Goal: Information Seeking & Learning: Learn about a topic

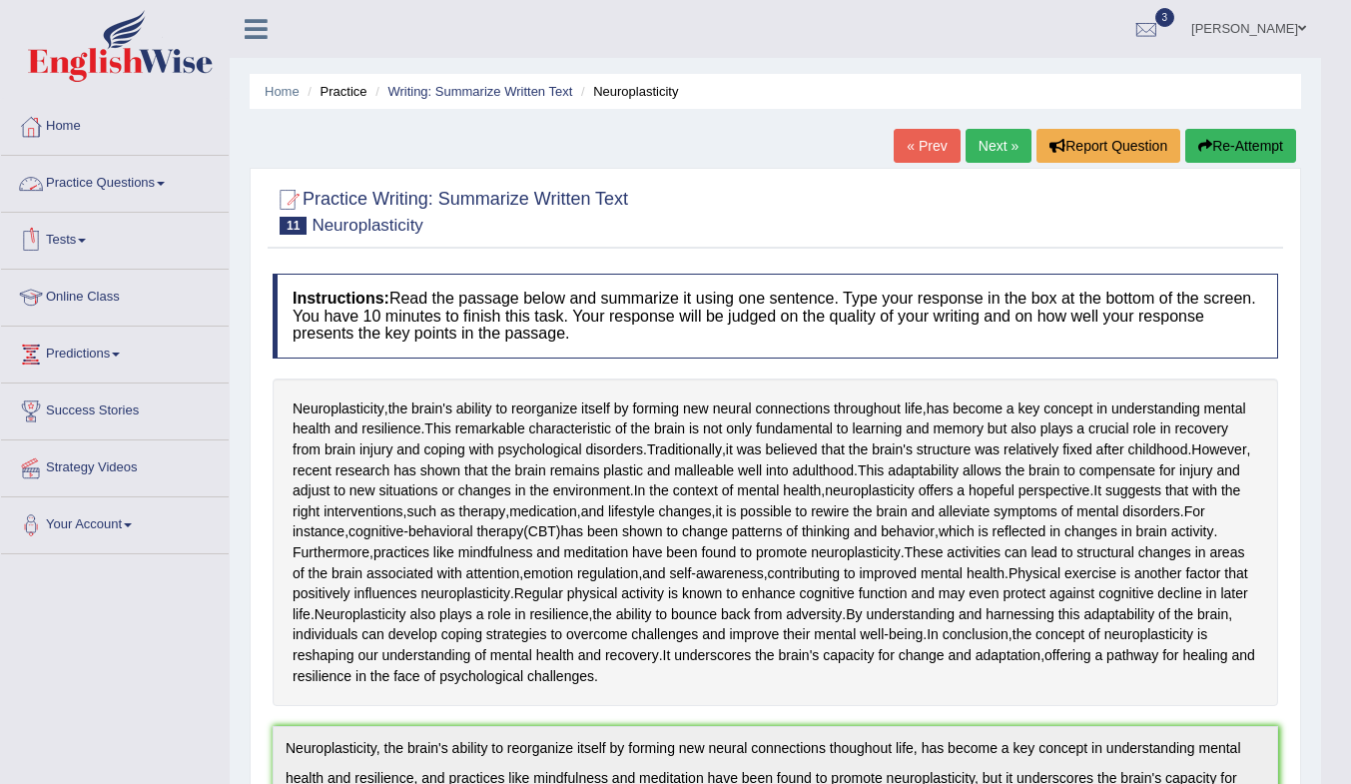
click at [80, 175] on link "Practice Questions" at bounding box center [115, 181] width 228 height 50
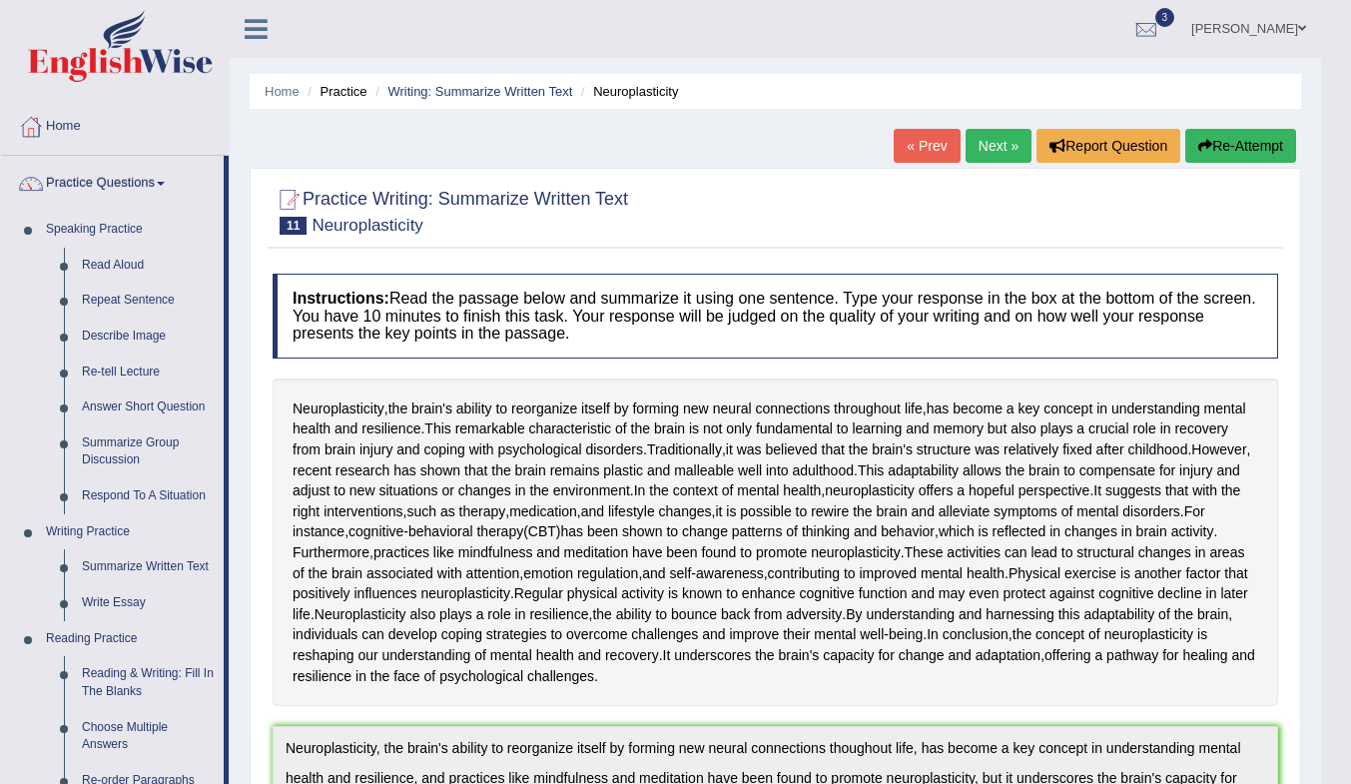
click at [109, 597] on link "Write Essay" at bounding box center [148, 603] width 151 height 36
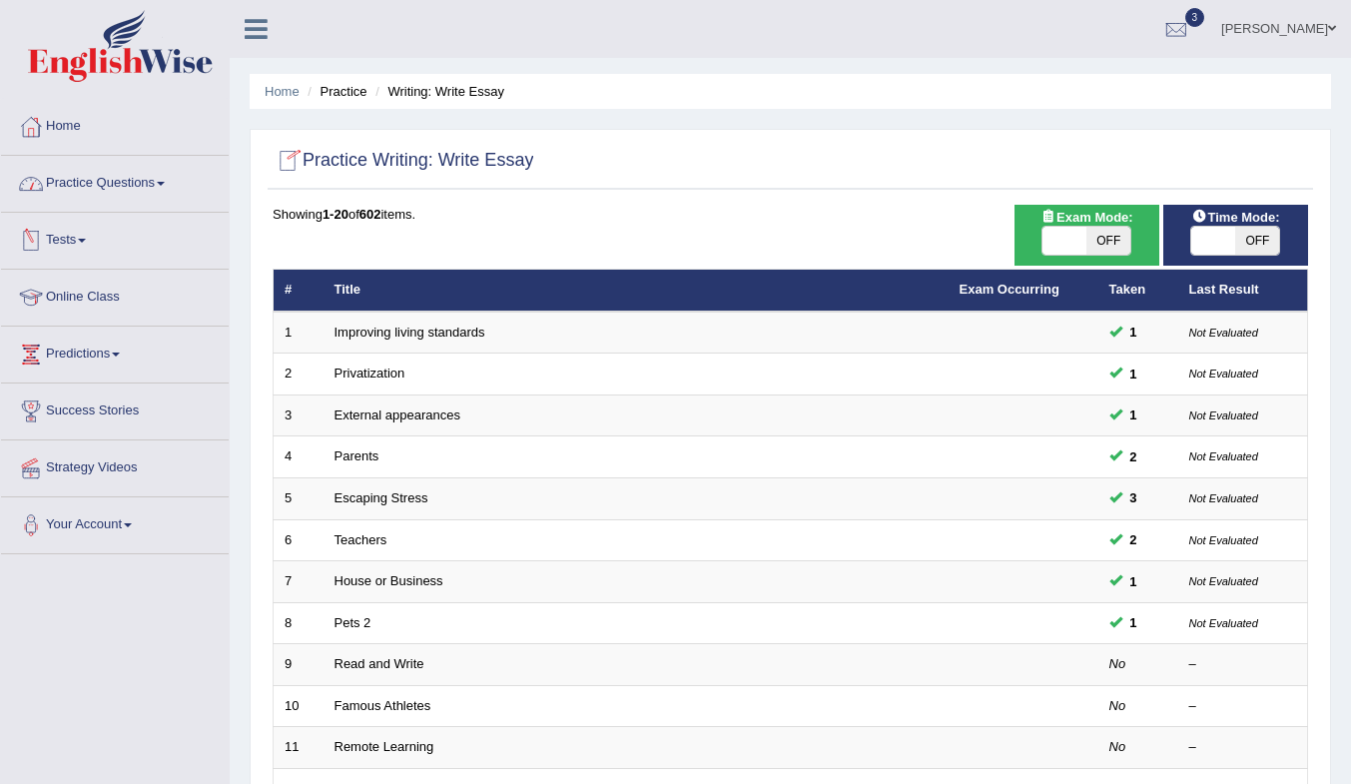
click at [408, 334] on link "Improving living standards" at bounding box center [410, 332] width 151 height 15
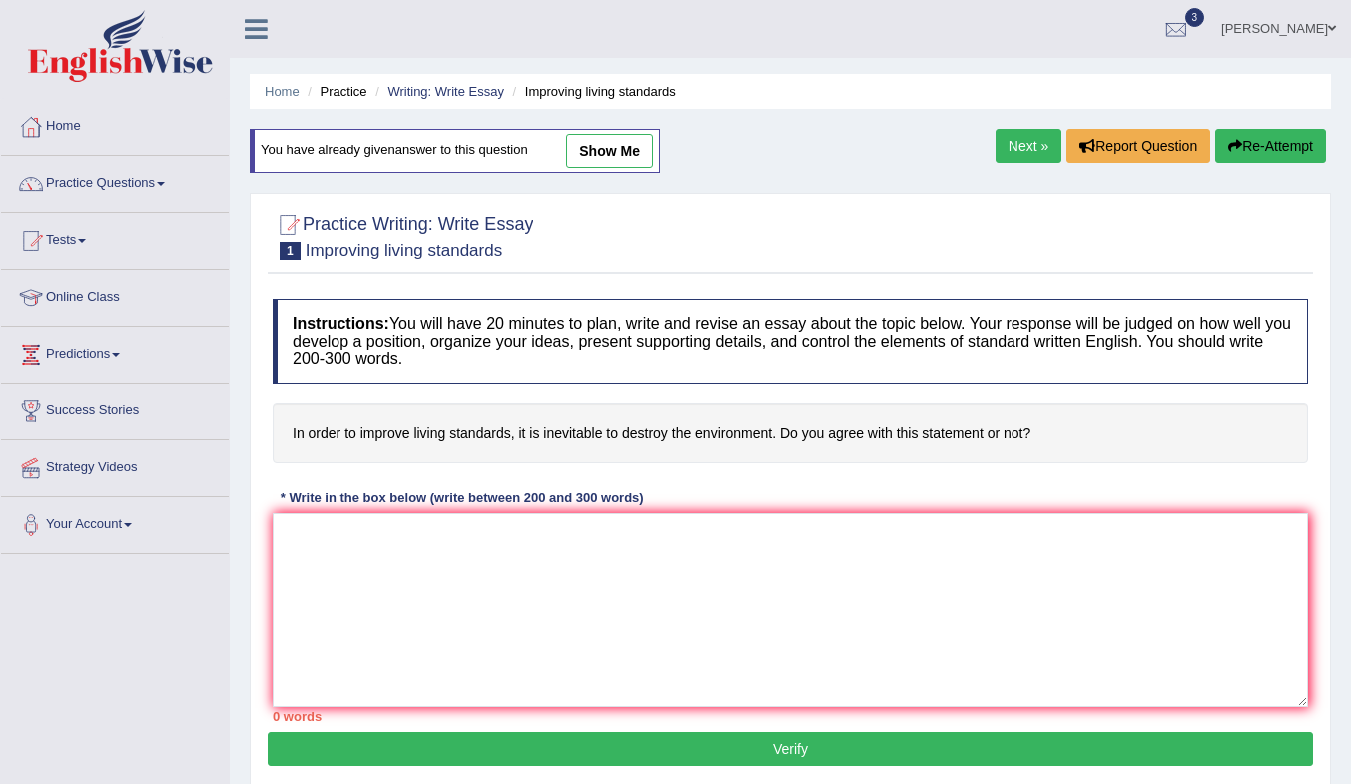
click at [635, 153] on link "show me" at bounding box center [609, 151] width 87 height 34
type textarea "Nowadays, the topic of living standards has become very common in our society. …"
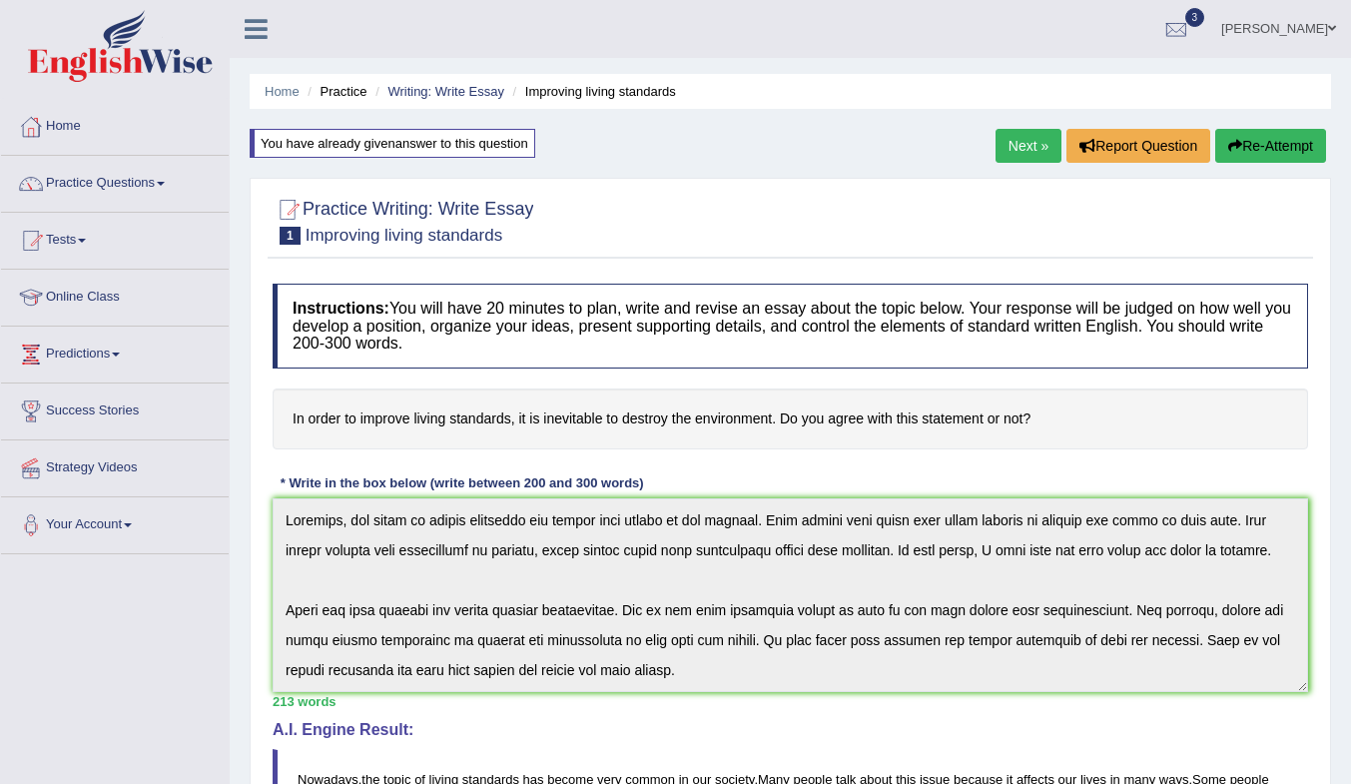
click at [436, 93] on link "Writing: Write Essay" at bounding box center [445, 91] width 117 height 15
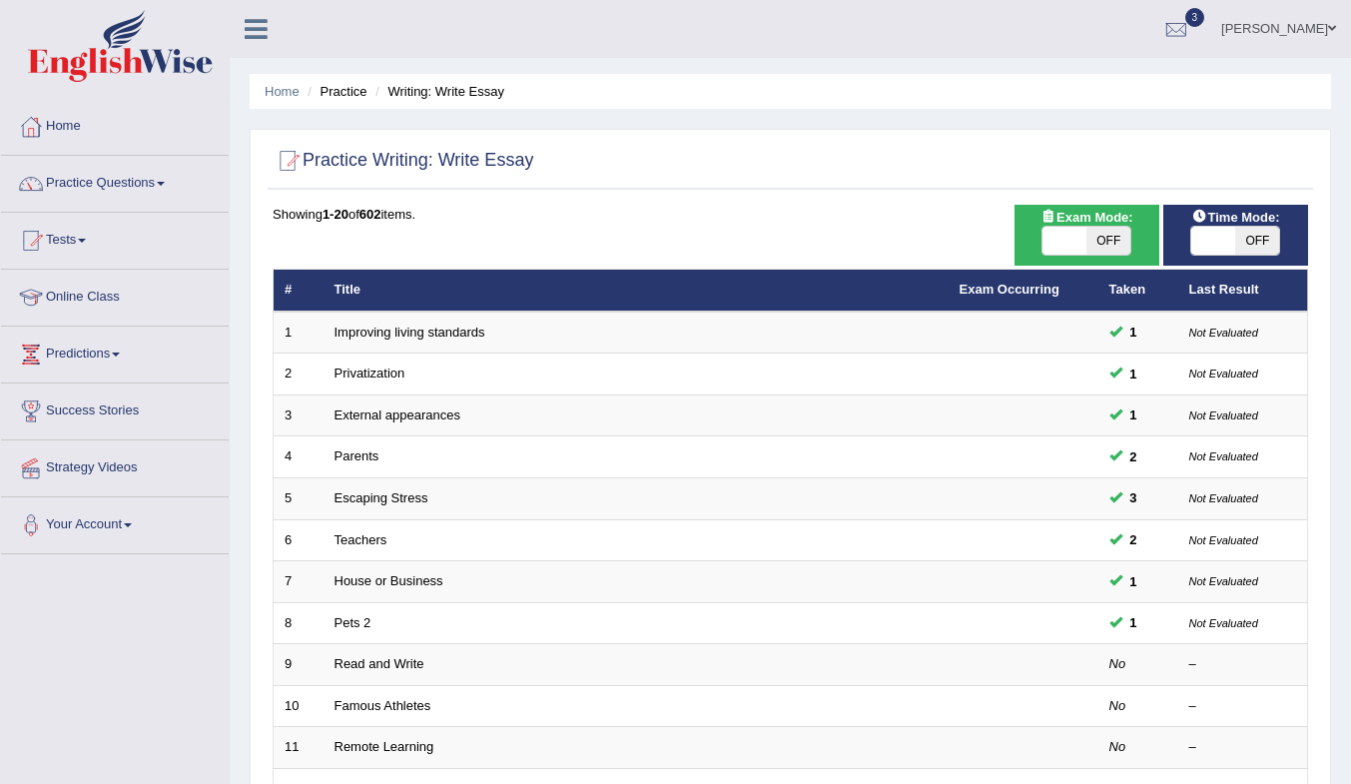
click at [369, 578] on link "House or Business" at bounding box center [389, 580] width 109 height 15
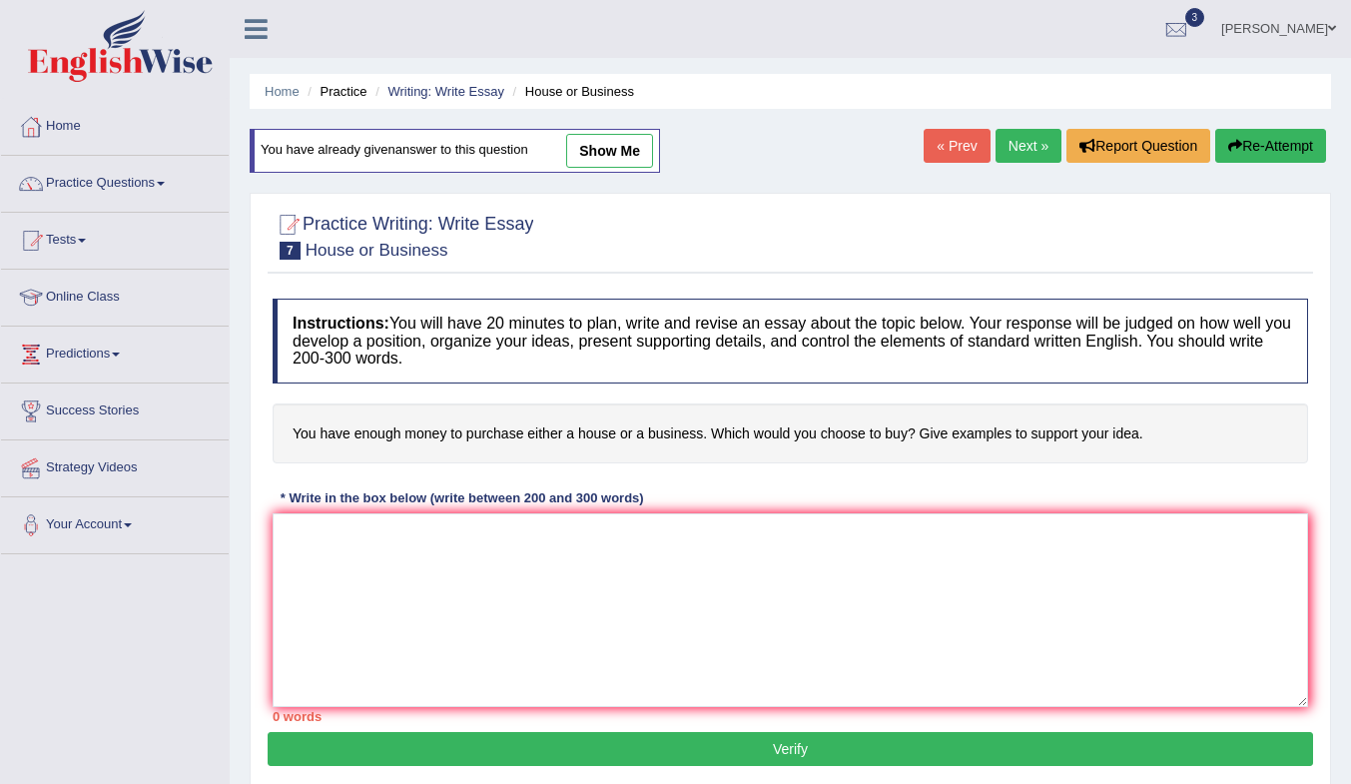
click at [615, 133] on div "You have already given answer to this question show me" at bounding box center [455, 151] width 410 height 44
click at [615, 144] on link "show me" at bounding box center [609, 151] width 87 height 34
type textarea "Nowadays, the topic of how people can have enough money to purchase either a ho…"
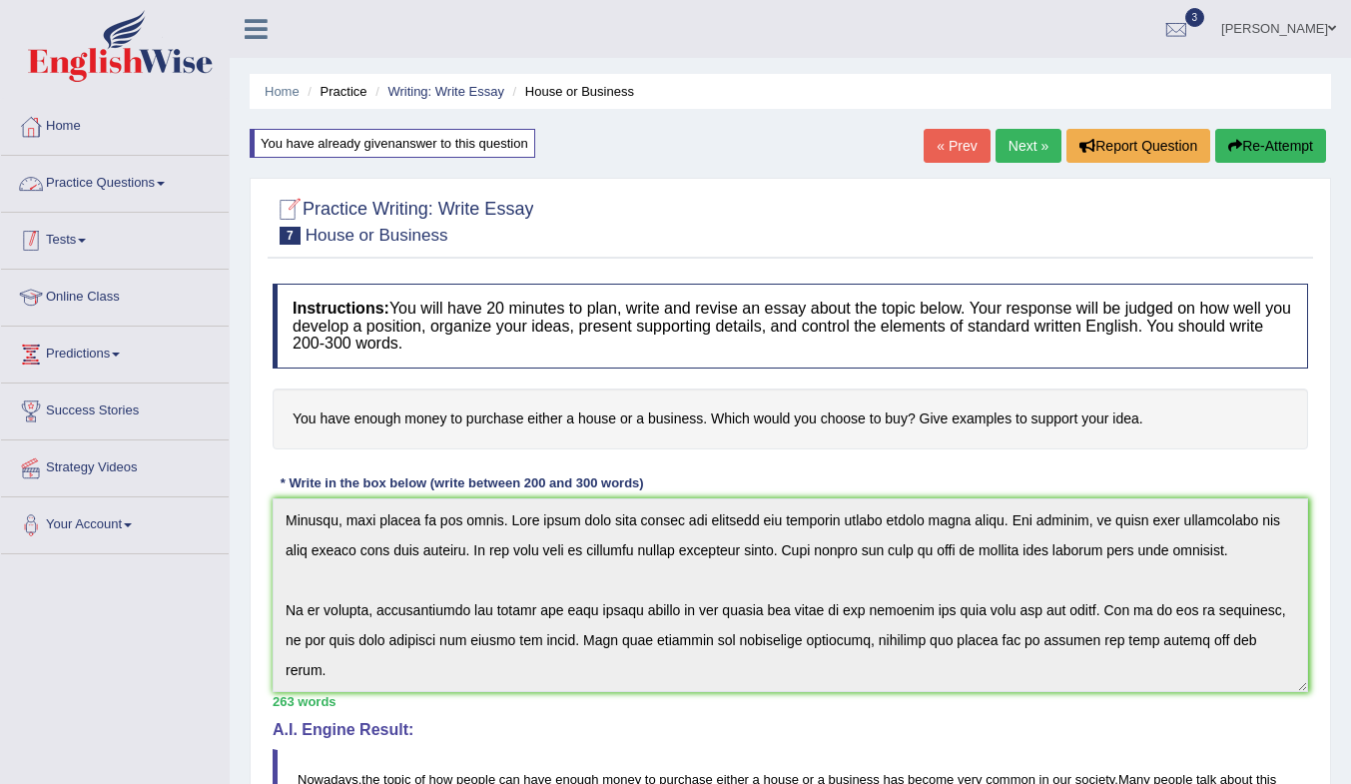
click at [58, 236] on link "Tests" at bounding box center [115, 238] width 228 height 50
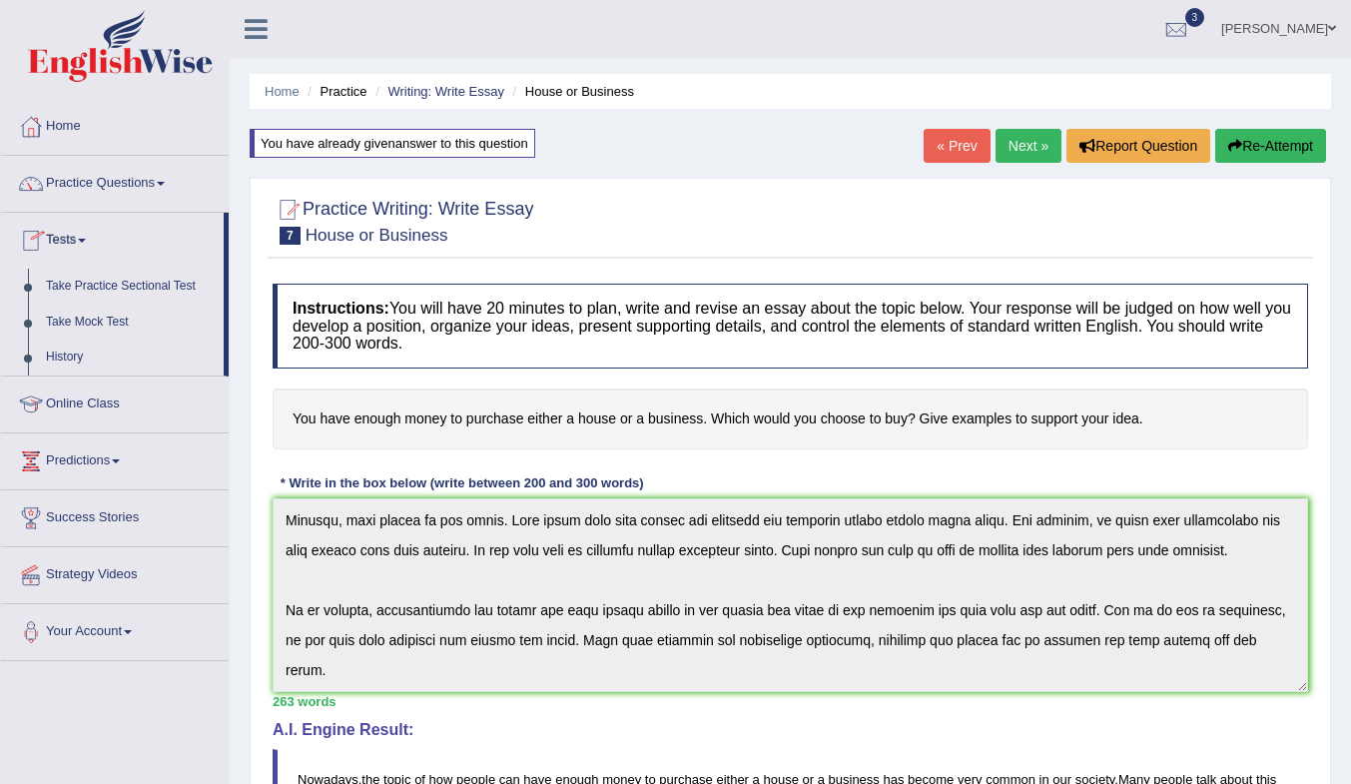
click at [55, 353] on link "History" at bounding box center [130, 358] width 187 height 36
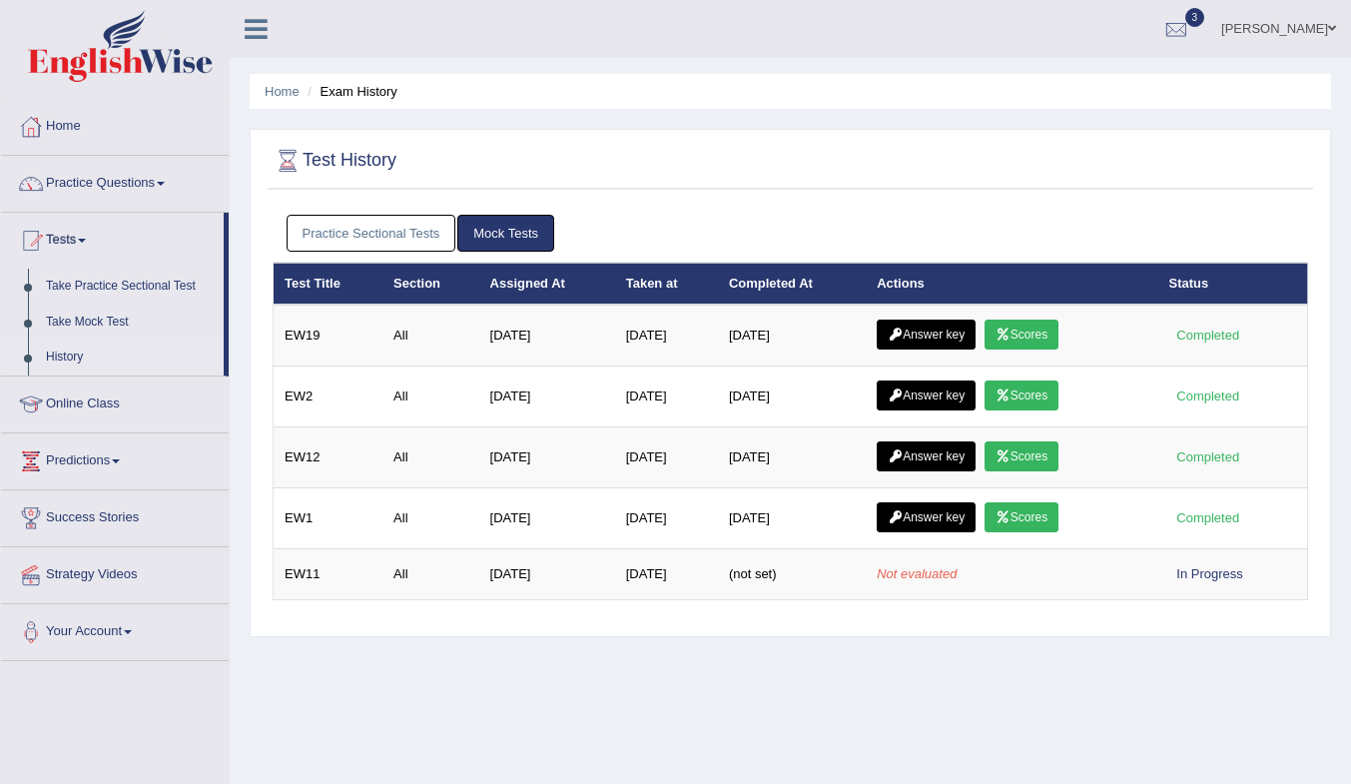
click at [941, 324] on link "Answer key" at bounding box center [926, 335] width 99 height 30
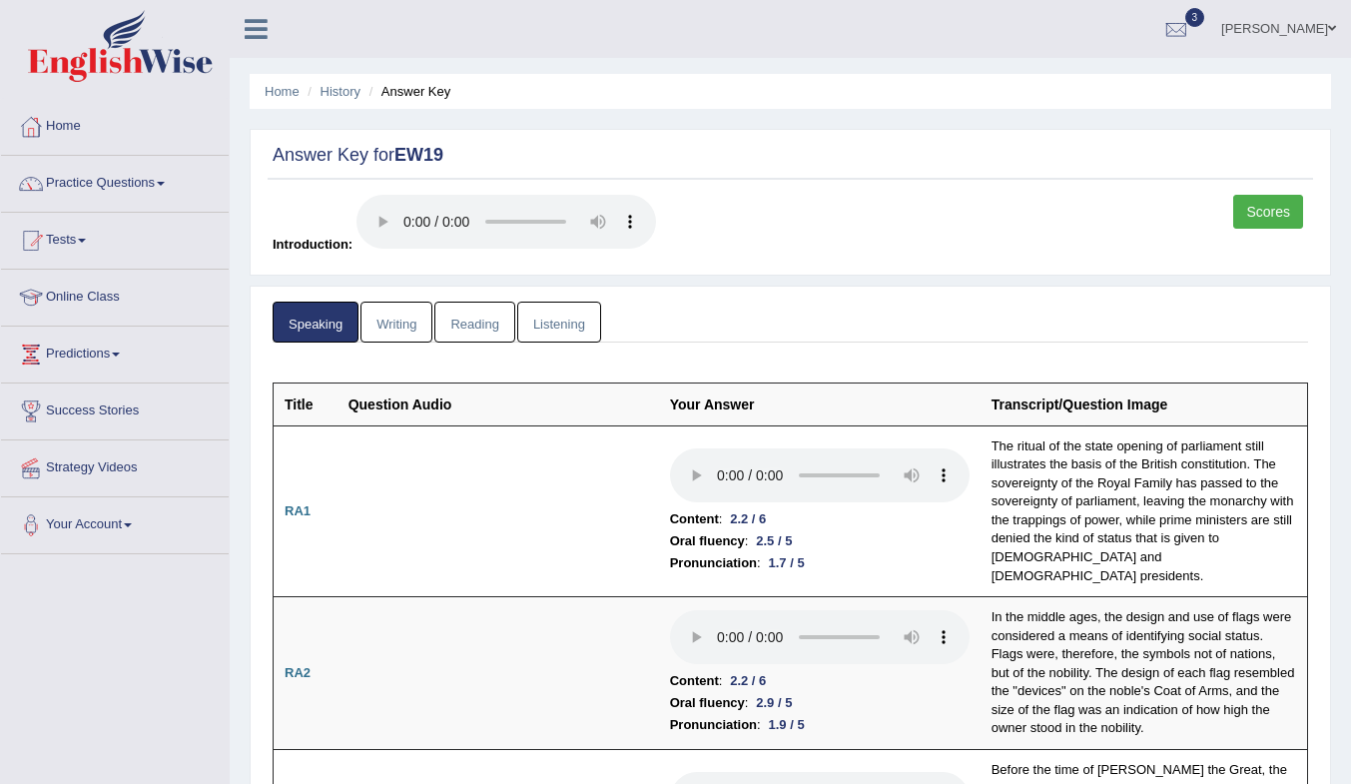
click at [406, 328] on link "Writing" at bounding box center [397, 322] width 72 height 41
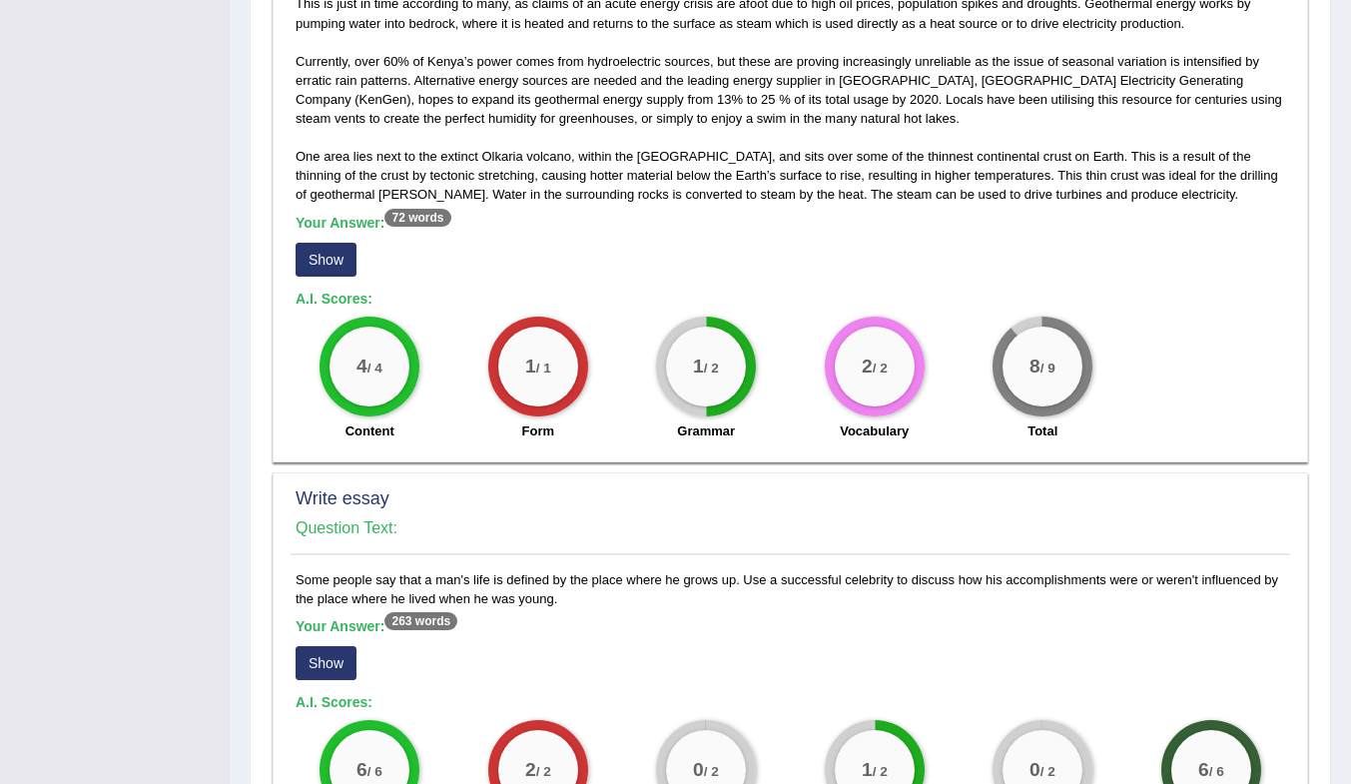
scroll to position [1383, 0]
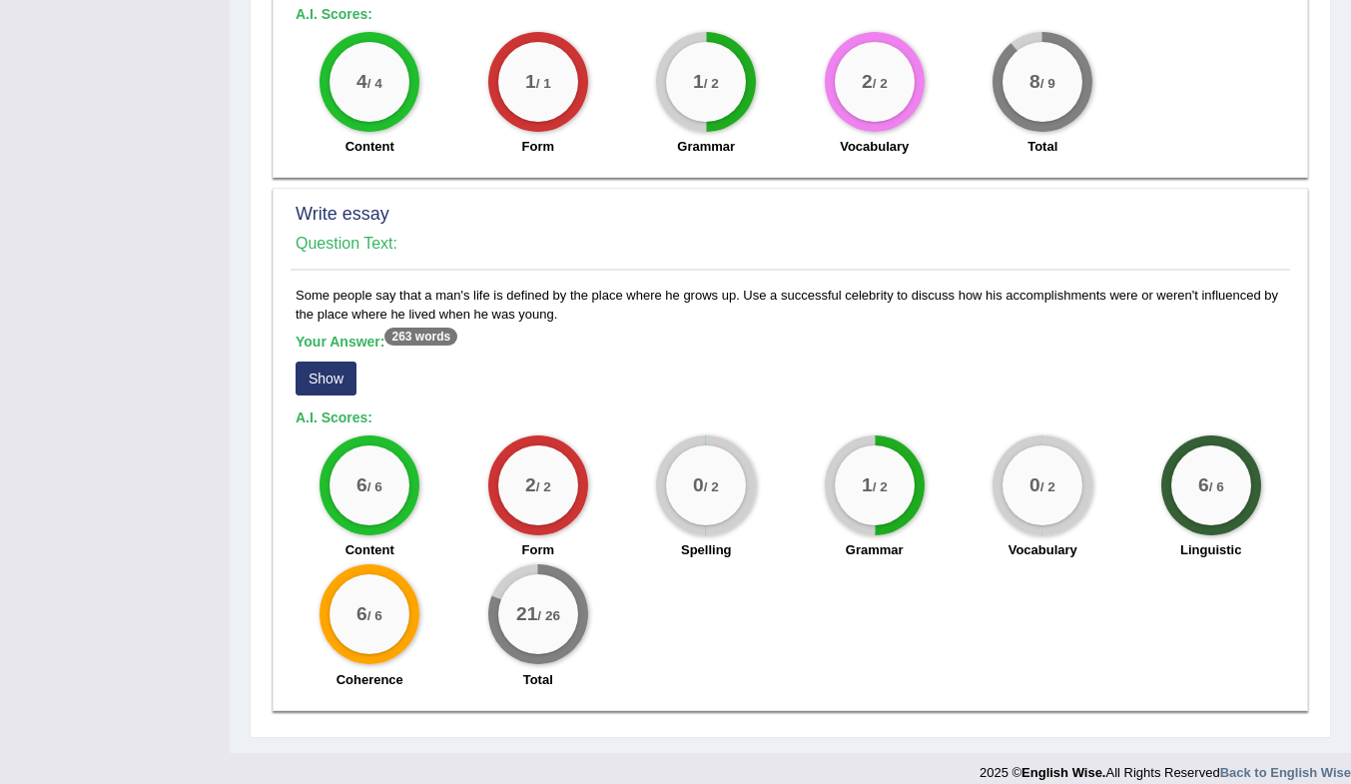
click at [336, 362] on button "Show" at bounding box center [326, 379] width 61 height 34
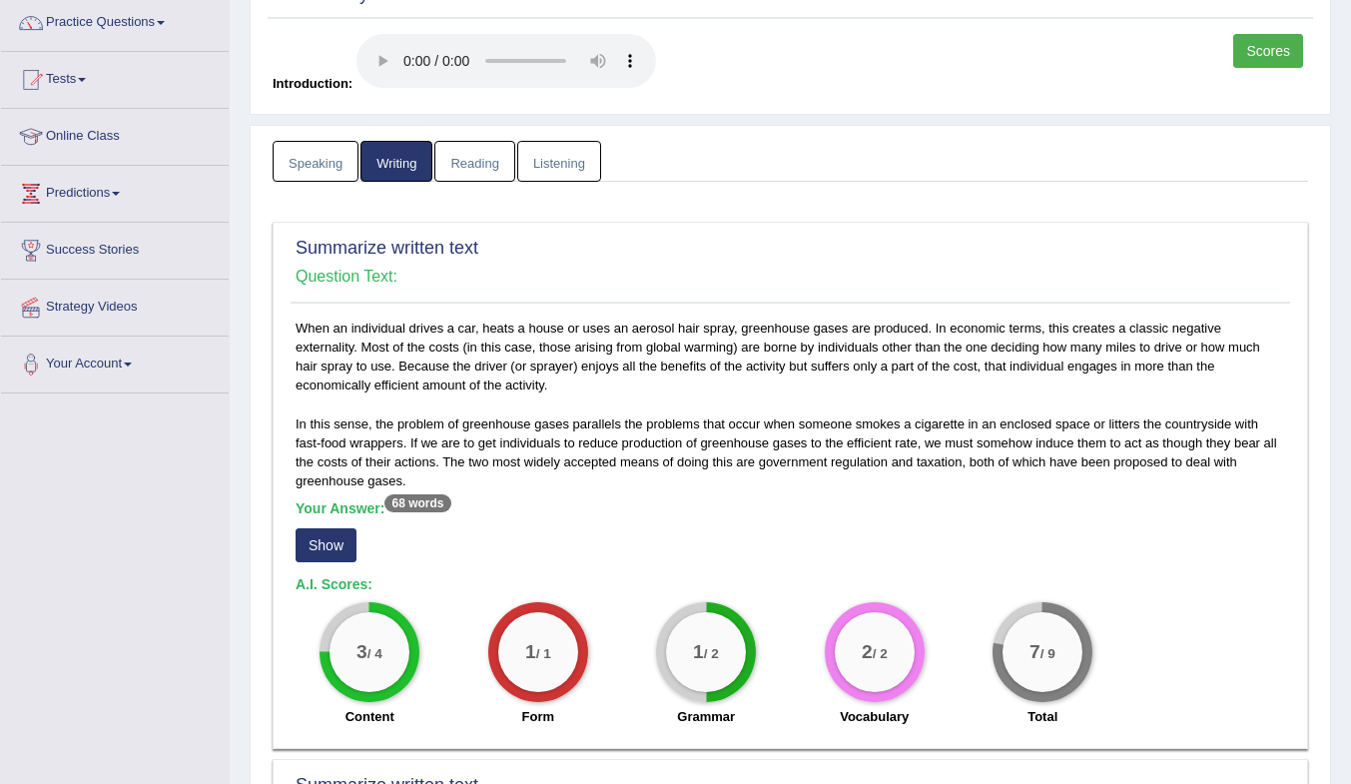
scroll to position [0, 0]
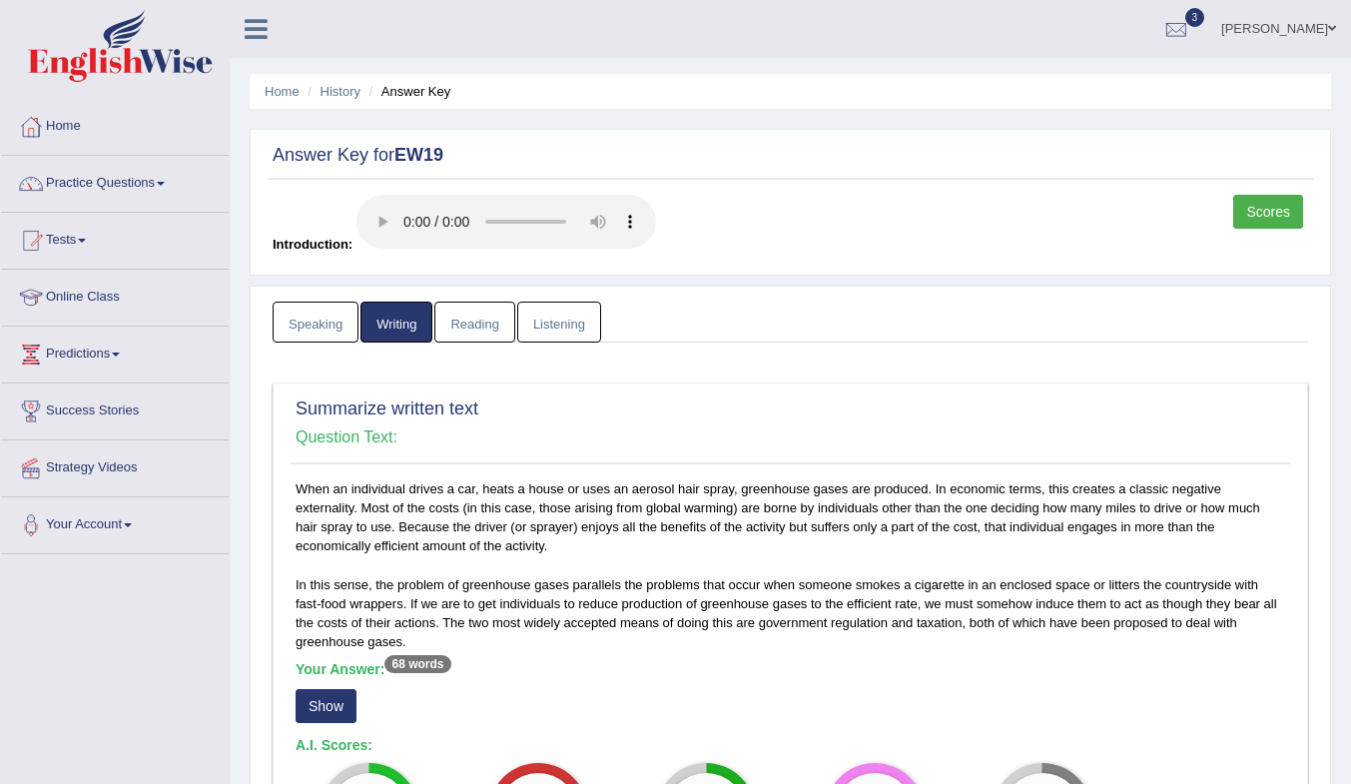
click at [347, 87] on link "History" at bounding box center [341, 91] width 40 height 15
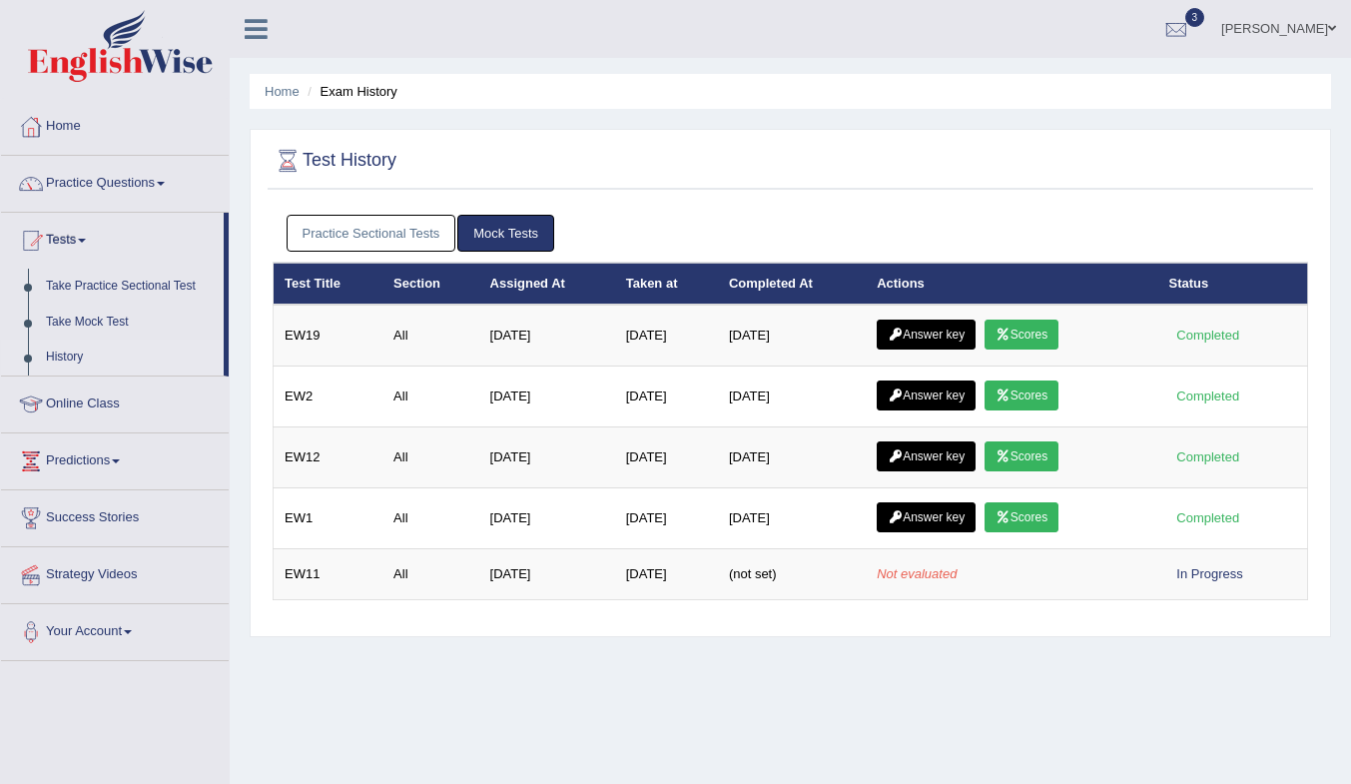
click at [932, 395] on link "Answer key" at bounding box center [926, 396] width 99 height 30
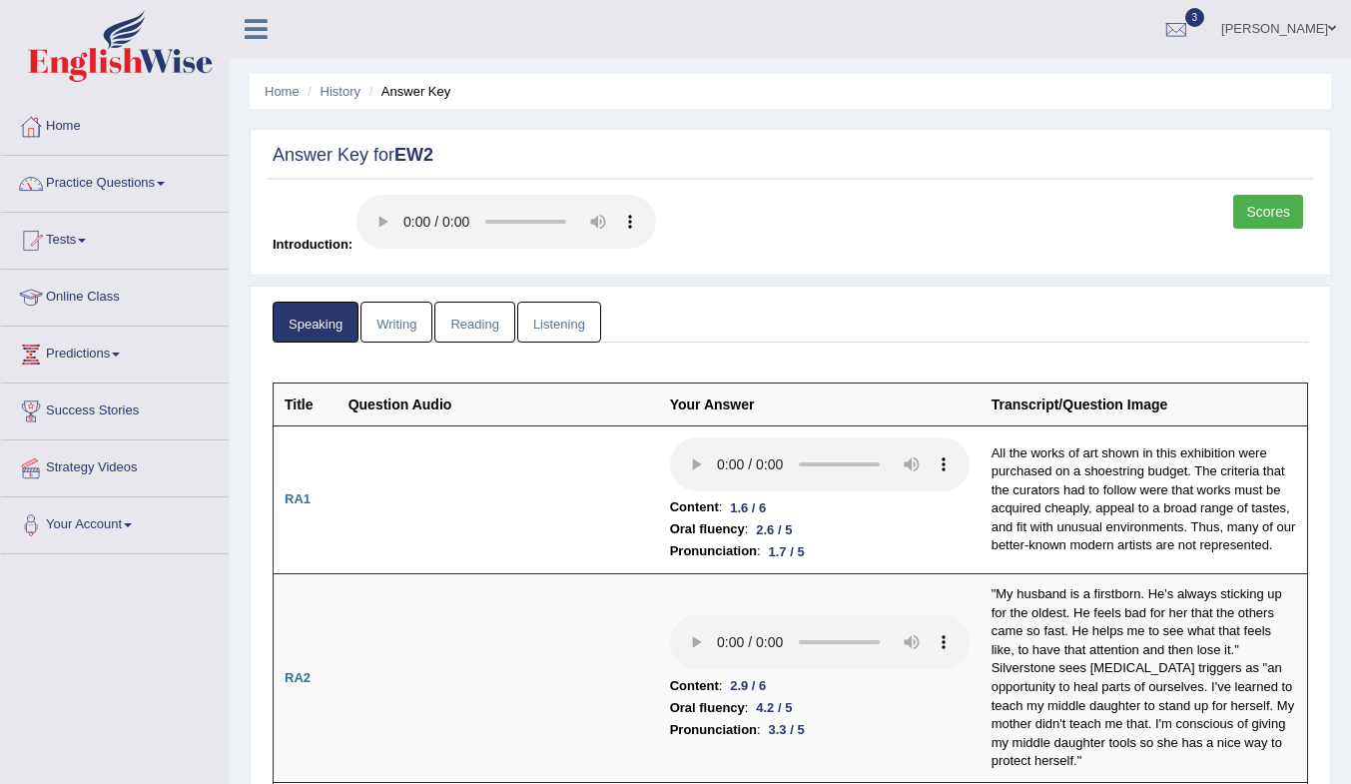
click at [389, 317] on link "Writing" at bounding box center [397, 322] width 72 height 41
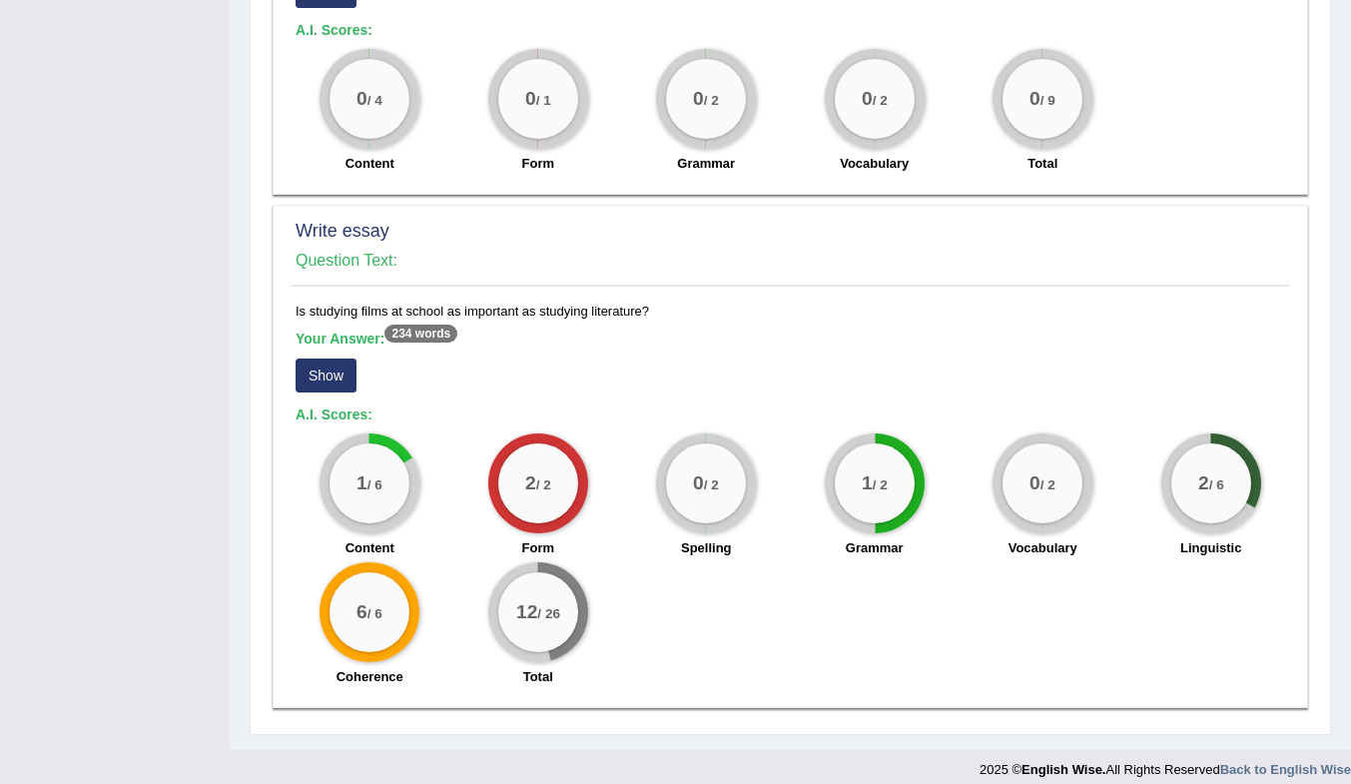
scroll to position [1344, 0]
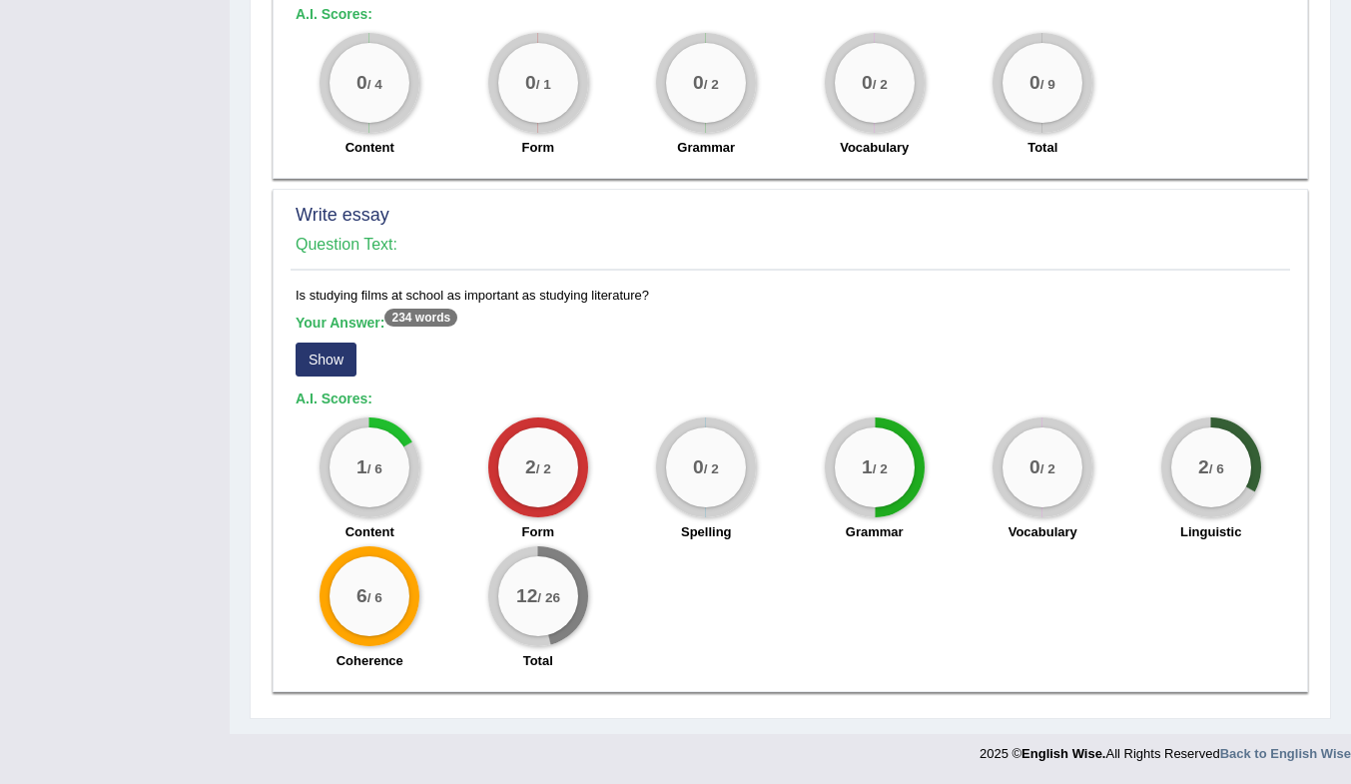
click at [328, 354] on button "Show" at bounding box center [326, 360] width 61 height 34
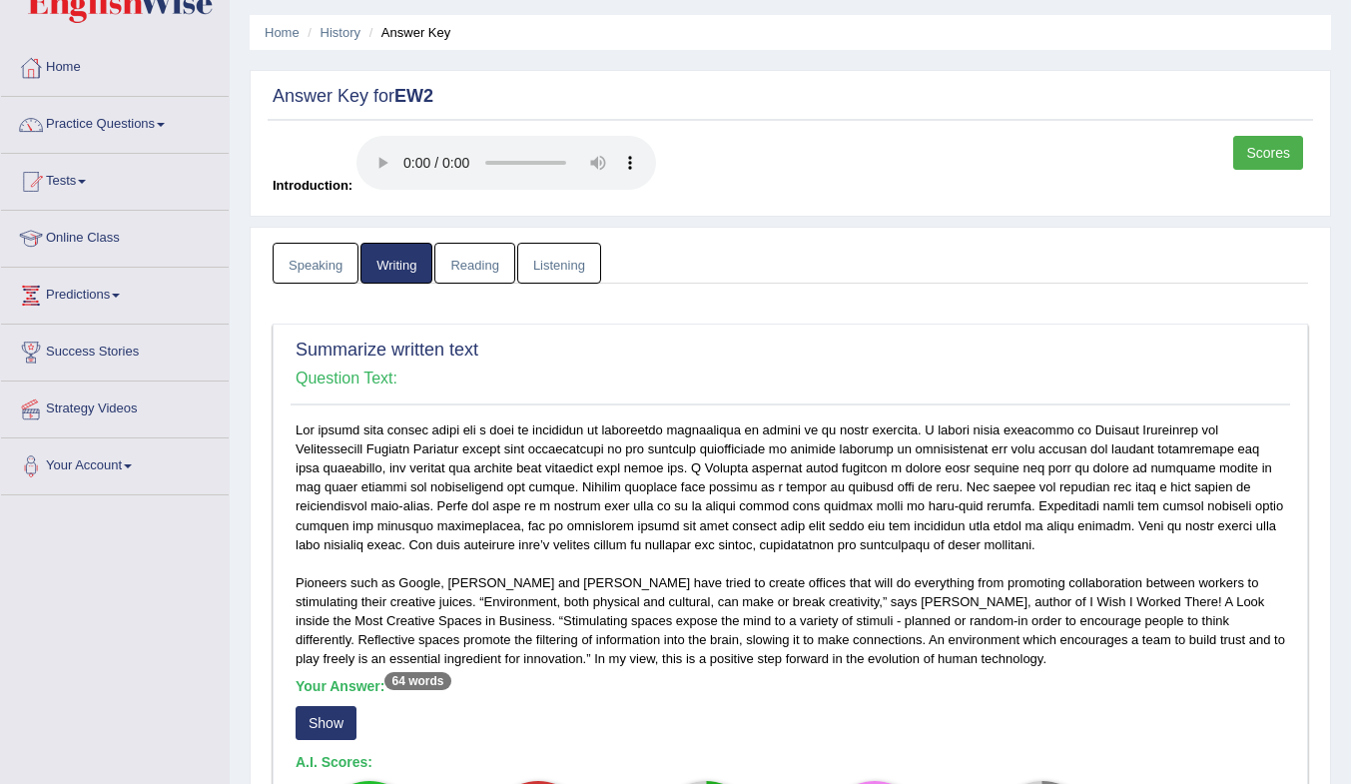
scroll to position [0, 0]
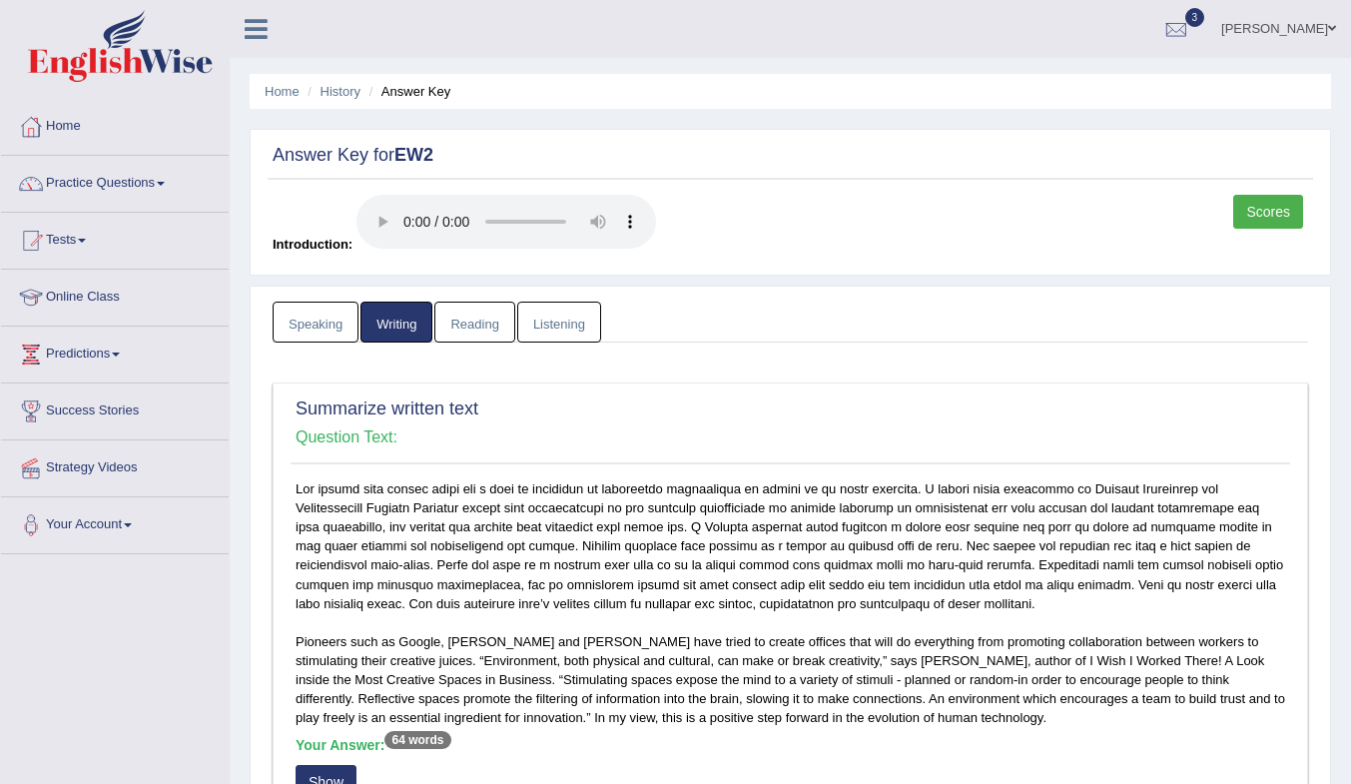
click at [331, 94] on link "History" at bounding box center [341, 91] width 40 height 15
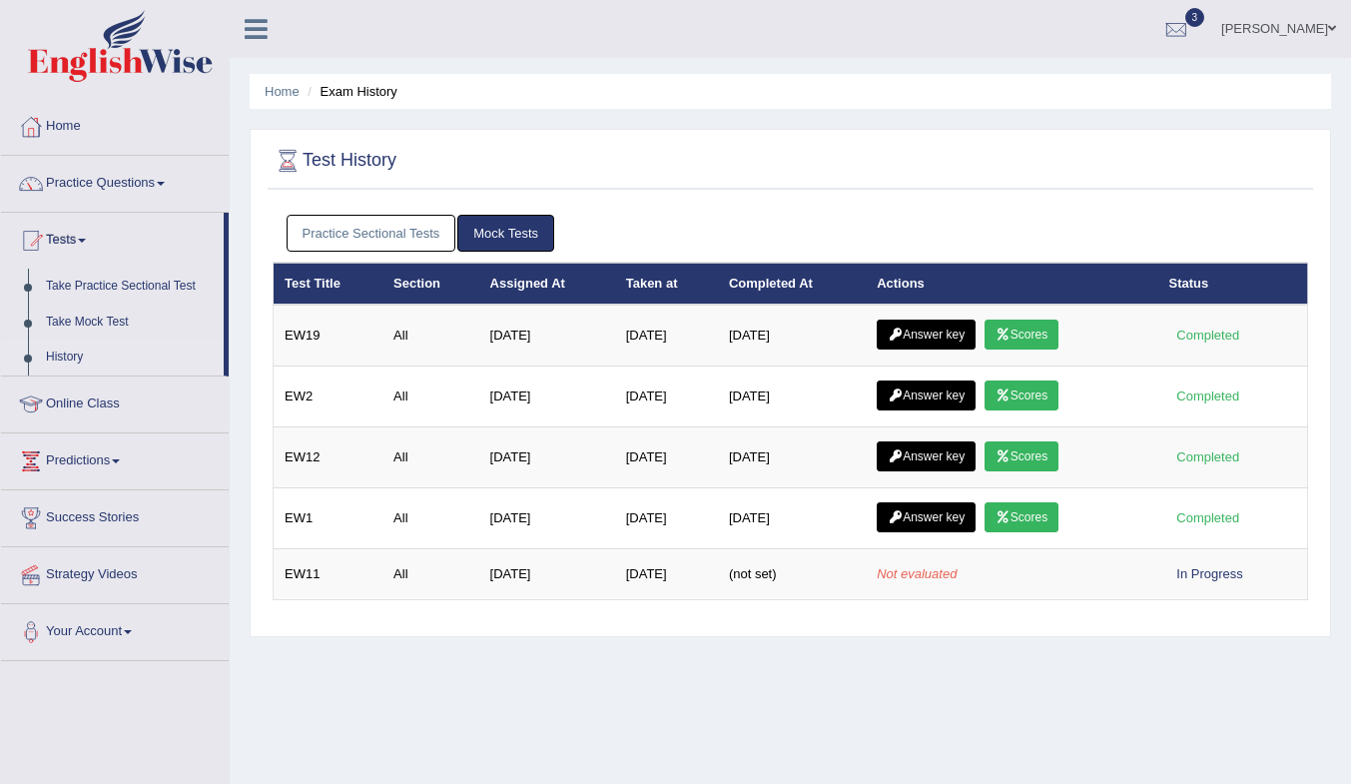
click at [920, 455] on link "Answer key" at bounding box center [926, 456] width 99 height 30
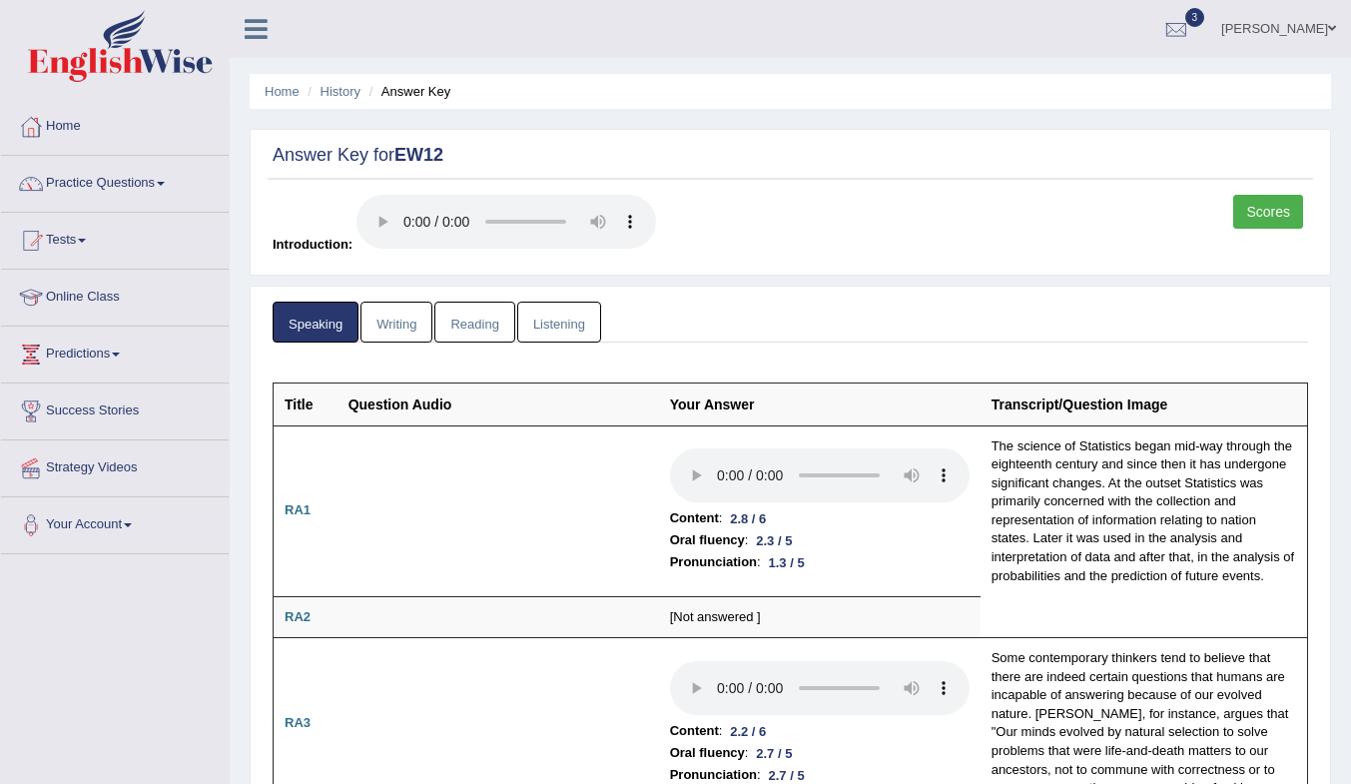
click at [407, 317] on link "Writing" at bounding box center [397, 322] width 72 height 41
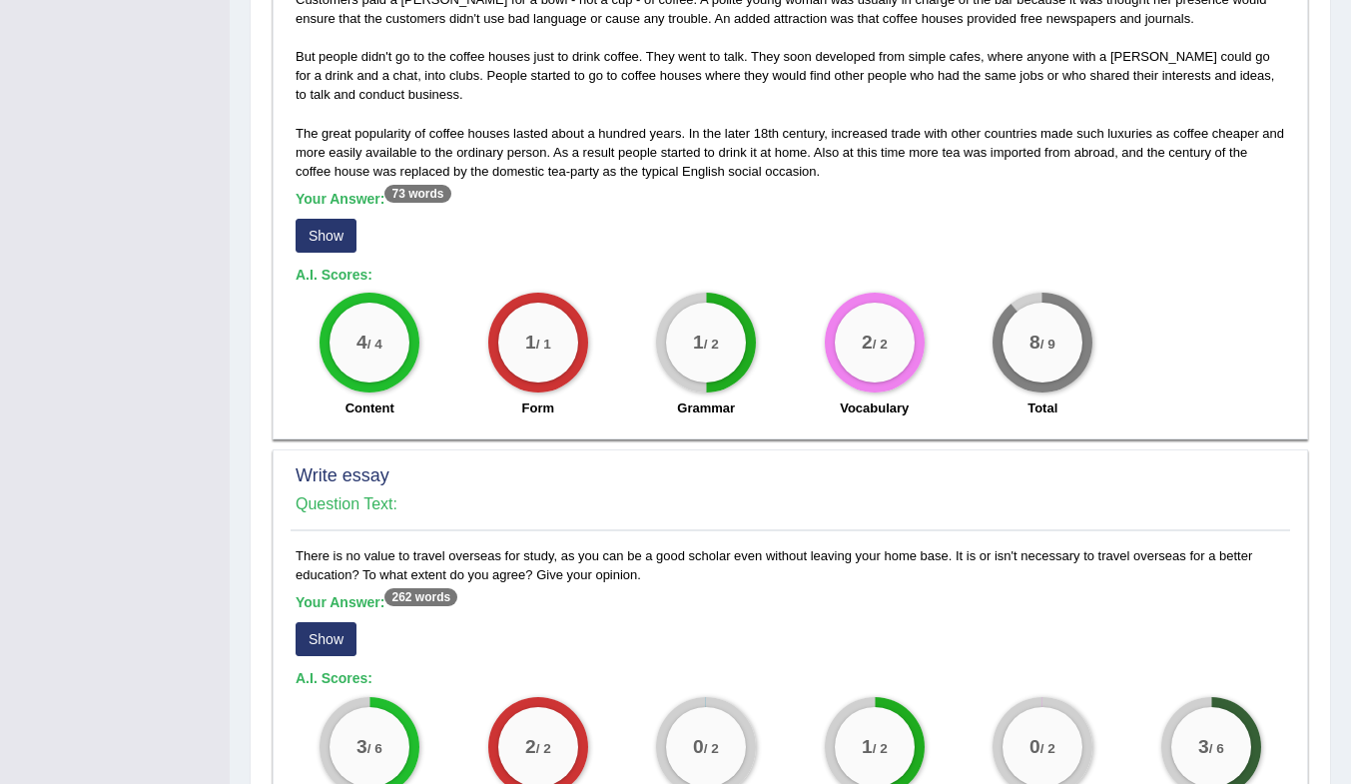
scroll to position [1478, 0]
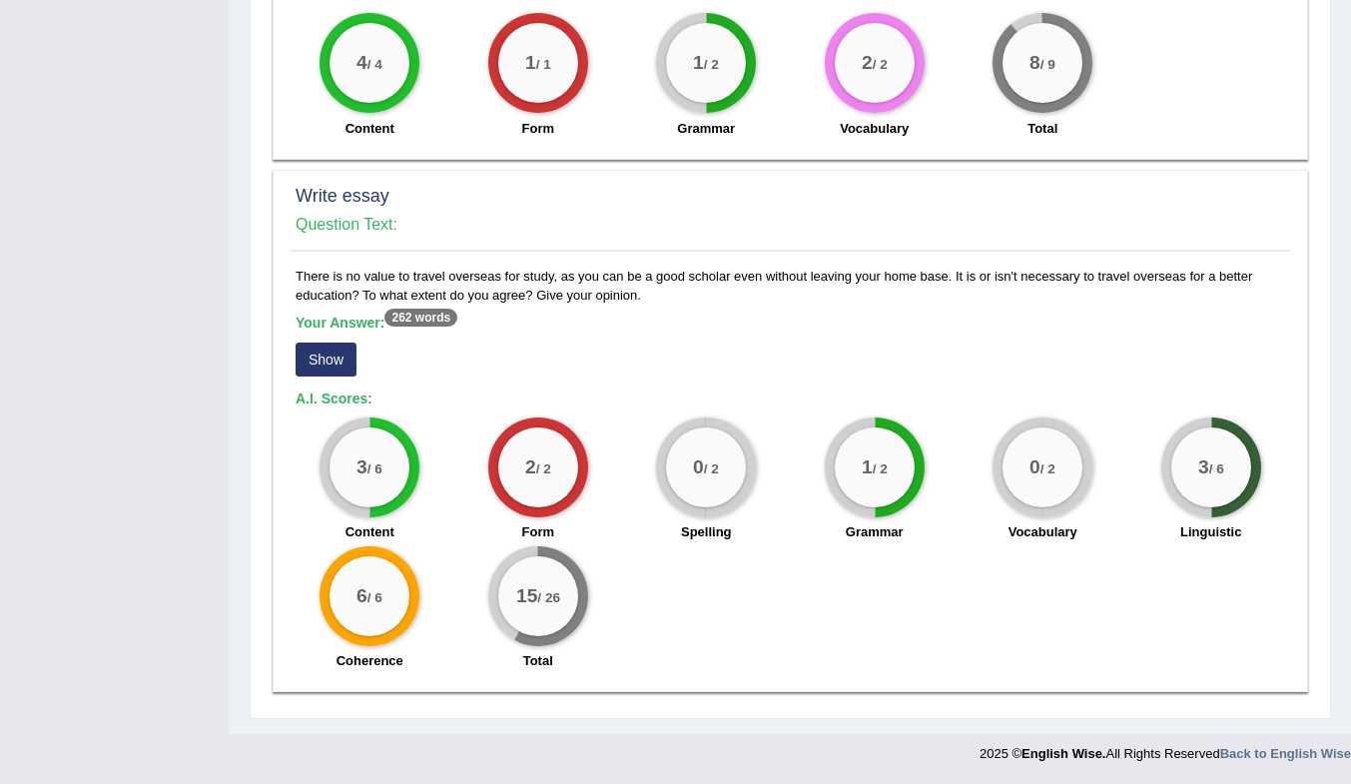
click at [334, 359] on button "Show" at bounding box center [326, 360] width 61 height 34
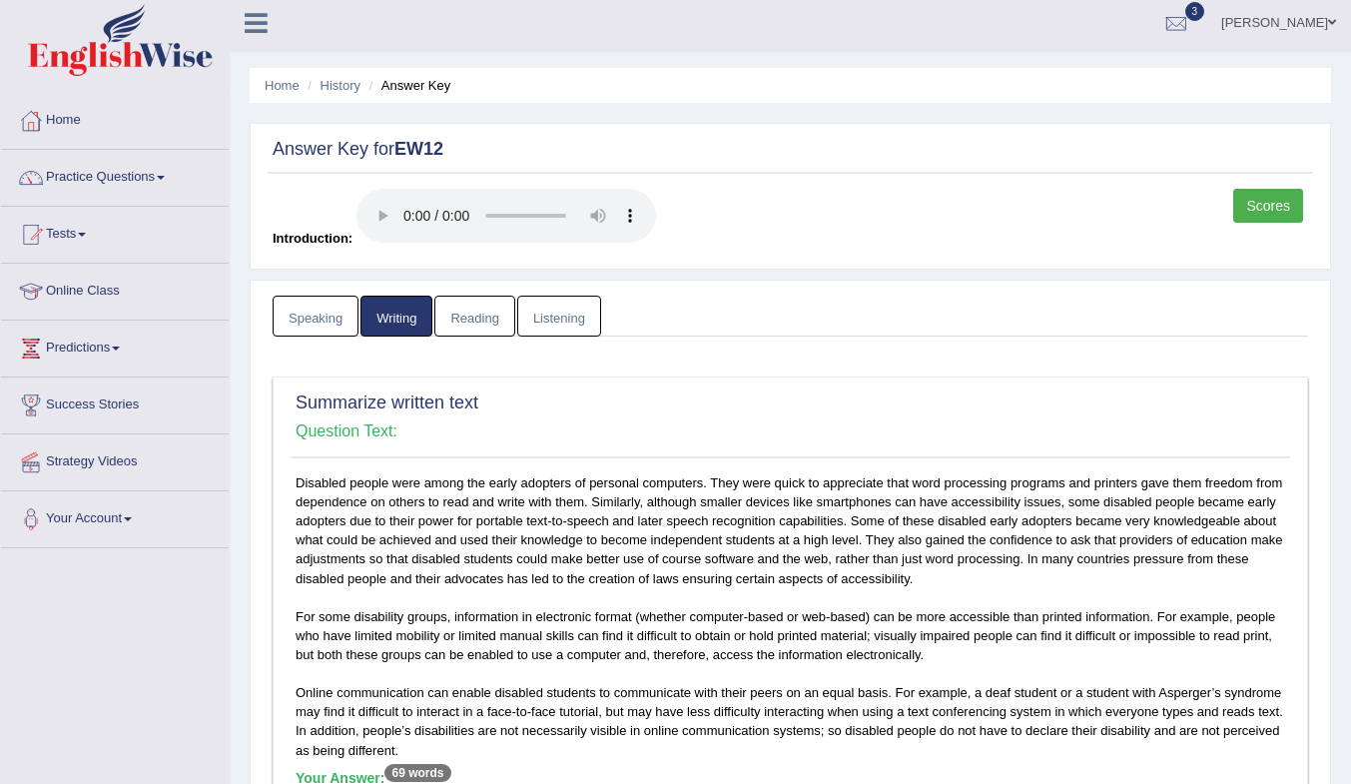
scroll to position [0, 0]
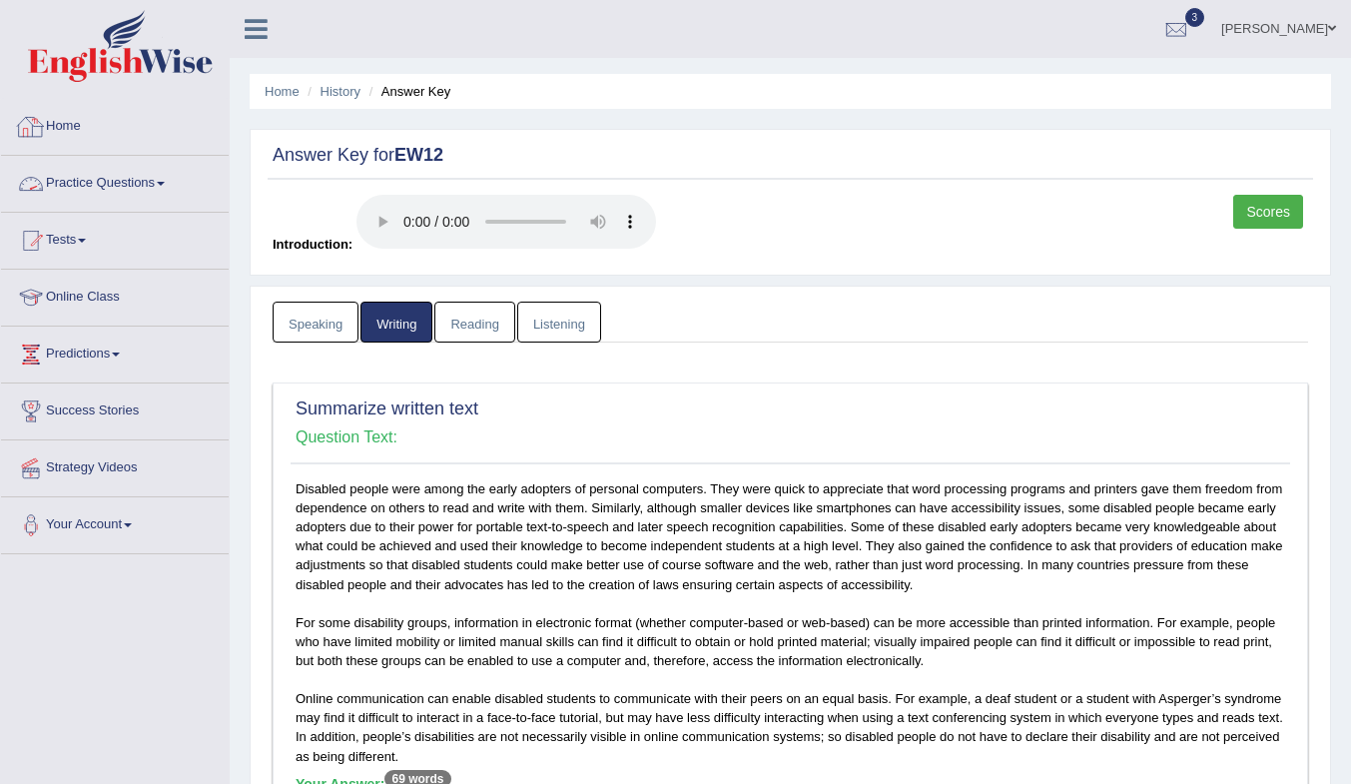
click at [84, 177] on link "Practice Questions" at bounding box center [115, 181] width 228 height 50
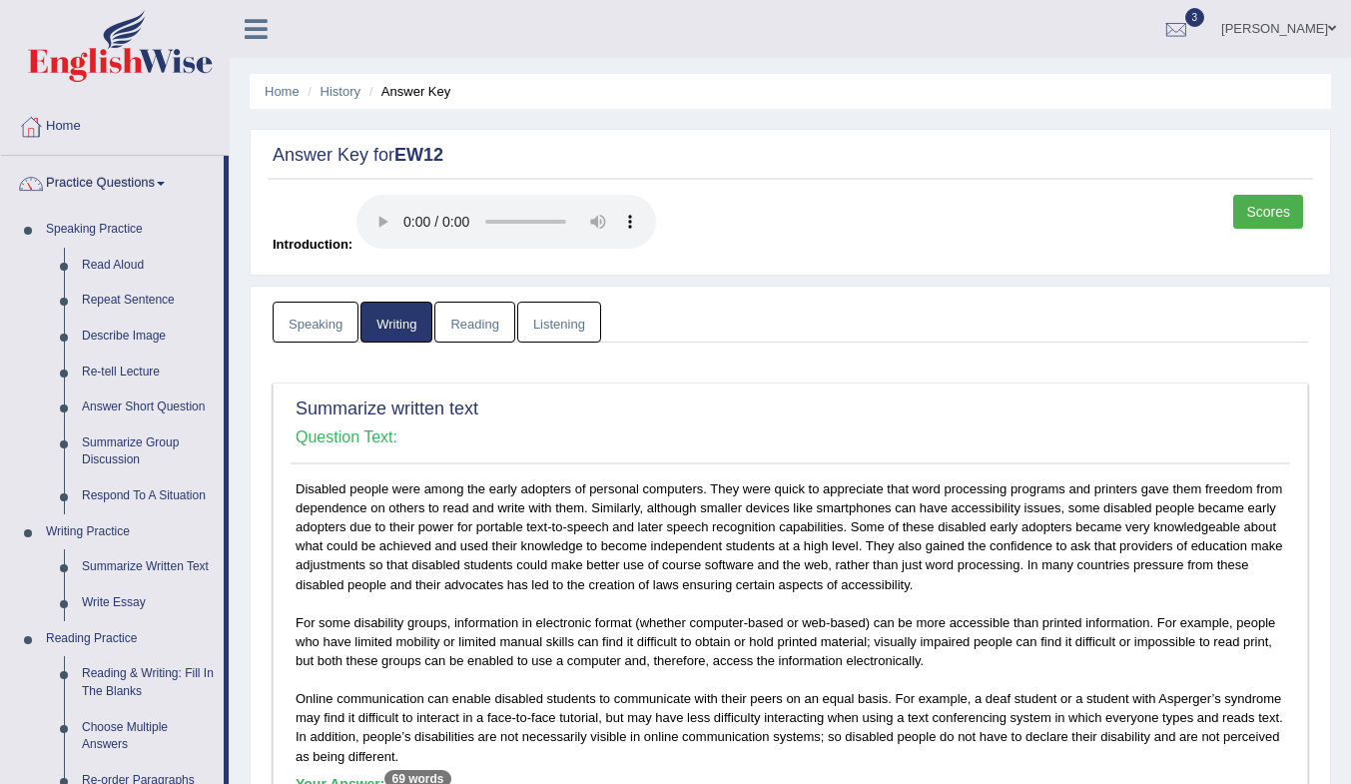
click at [112, 602] on link "Write Essay" at bounding box center [148, 603] width 151 height 36
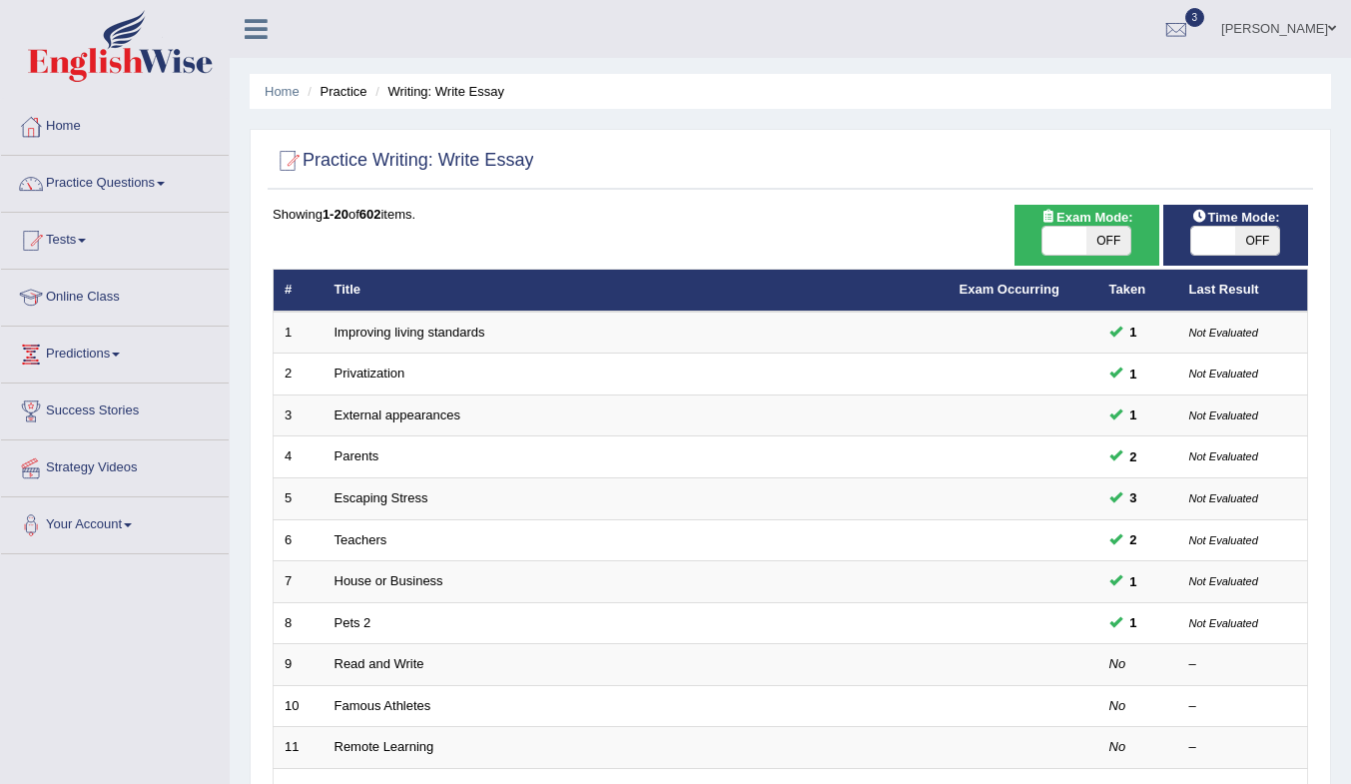
click at [428, 405] on td "External appearances" at bounding box center [636, 415] width 625 height 42
click at [413, 415] on link "External appearances" at bounding box center [398, 414] width 126 height 15
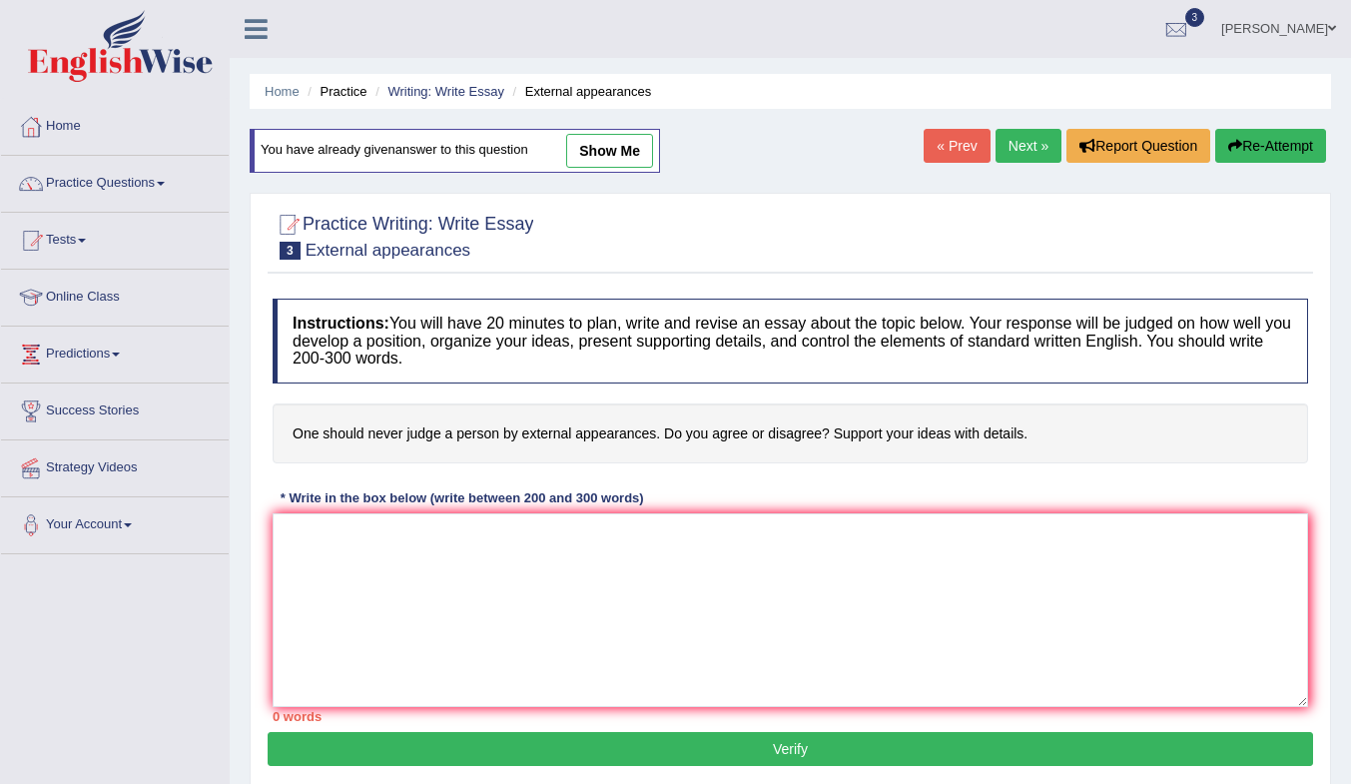
click at [609, 144] on link "show me" at bounding box center [609, 151] width 87 height 34
type textarea "Nowadays, the topic of external appearances has become very common in our socie…"
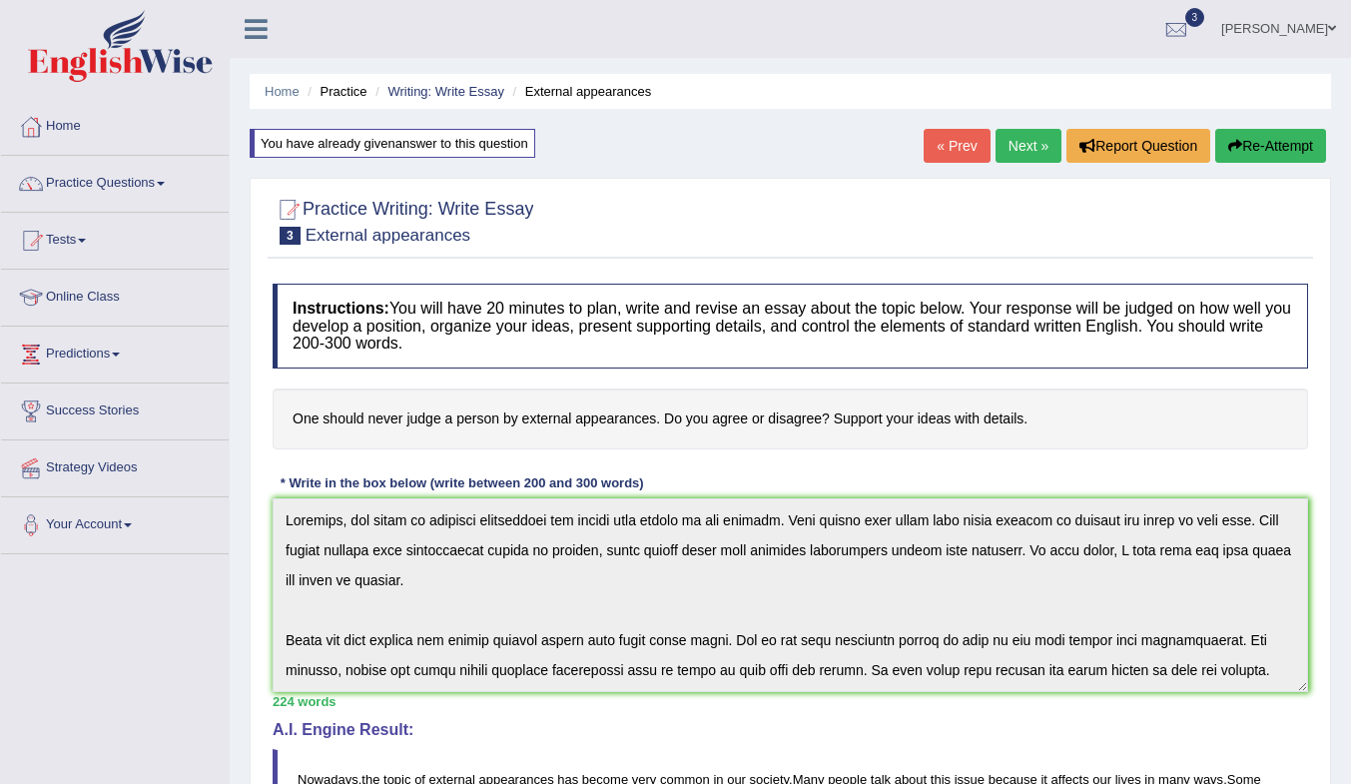
click at [122, 183] on link "Practice Questions" at bounding box center [115, 181] width 228 height 50
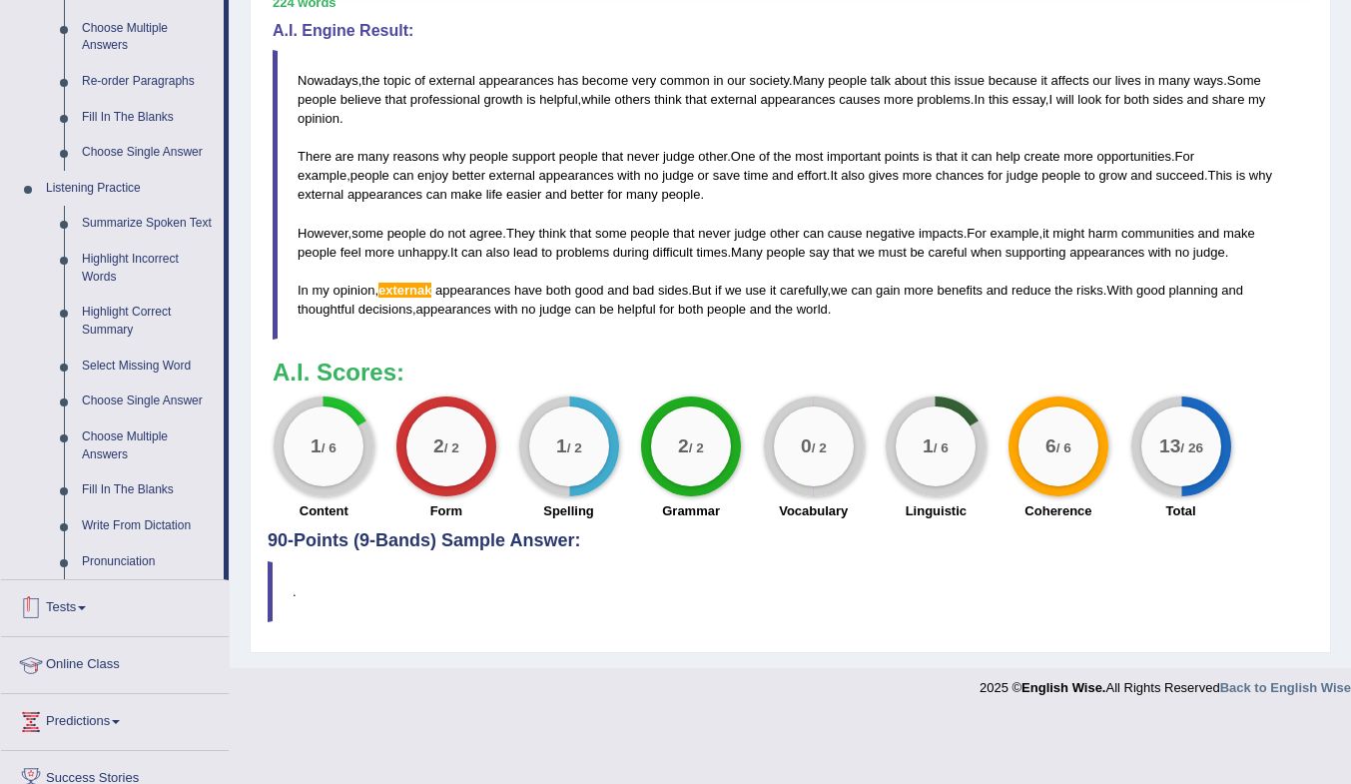
scroll to position [838, 0]
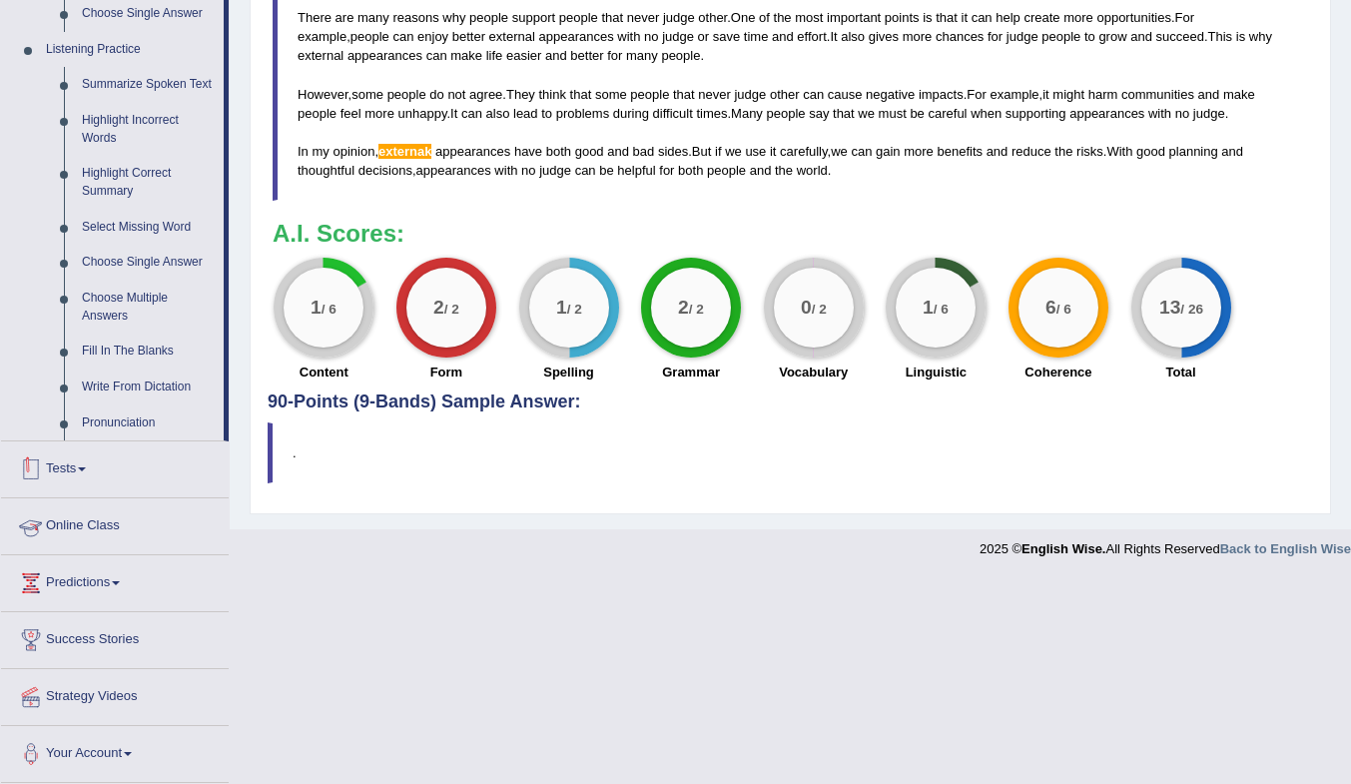
click at [61, 464] on link "Tests" at bounding box center [115, 466] width 228 height 50
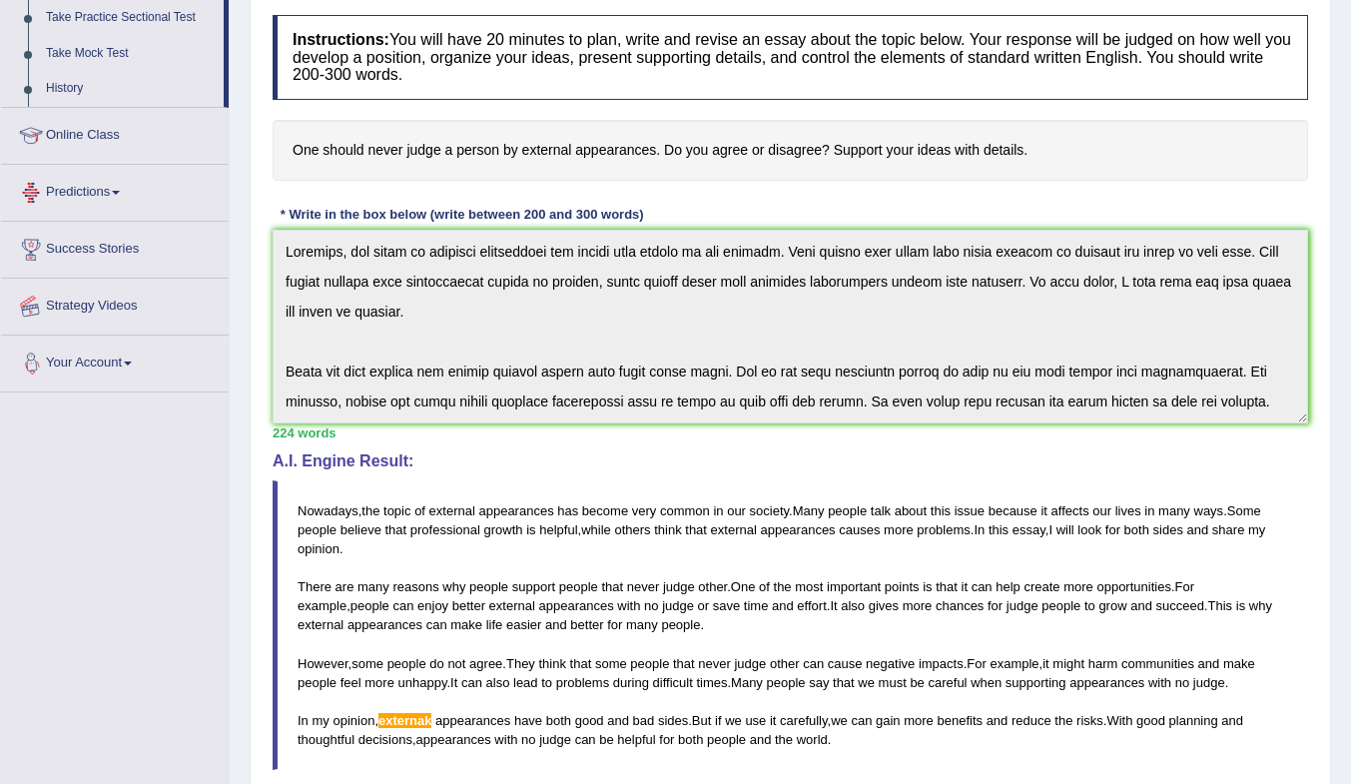
scroll to position [254, 0]
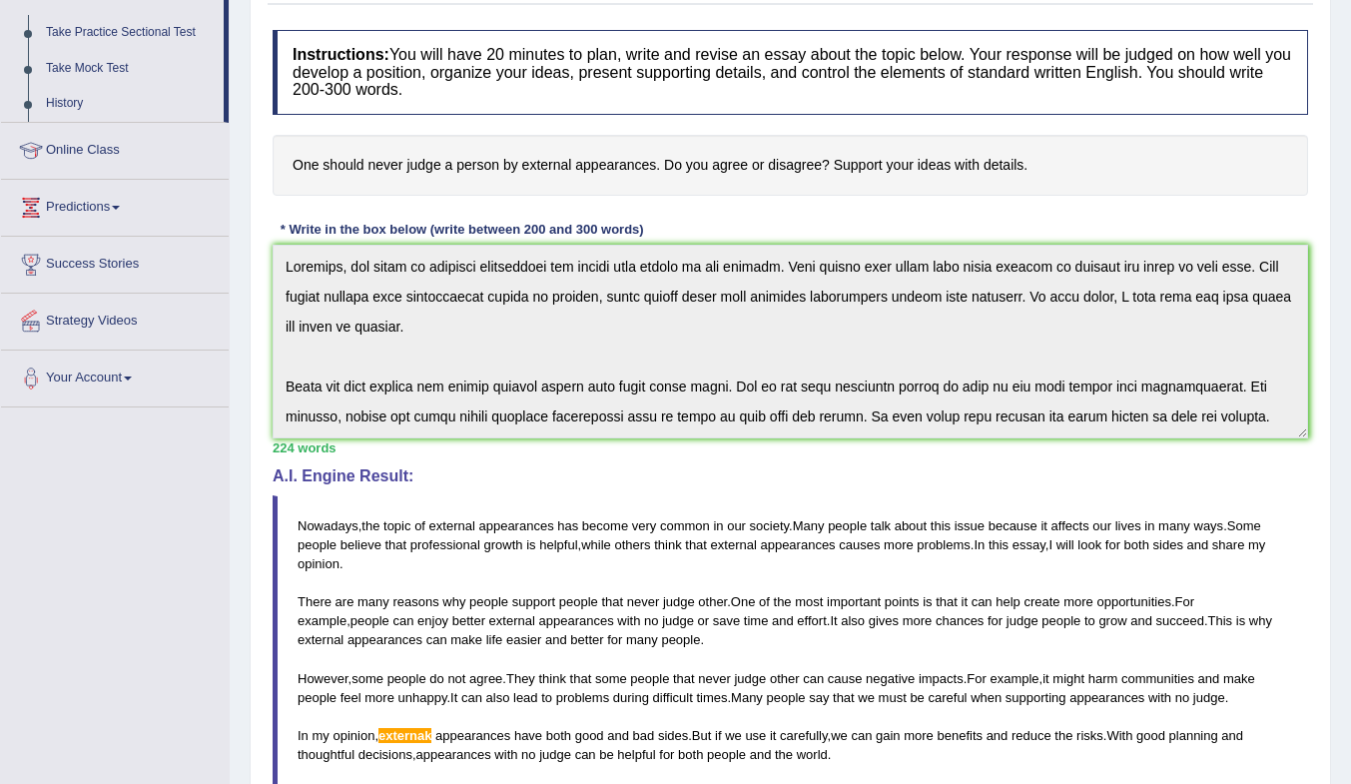
click at [59, 98] on link "History" at bounding box center [130, 104] width 187 height 36
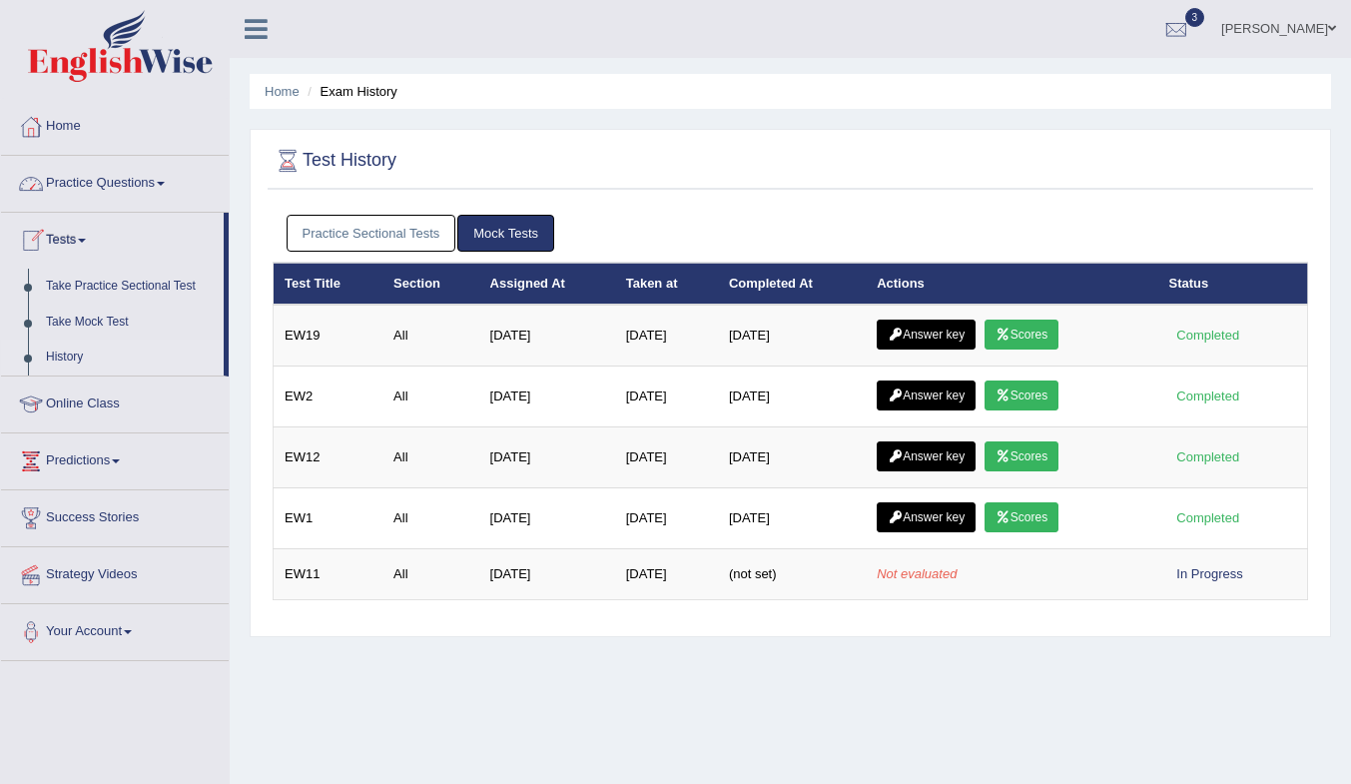
click at [1054, 336] on link "Scores" at bounding box center [1022, 335] width 74 height 30
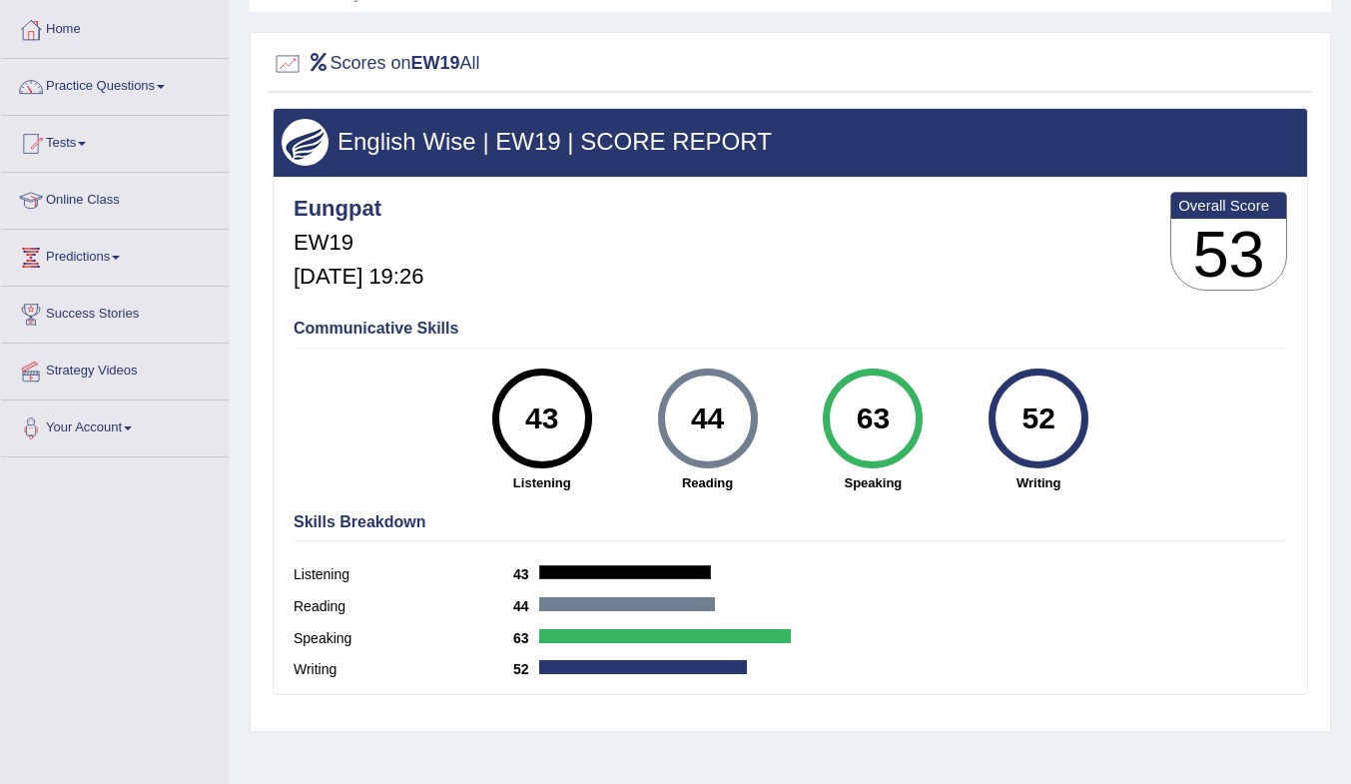
scroll to position [65, 0]
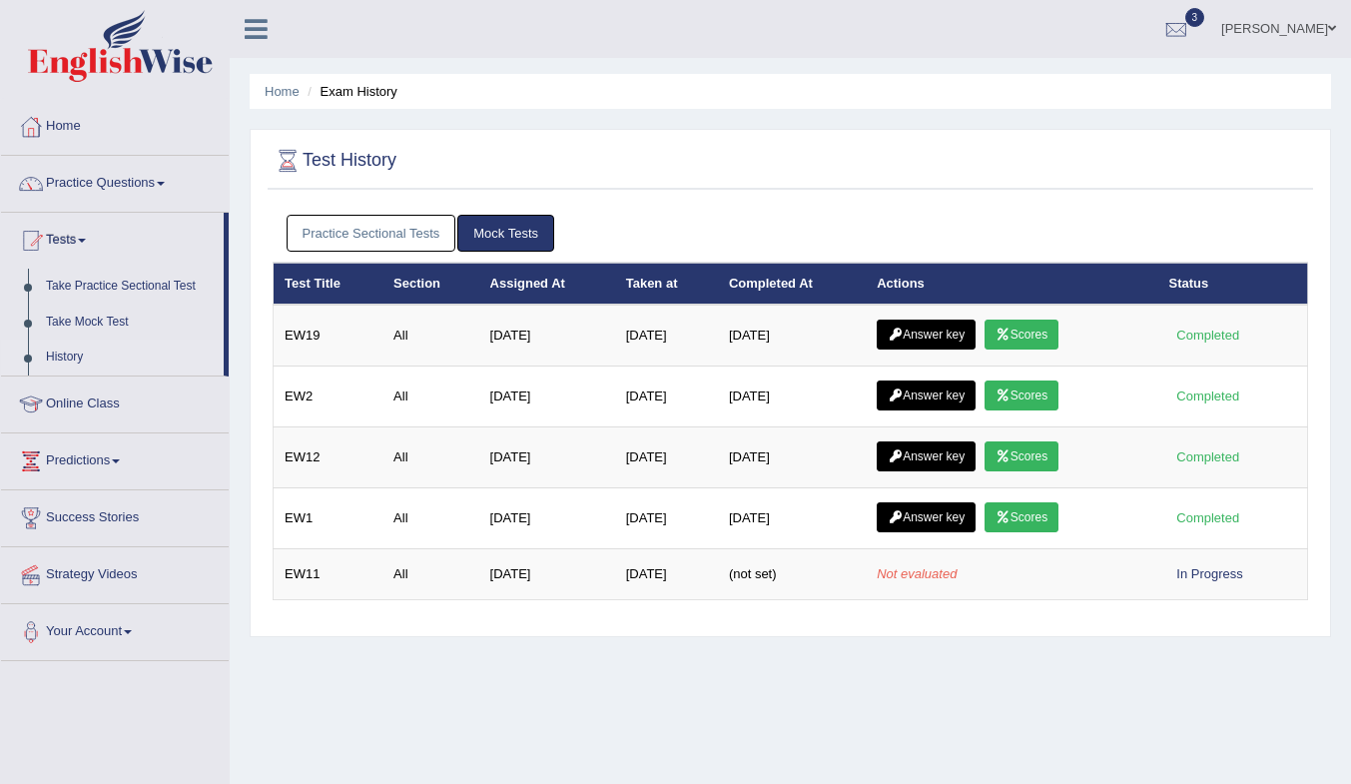
click at [1057, 395] on link "Scores" at bounding box center [1022, 396] width 74 height 30
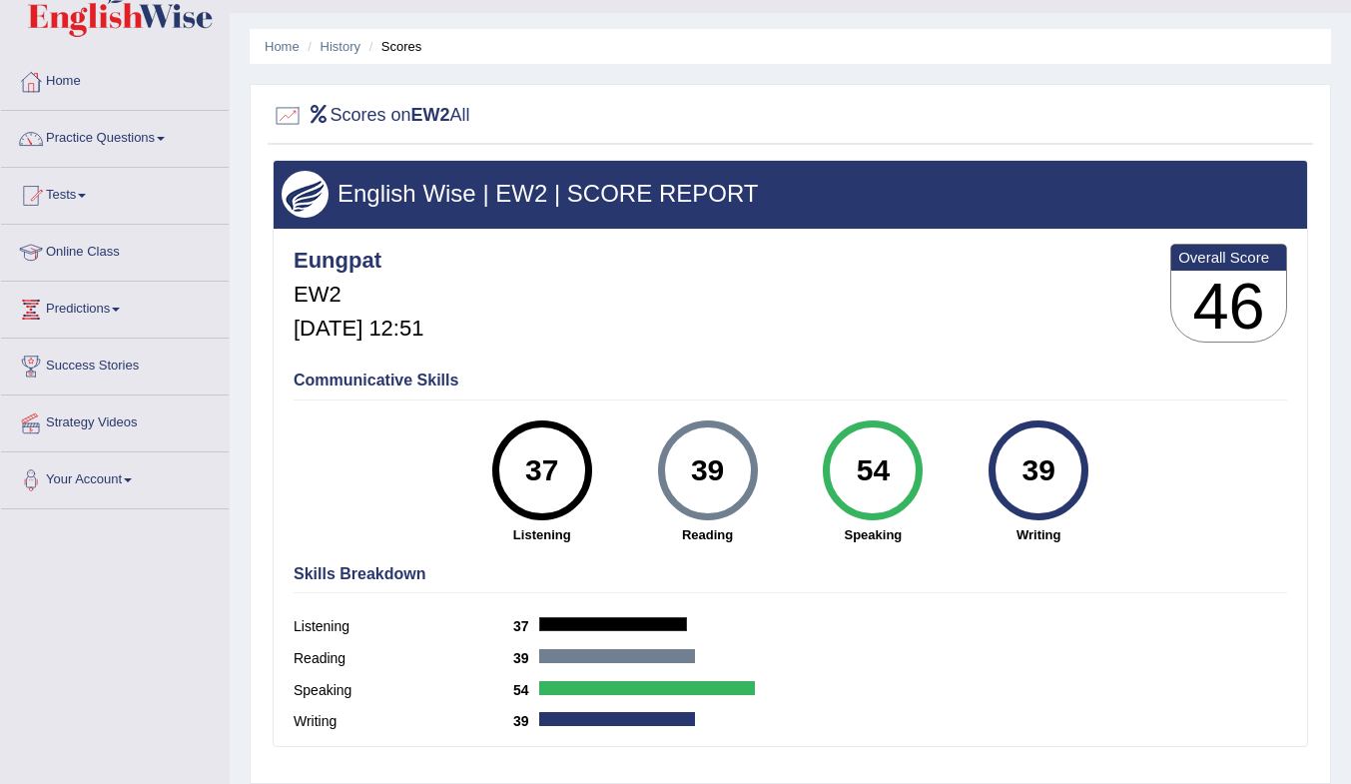
scroll to position [100, 0]
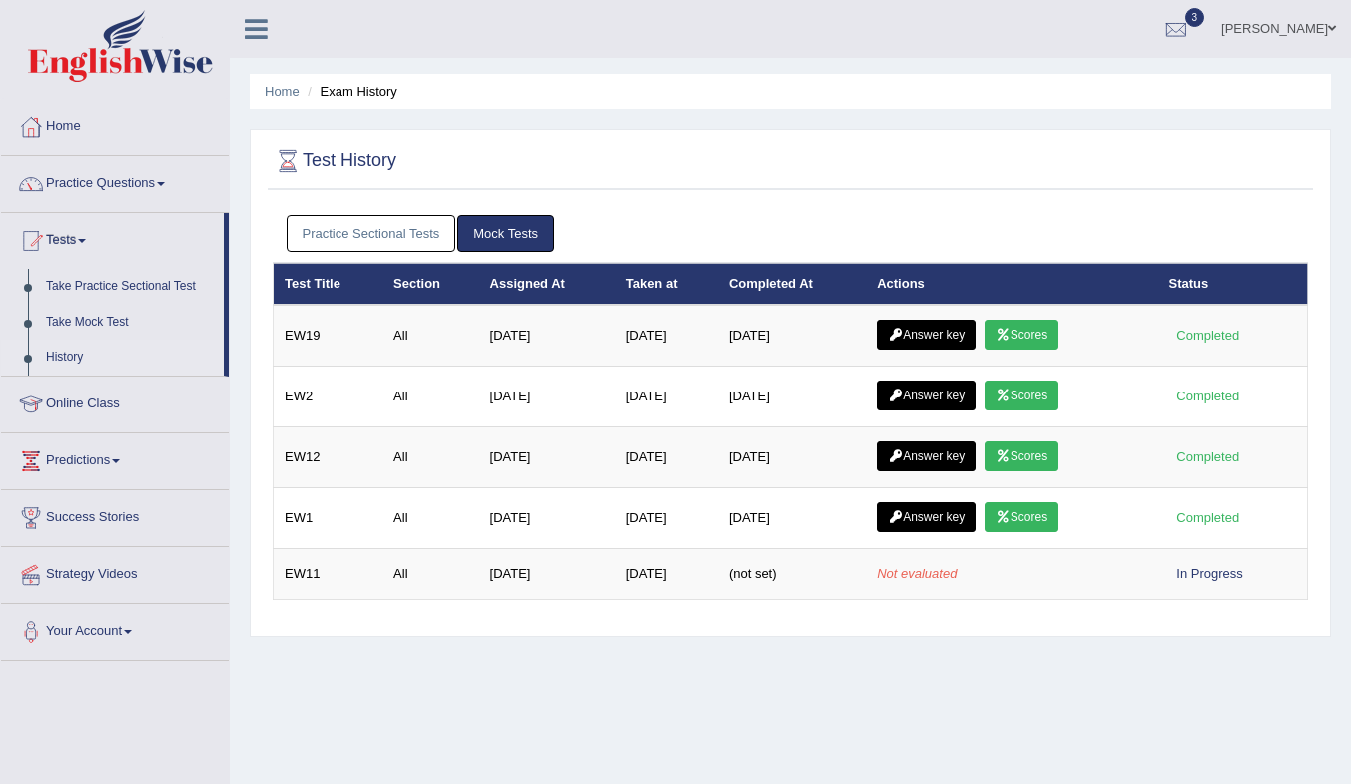
click at [1056, 459] on link "Scores" at bounding box center [1022, 456] width 74 height 30
click at [1058, 517] on link "Scores" at bounding box center [1022, 517] width 74 height 30
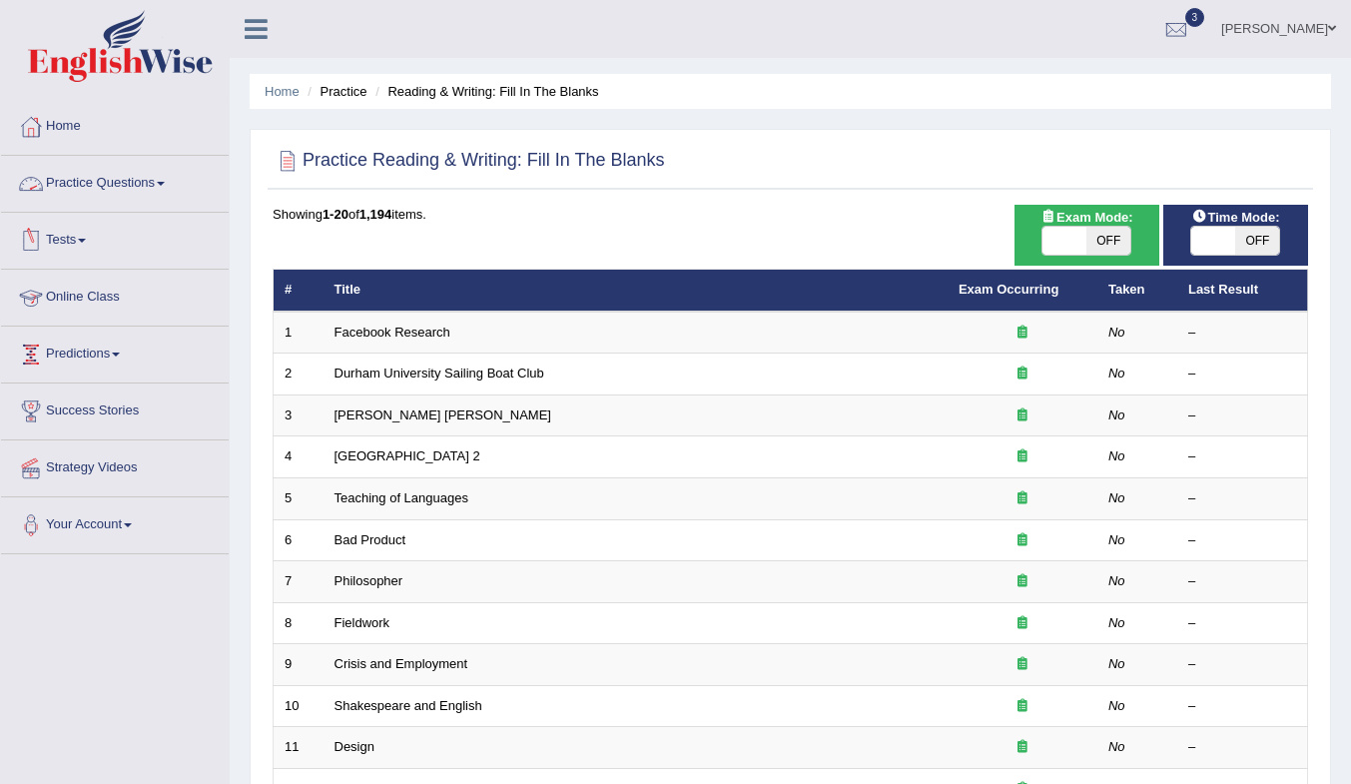
click at [108, 179] on link "Practice Questions" at bounding box center [115, 181] width 228 height 50
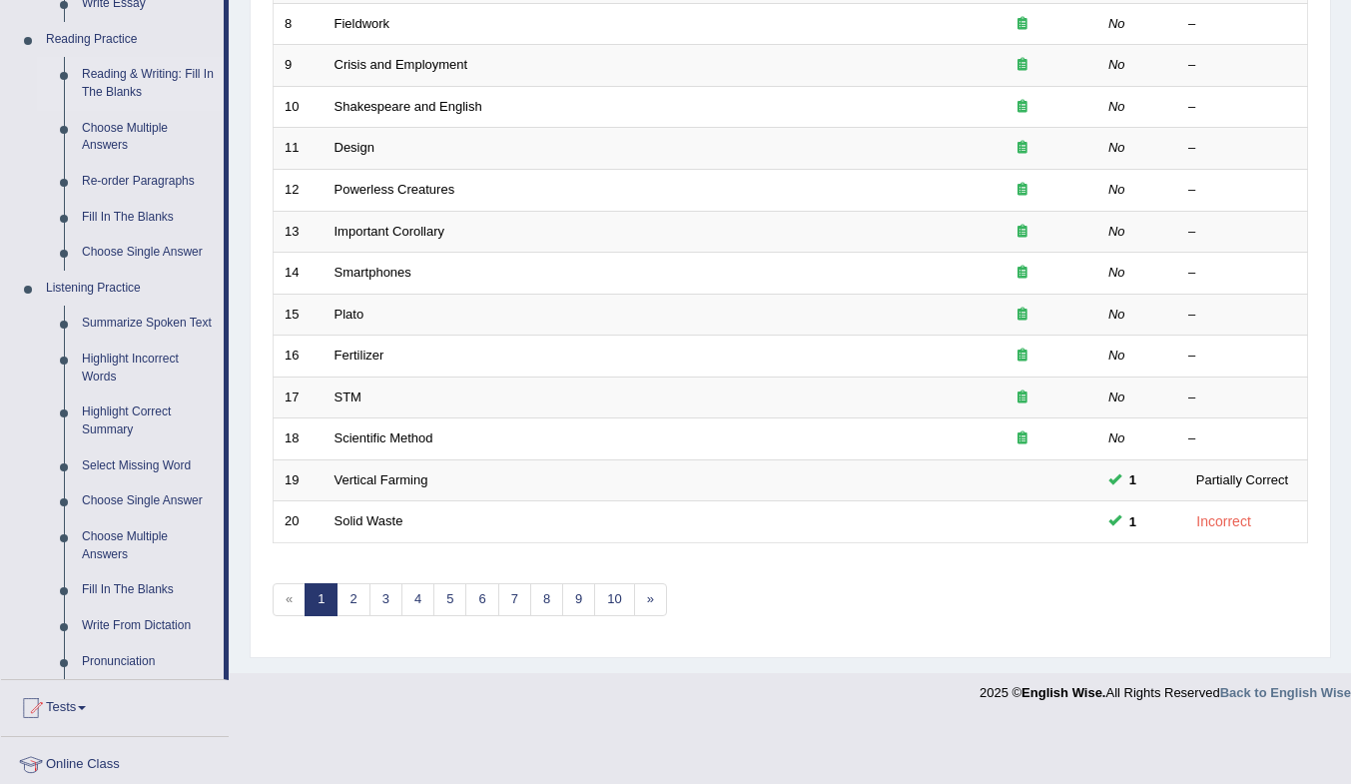
scroll to position [499, 0]
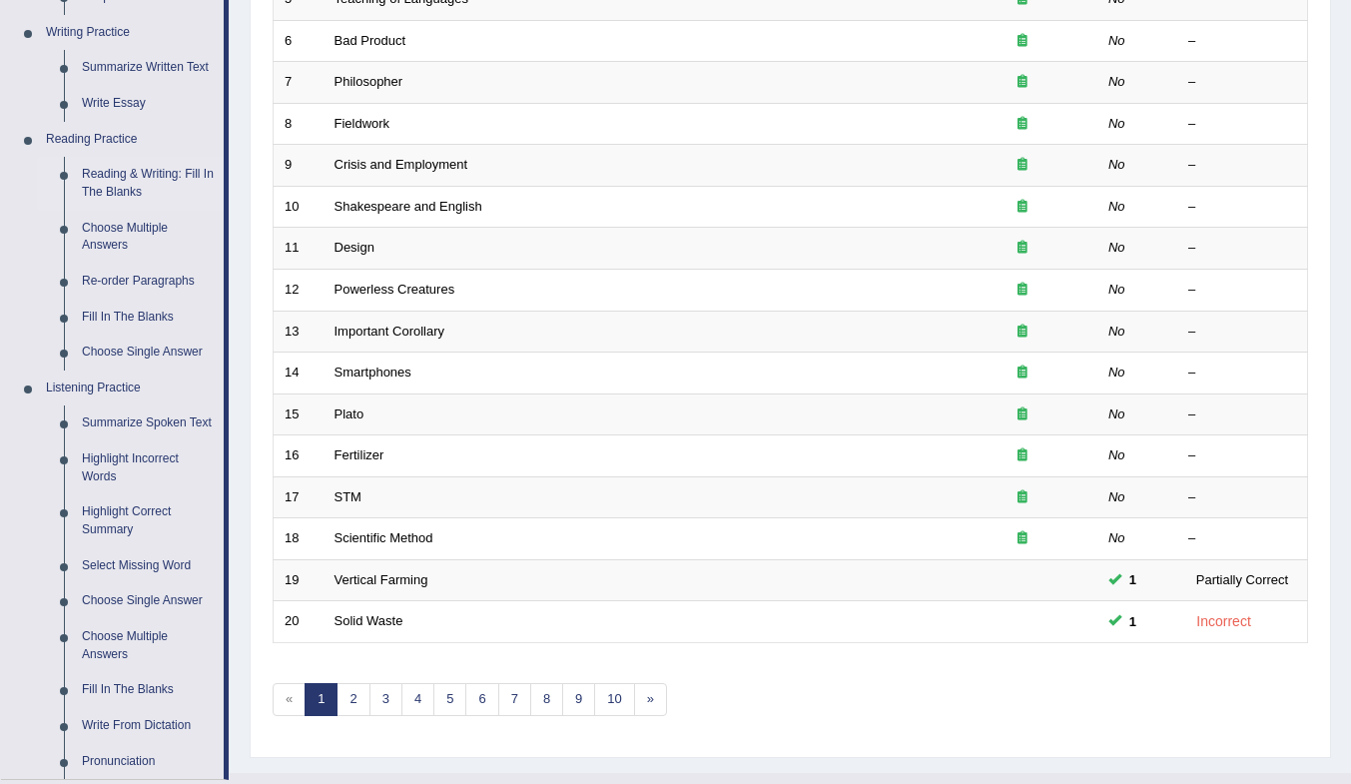
click at [159, 64] on link "Summarize Written Text" at bounding box center [148, 68] width 151 height 36
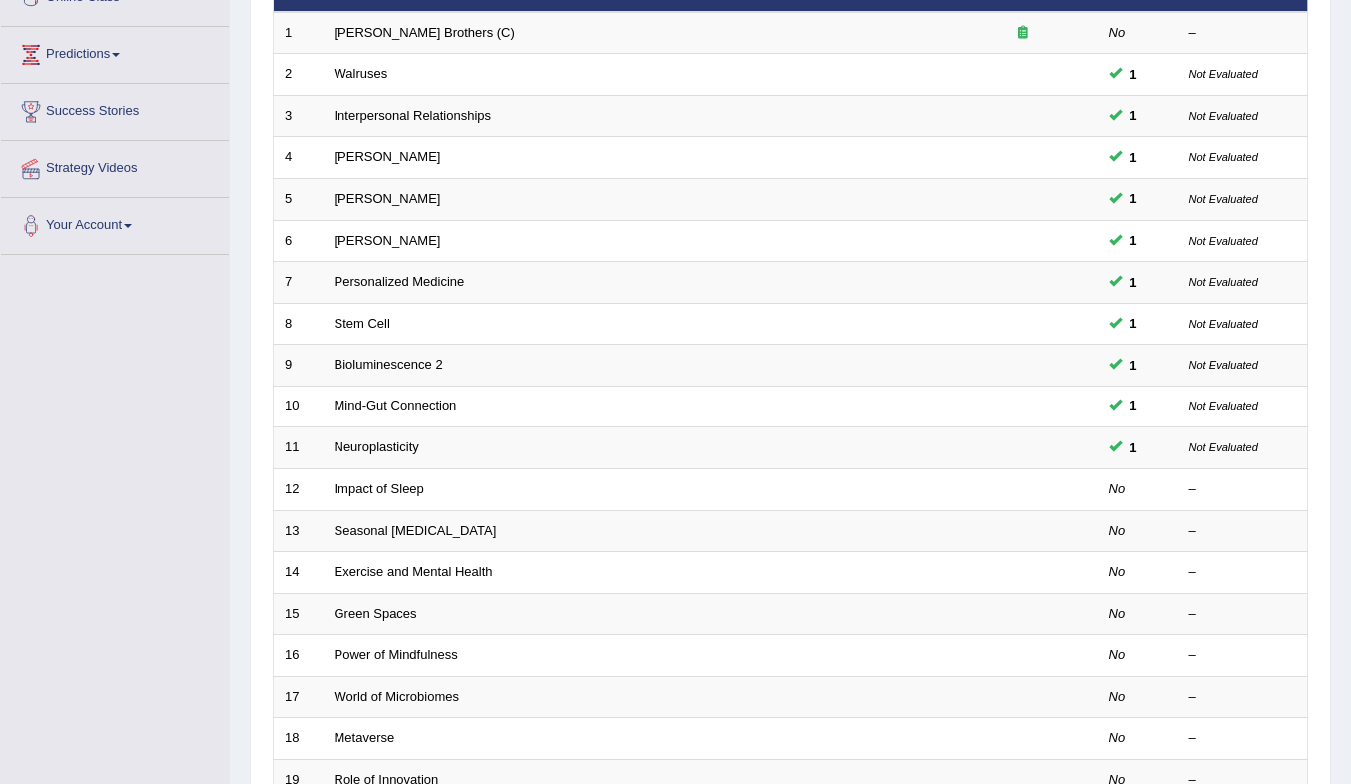
scroll to position [239, 0]
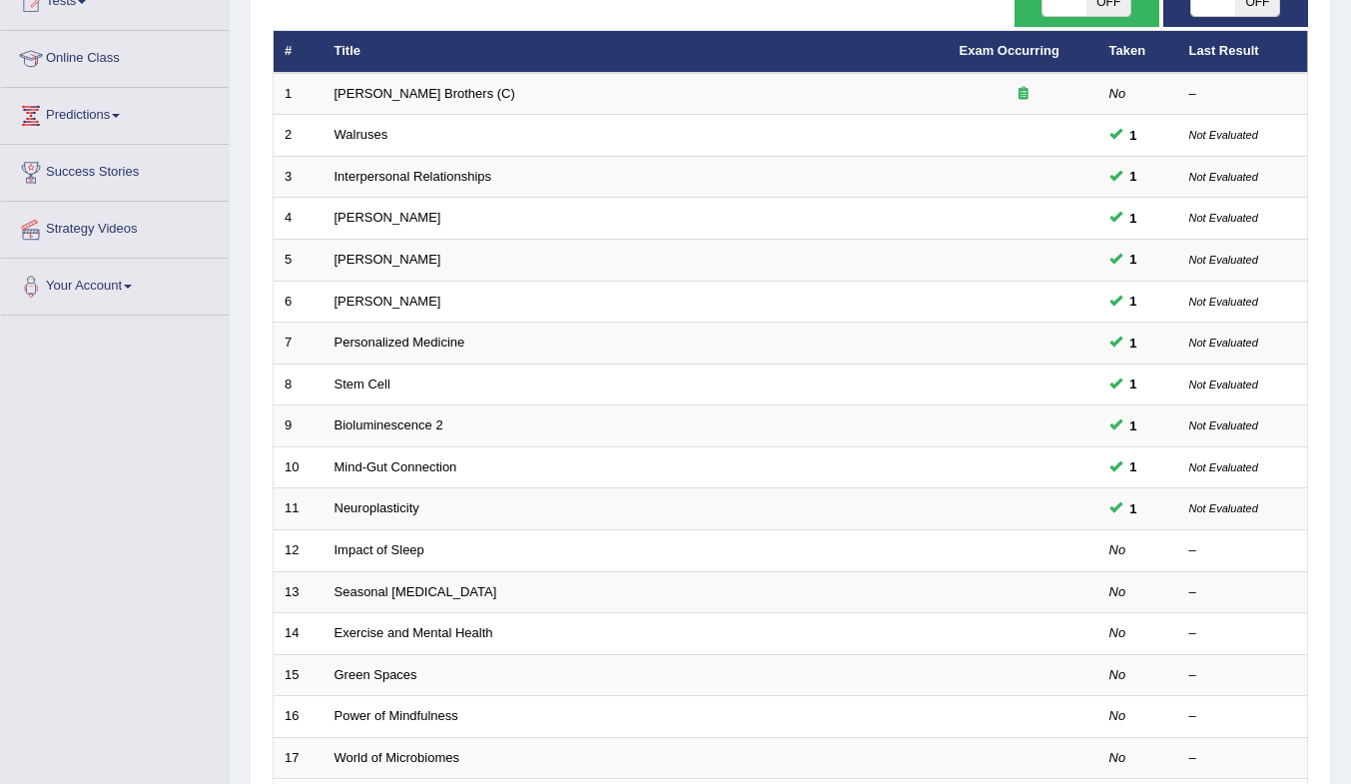
click at [362, 549] on link "Impact of Sleep" at bounding box center [380, 549] width 90 height 15
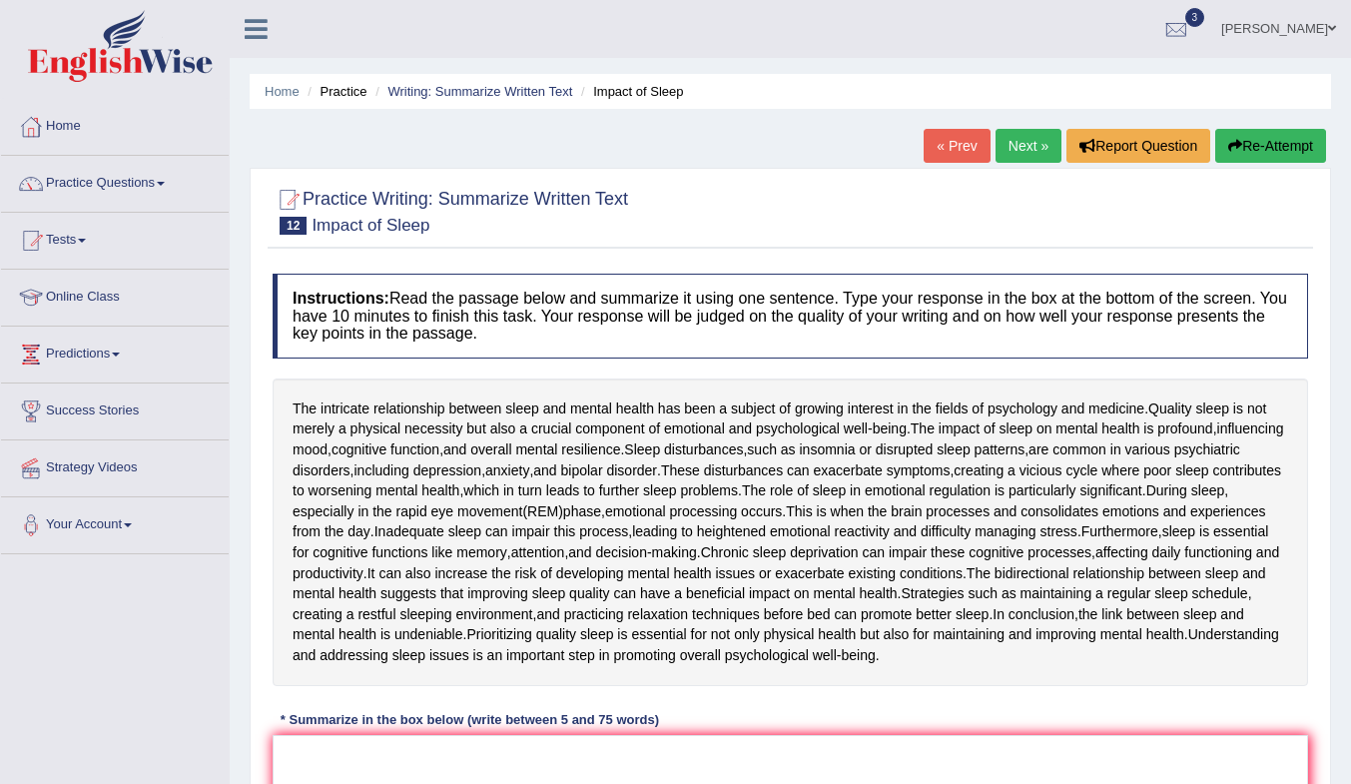
scroll to position [200, 0]
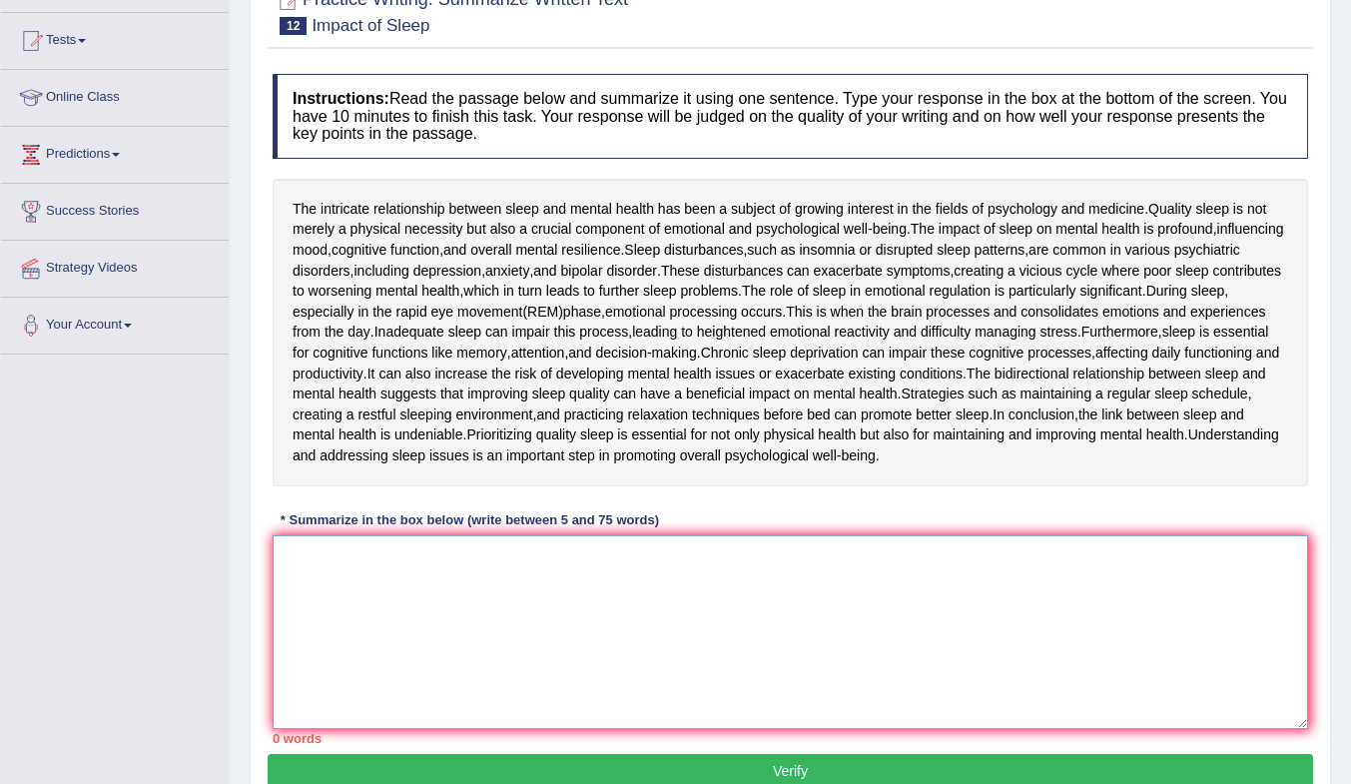
click at [794, 610] on textarea at bounding box center [791, 632] width 1036 height 194
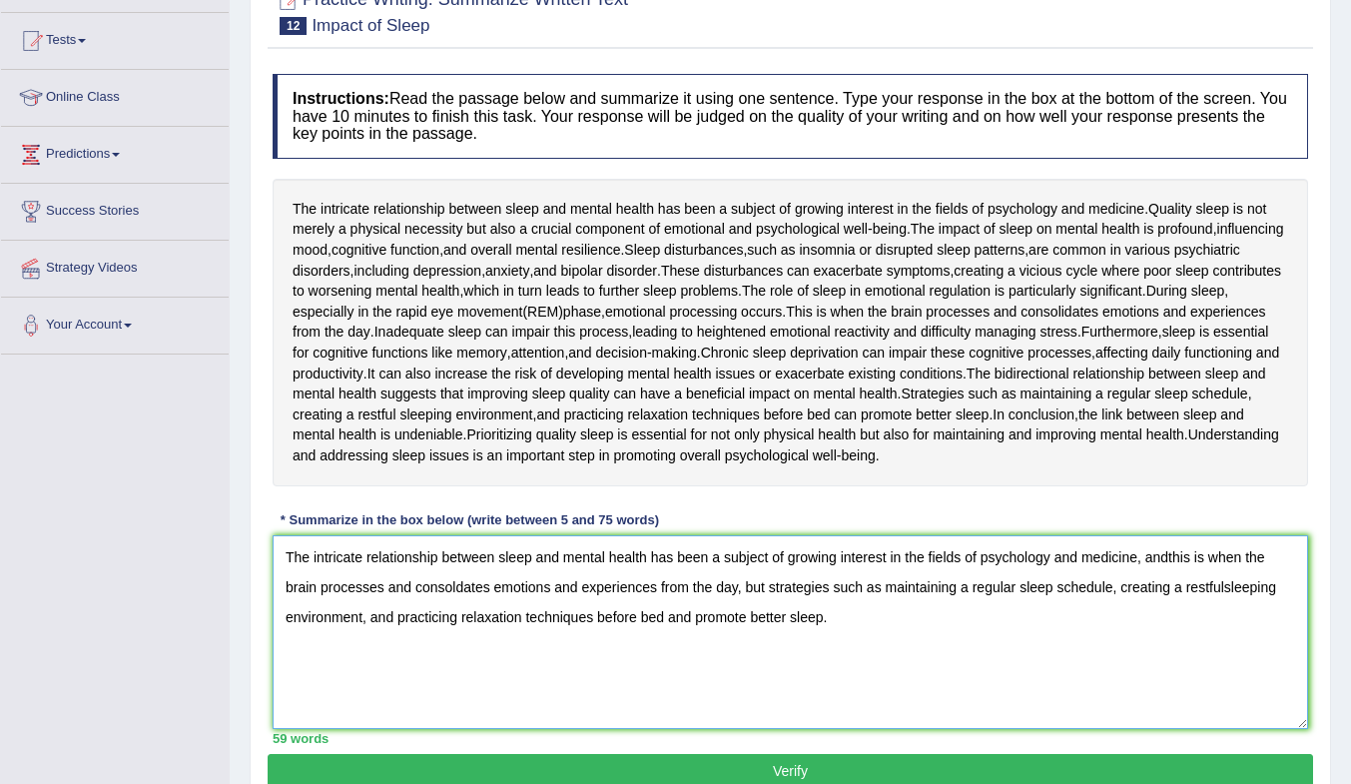
click at [1166, 561] on textarea "The intricate relationship between sleep and mental health has been a subject o…" at bounding box center [791, 632] width 1036 height 194
click at [457, 588] on textarea "The intricate relationship between sleep and mental health has been a subject o…" at bounding box center [791, 632] width 1036 height 194
click at [1230, 590] on textarea "The intricate relationship between sleep and mental health has been a subject o…" at bounding box center [791, 632] width 1036 height 194
click at [1226, 588] on textarea "The intricate relationship between sleep and mental health has been a subject o…" at bounding box center [791, 632] width 1036 height 194
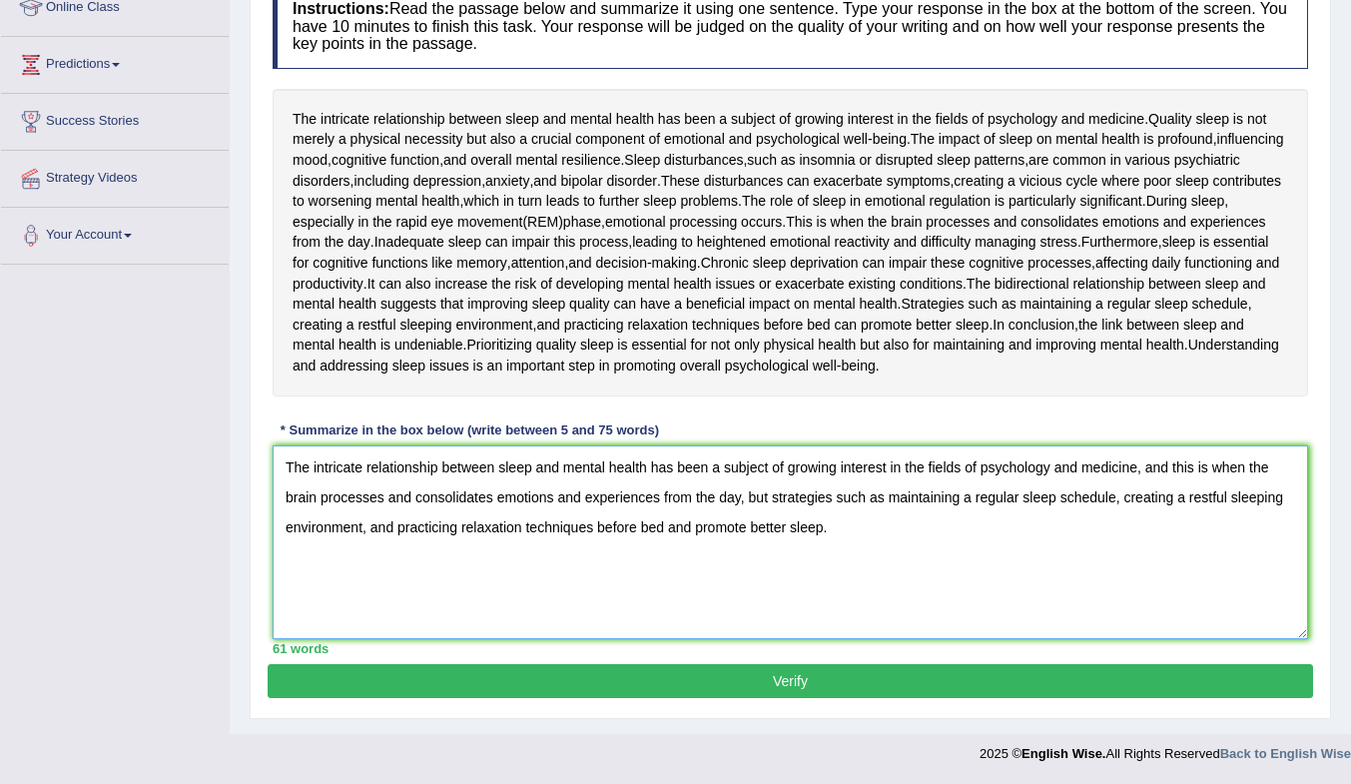
type textarea "The intricate relationship between sleep and mental health has been a subject o…"
click at [849, 673] on button "Verify" at bounding box center [791, 681] width 1046 height 34
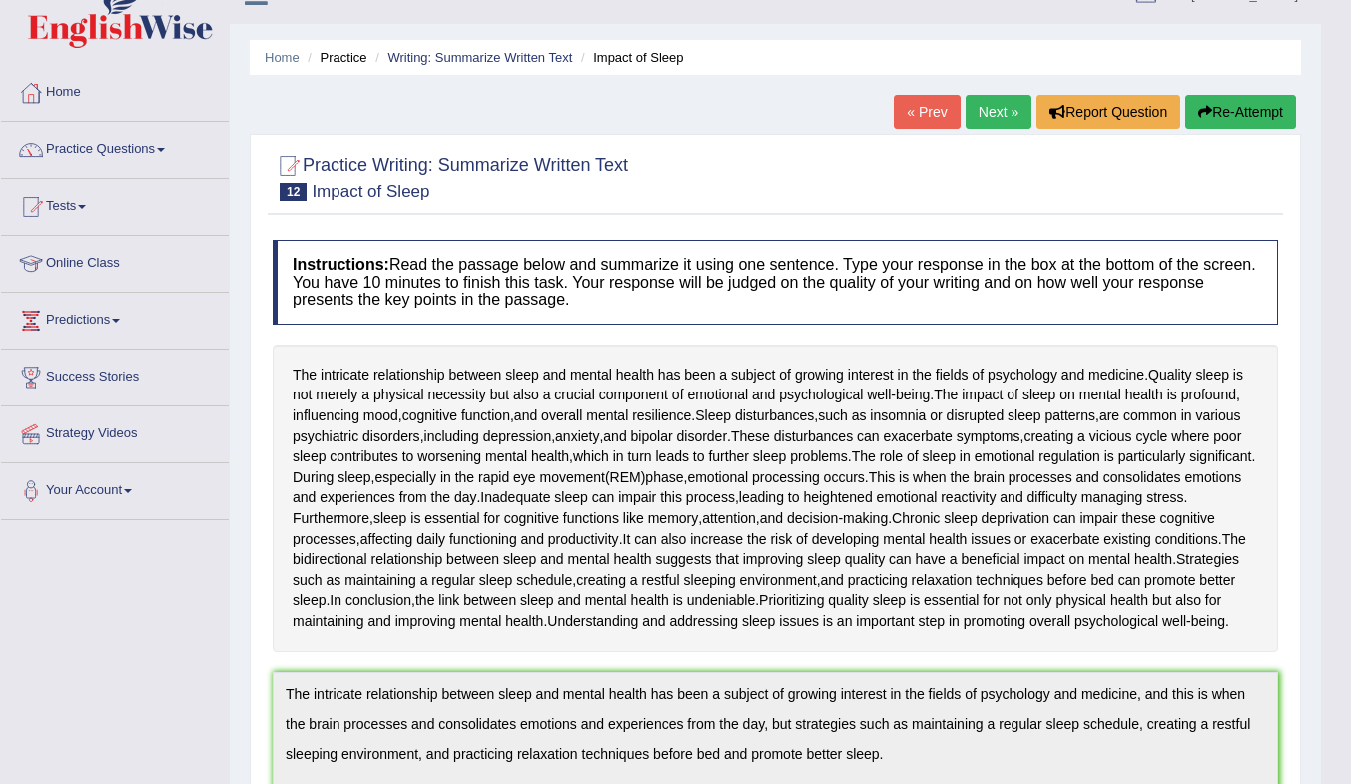
scroll to position [0, 0]
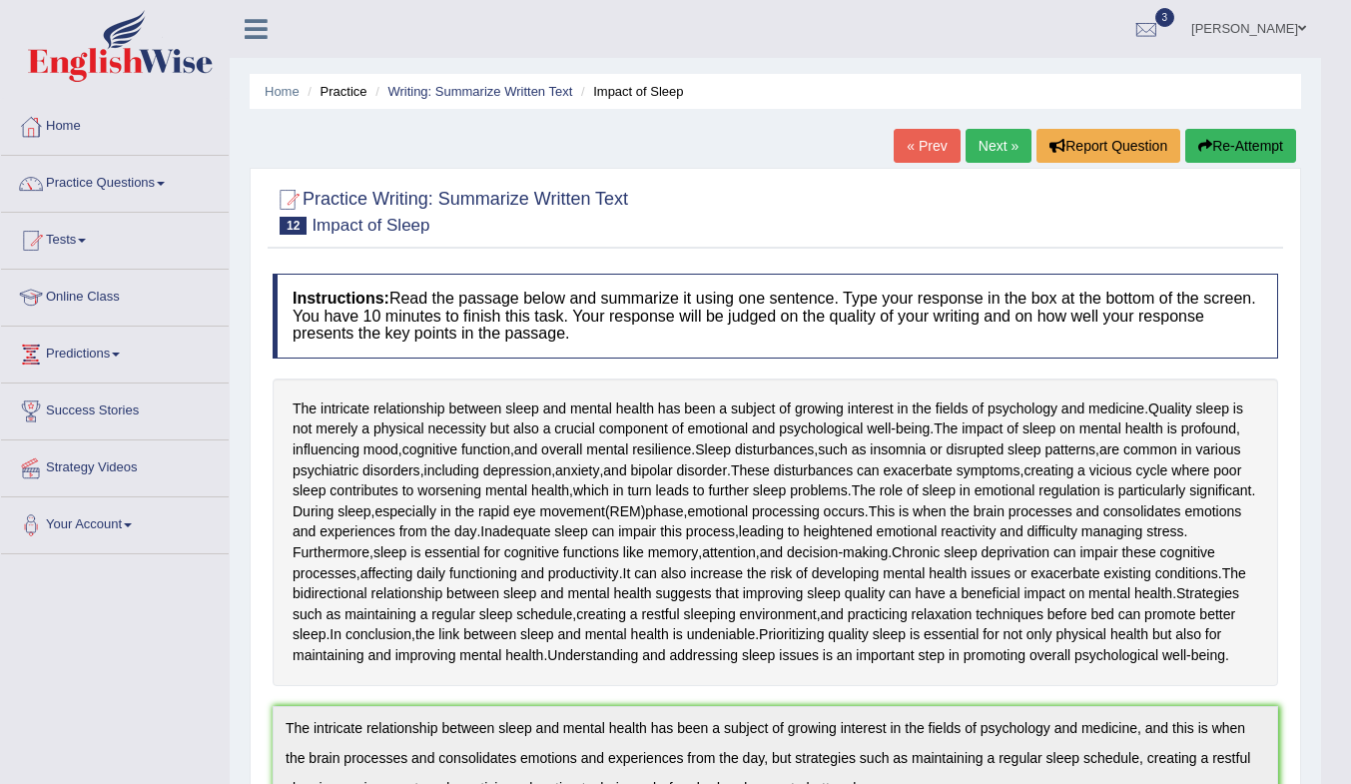
click at [986, 143] on link "Next »" at bounding box center [999, 146] width 66 height 34
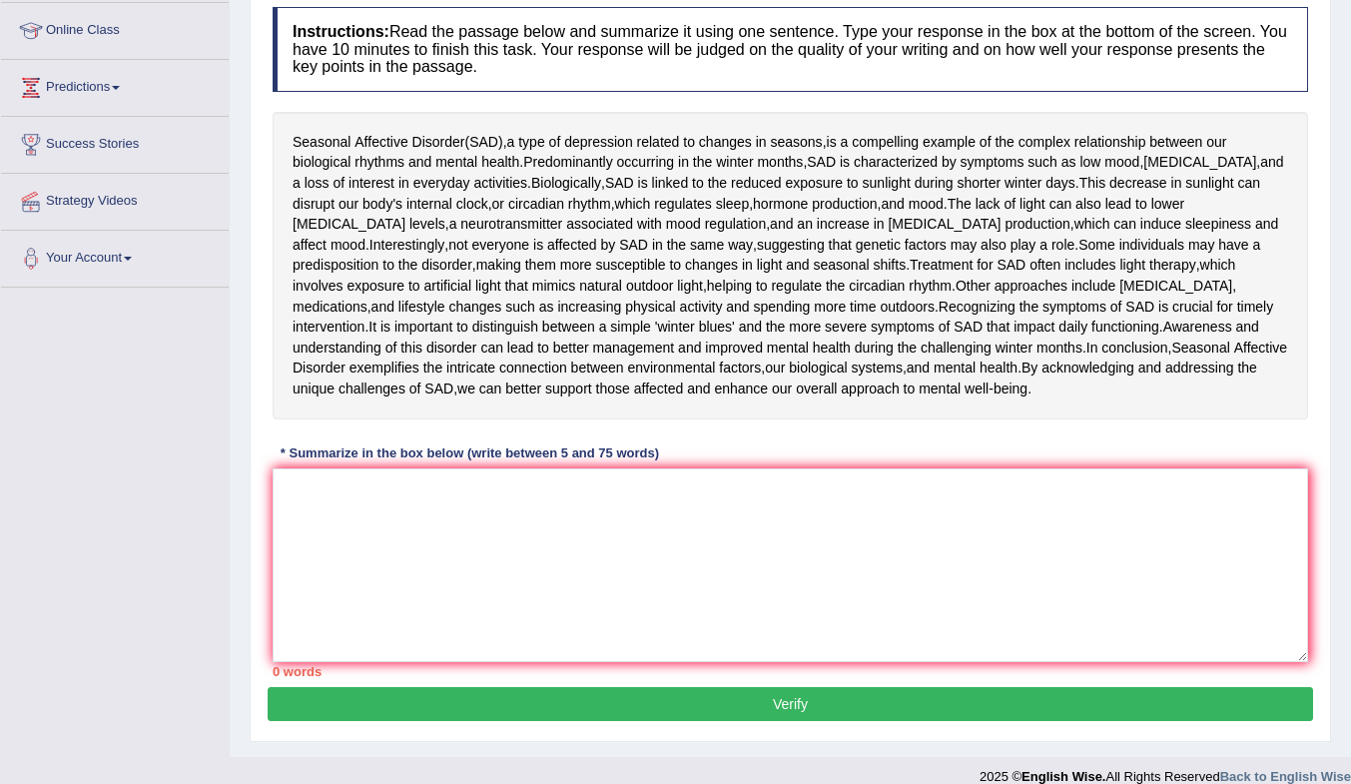
scroll to position [291, 0]
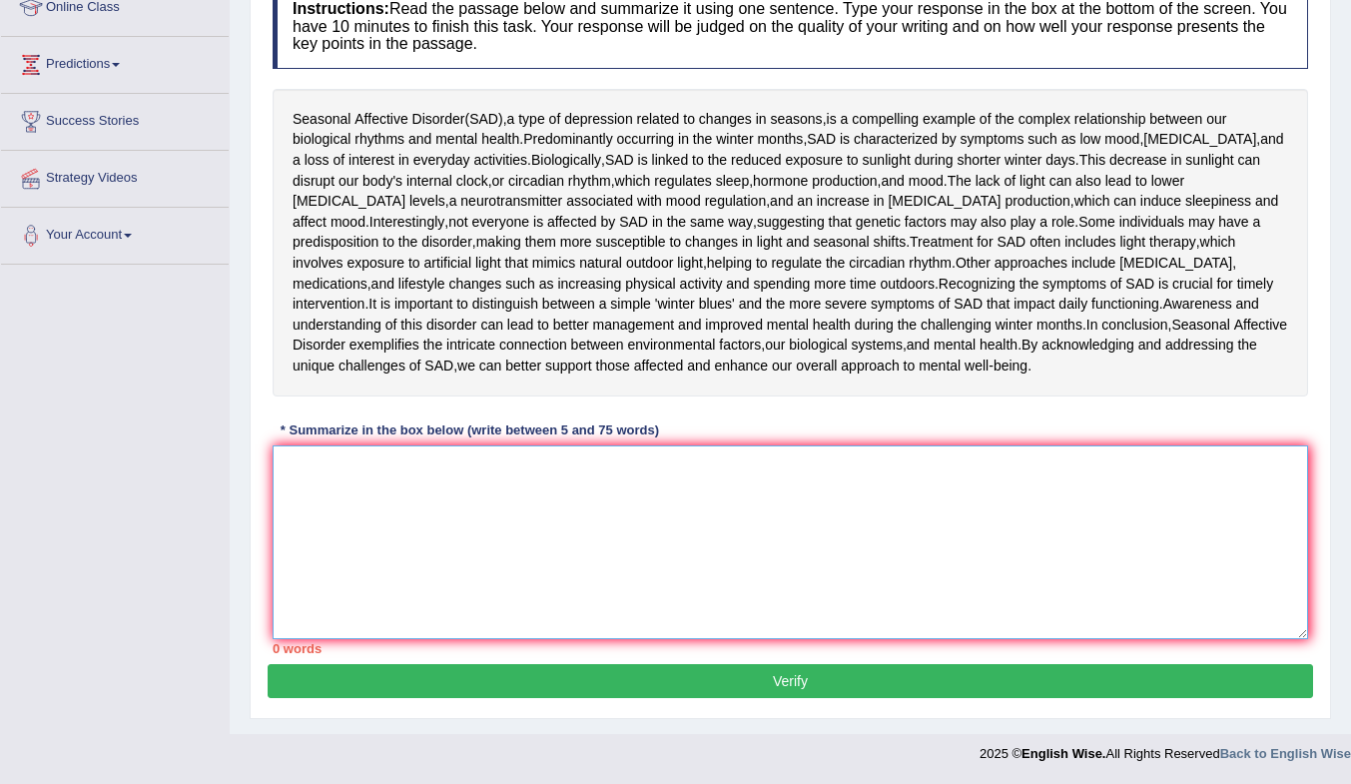
click at [887, 488] on textarea at bounding box center [791, 542] width 1036 height 194
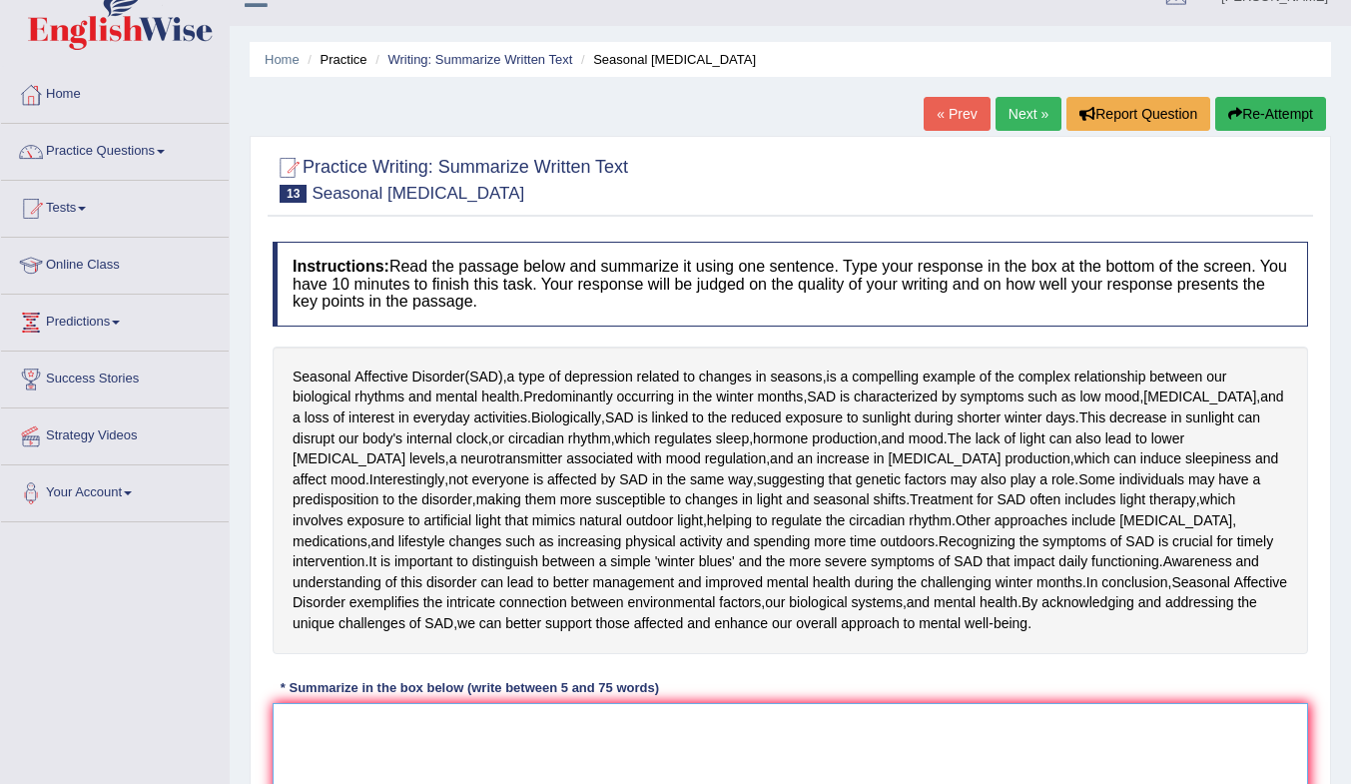
scroll to position [100, 0]
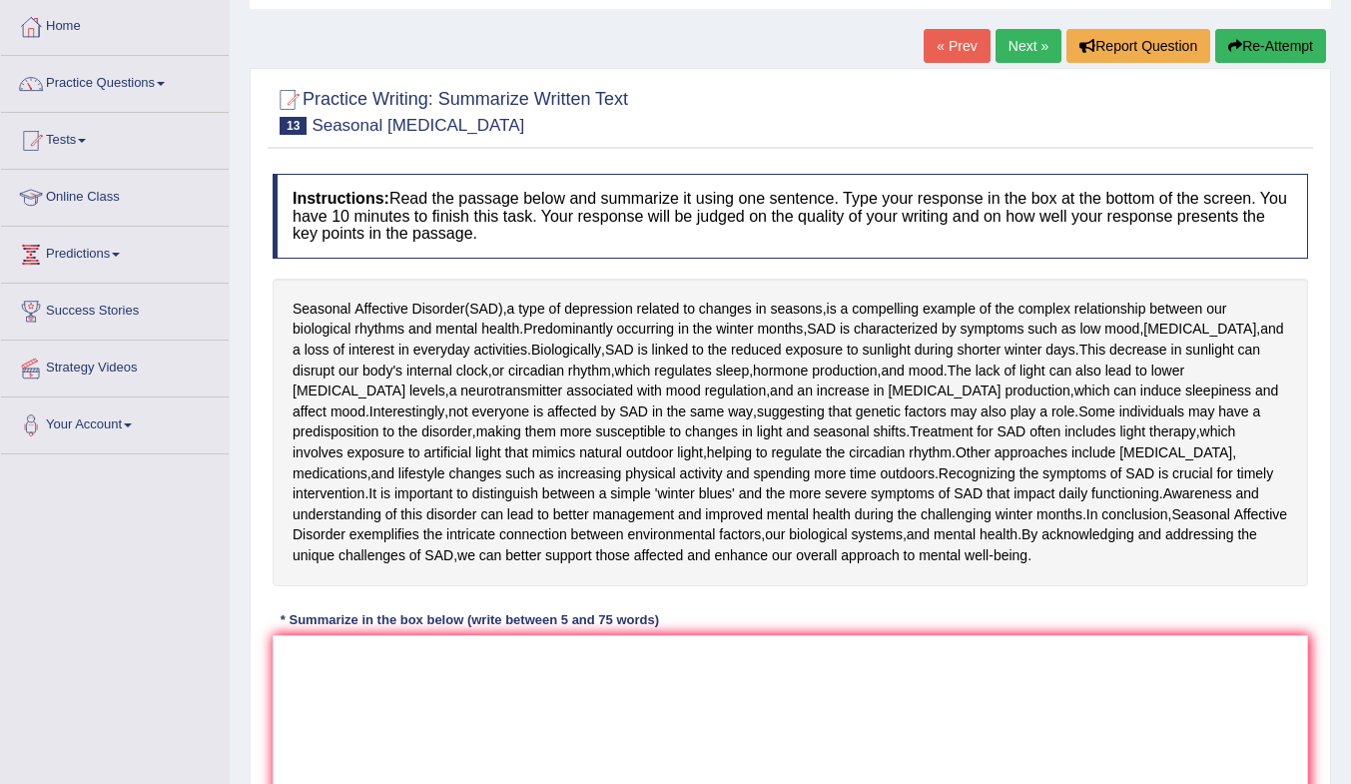
click at [956, 42] on link "« Prev" at bounding box center [957, 46] width 66 height 34
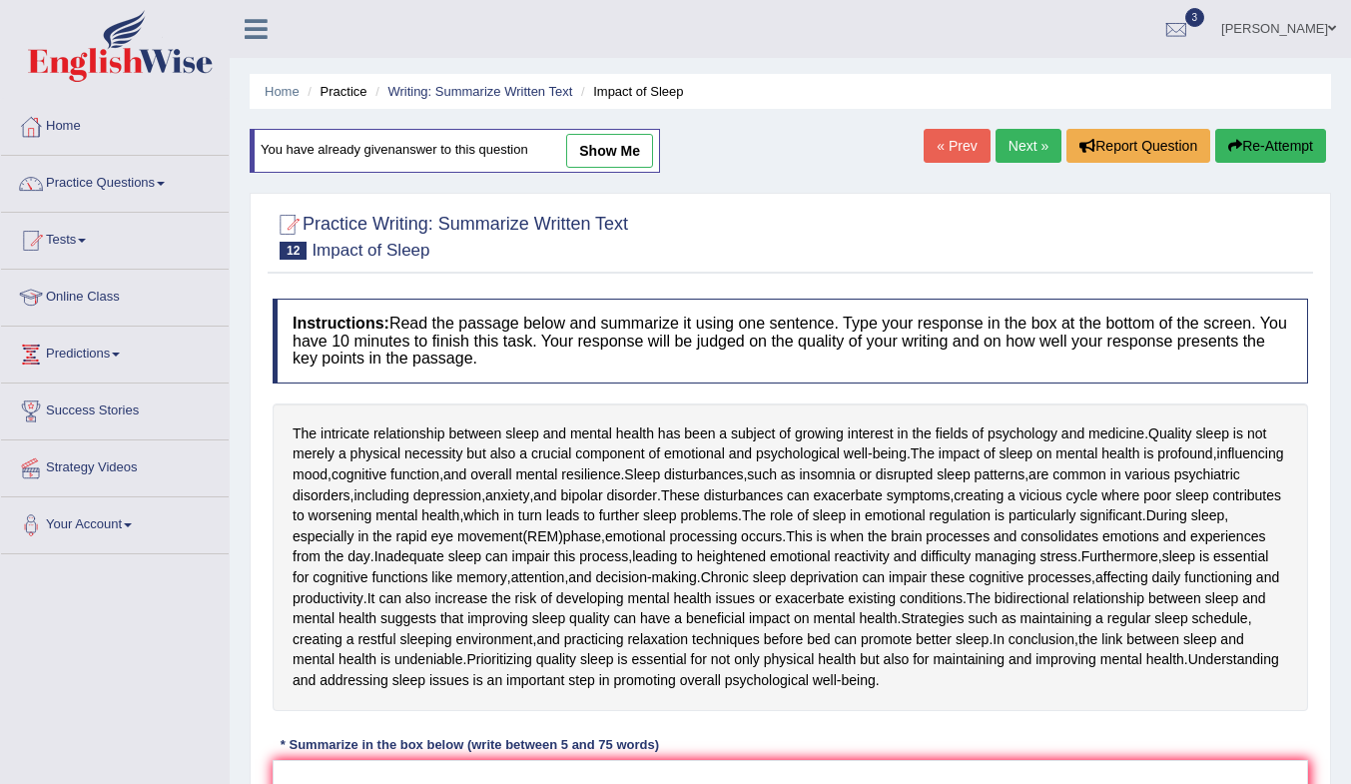
click at [618, 138] on link "show me" at bounding box center [609, 151] width 87 height 34
type textarea "The intricate relationship between sleep and mental health has been a subject o…"
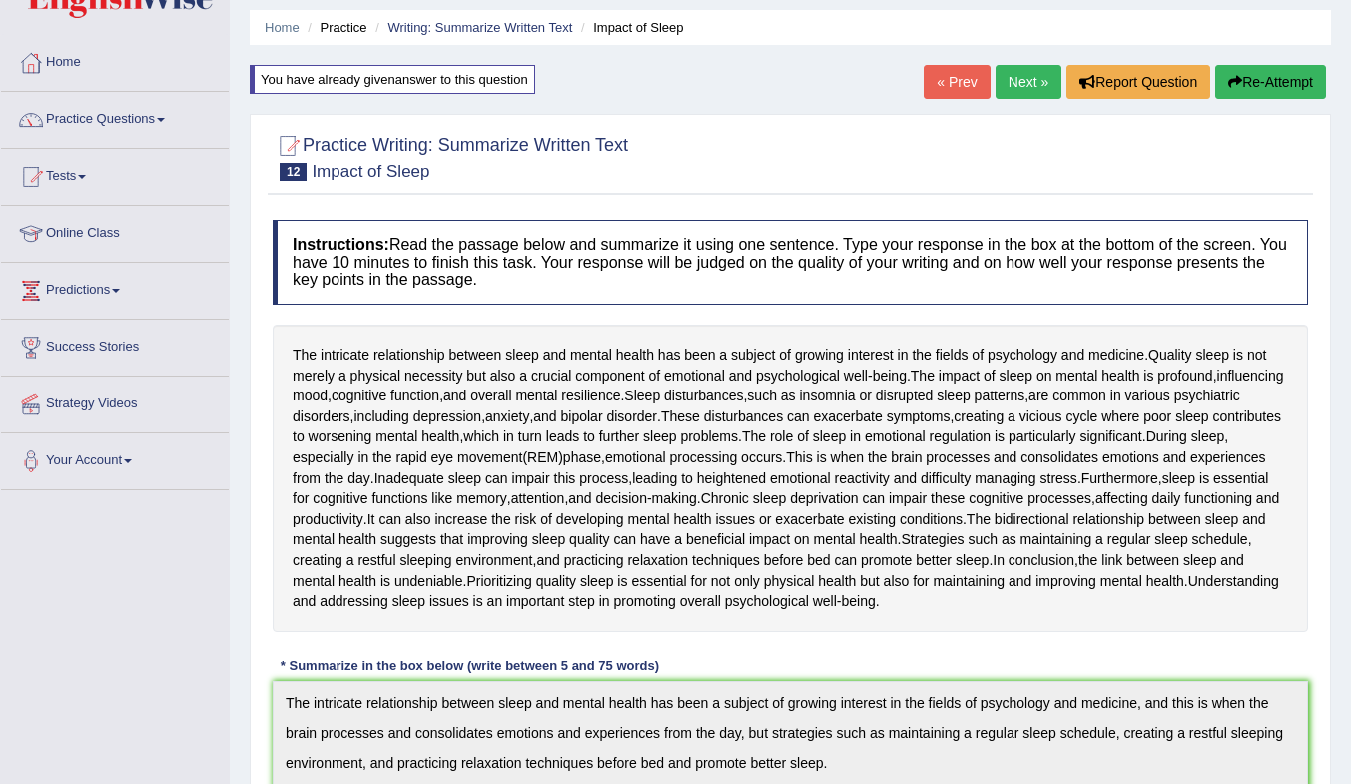
scroll to position [100, 0]
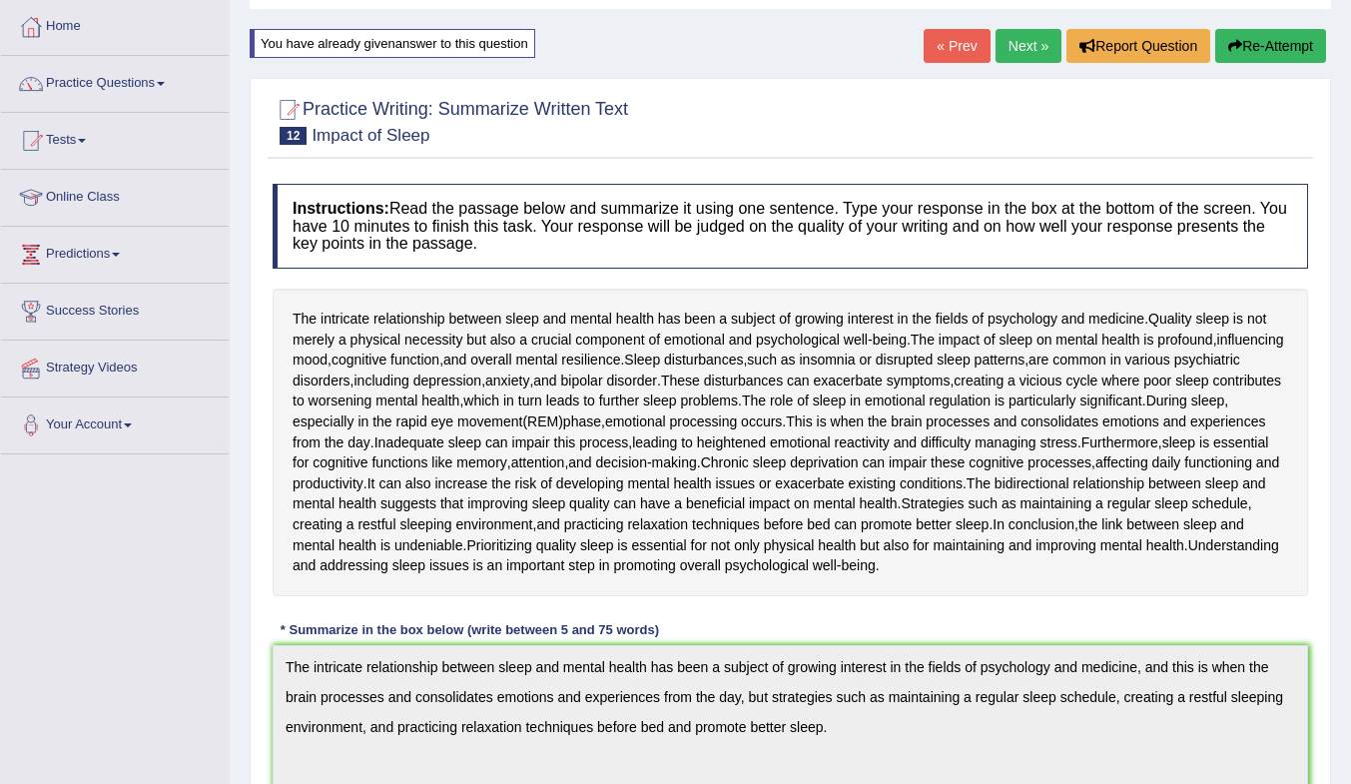
click at [1015, 49] on link "Next »" at bounding box center [1029, 46] width 66 height 34
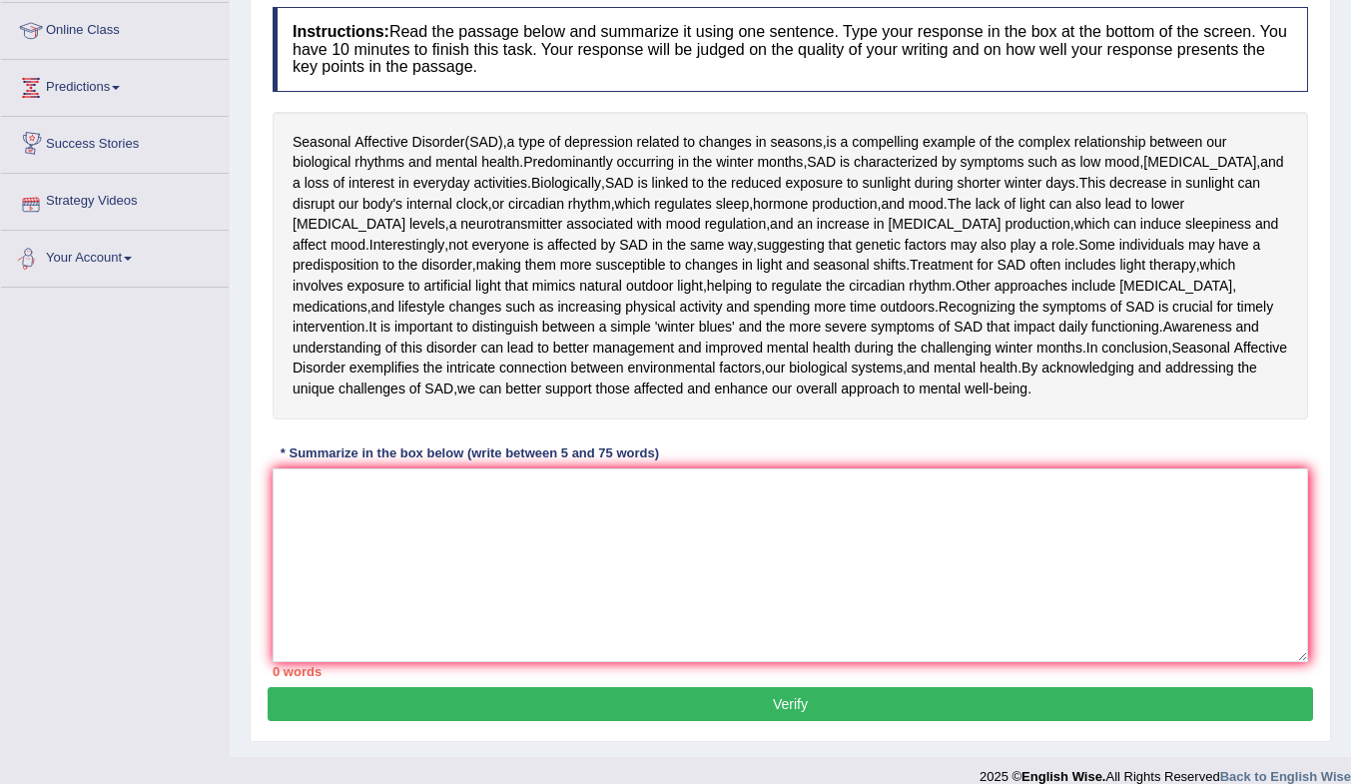
scroll to position [291, 0]
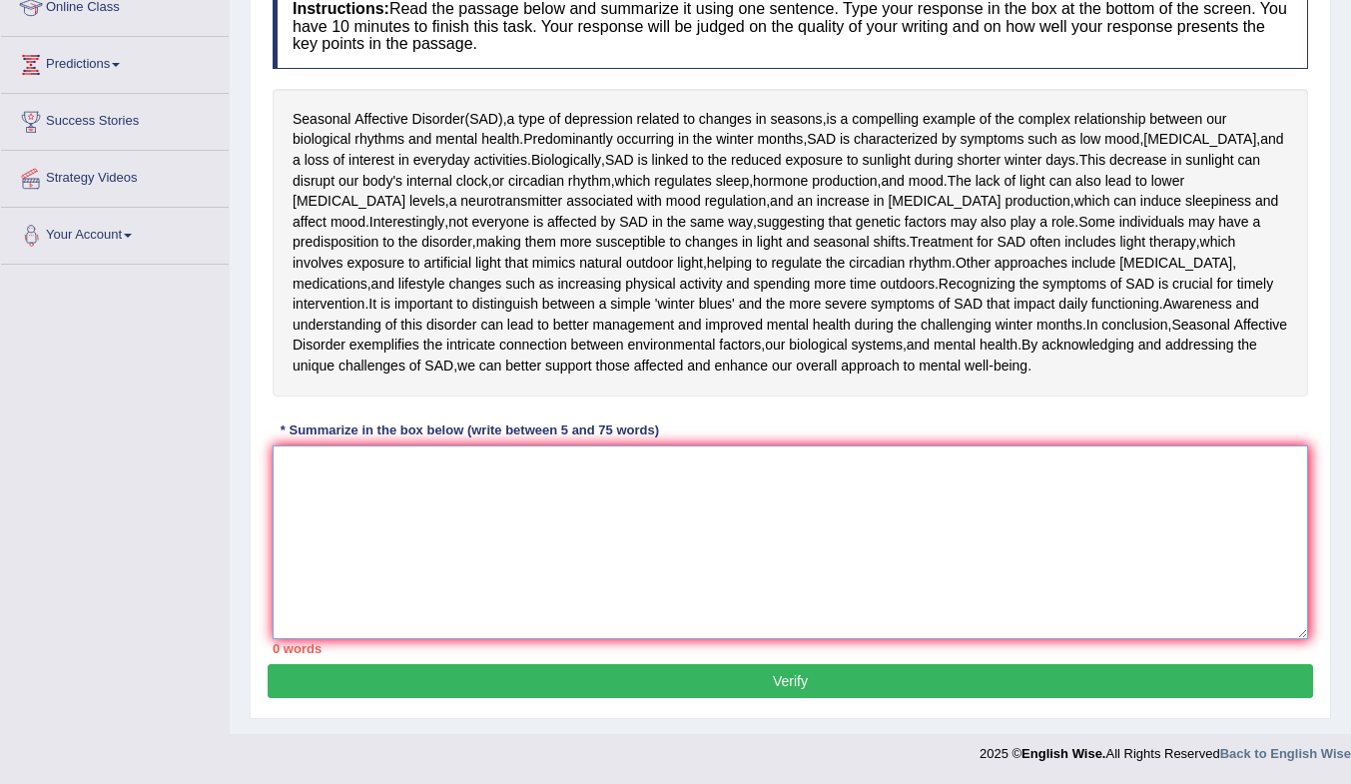
click at [381, 500] on textarea at bounding box center [791, 542] width 1036 height 194
click at [384, 497] on textarea at bounding box center [791, 542] width 1036 height 194
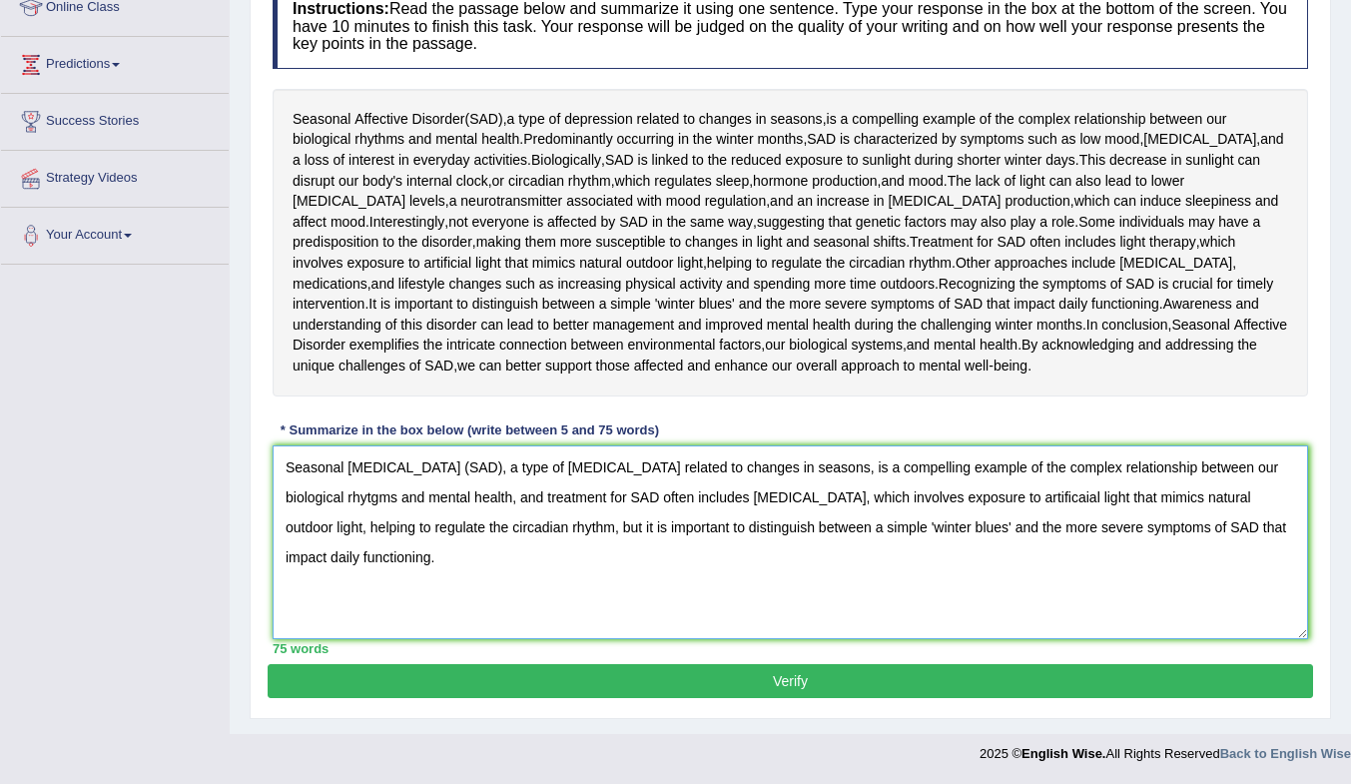
click at [317, 495] on textarea "Seasonal Affective Disorder (SAD), a type of depression related to changes in s…" at bounding box center [791, 542] width 1036 height 194
click at [983, 499] on textarea "Seasonal Affective Disorder (SAD), a type of depression related to changes in s…" at bounding box center [791, 542] width 1036 height 194
type textarea "Seasonal Affective Disorder (SAD), a type of depression related to changes in s…"
click at [1196, 681] on button "Verify" at bounding box center [791, 681] width 1046 height 34
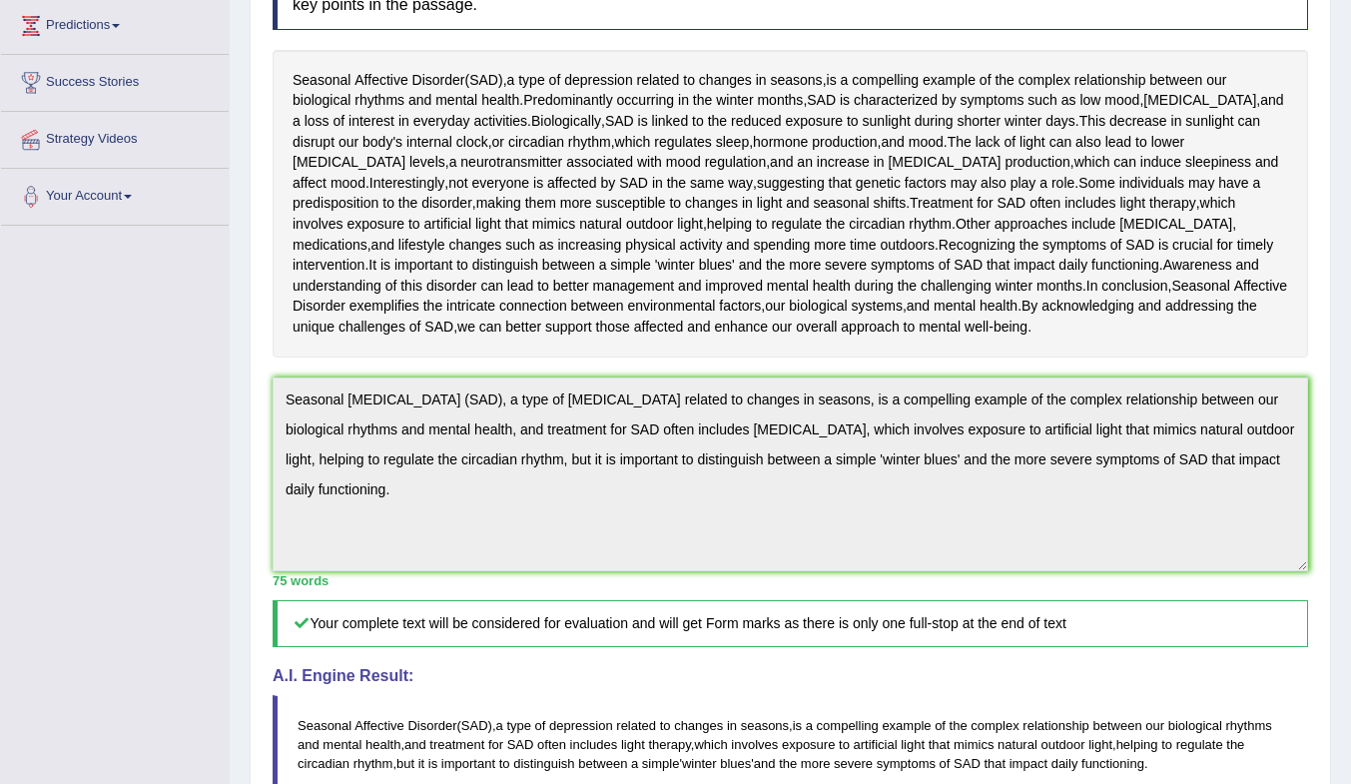
scroll to position [0, 0]
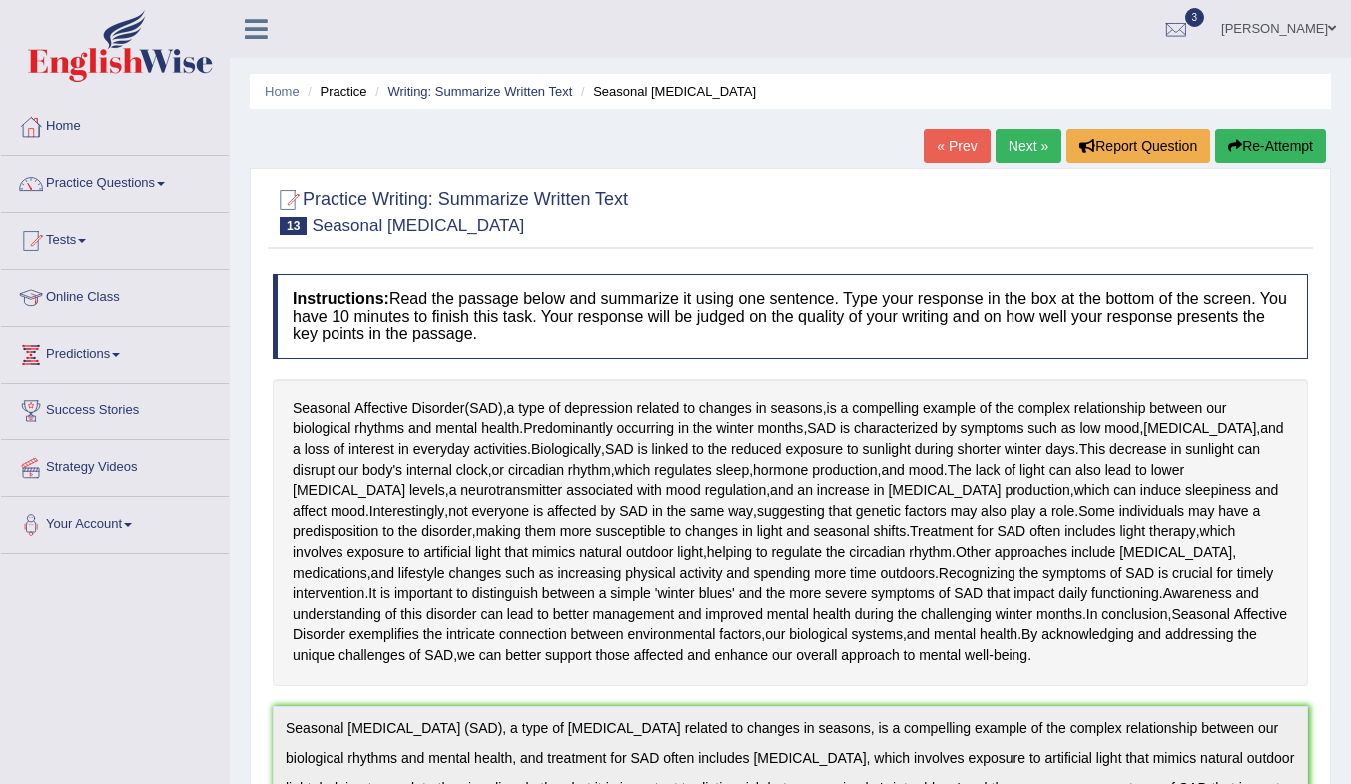
click at [1009, 142] on link "Next »" at bounding box center [1029, 146] width 66 height 34
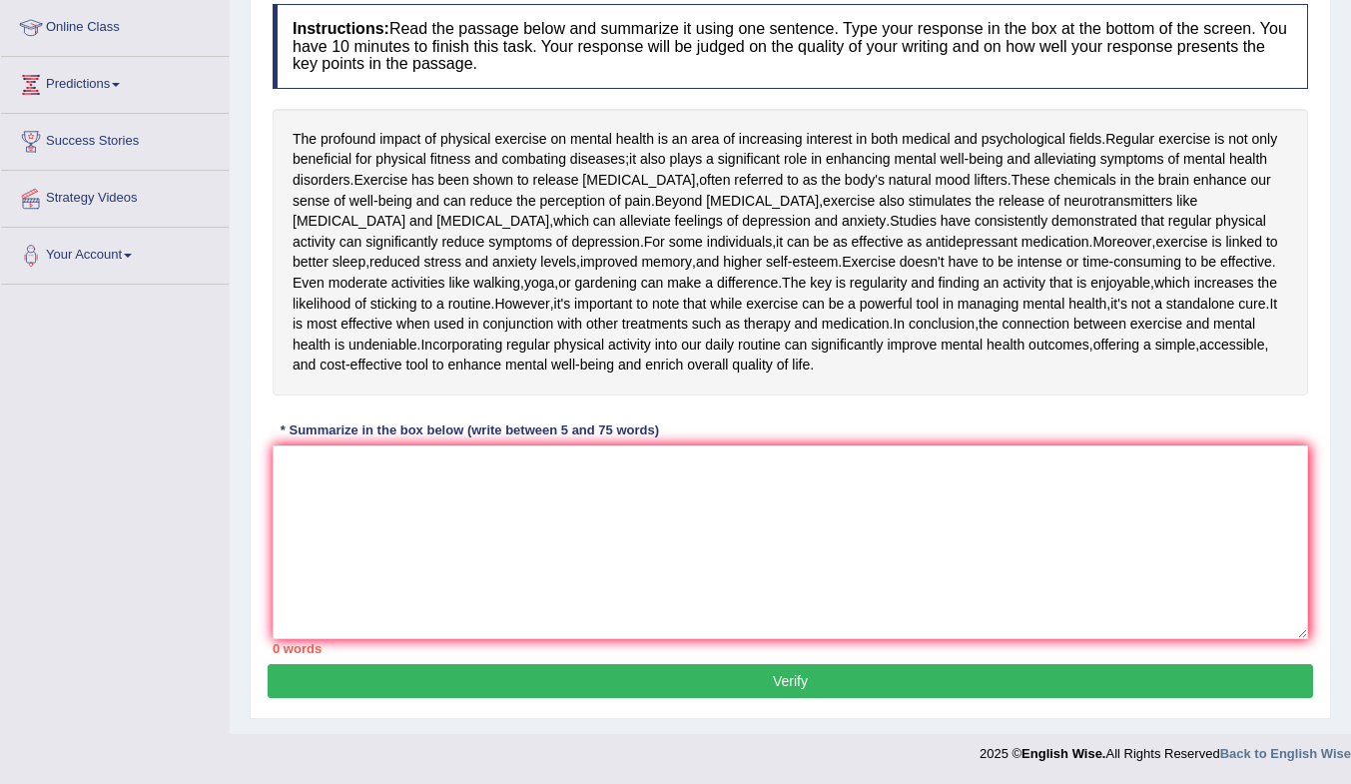
scroll to position [300, 0]
click at [563, 548] on textarea at bounding box center [791, 542] width 1036 height 194
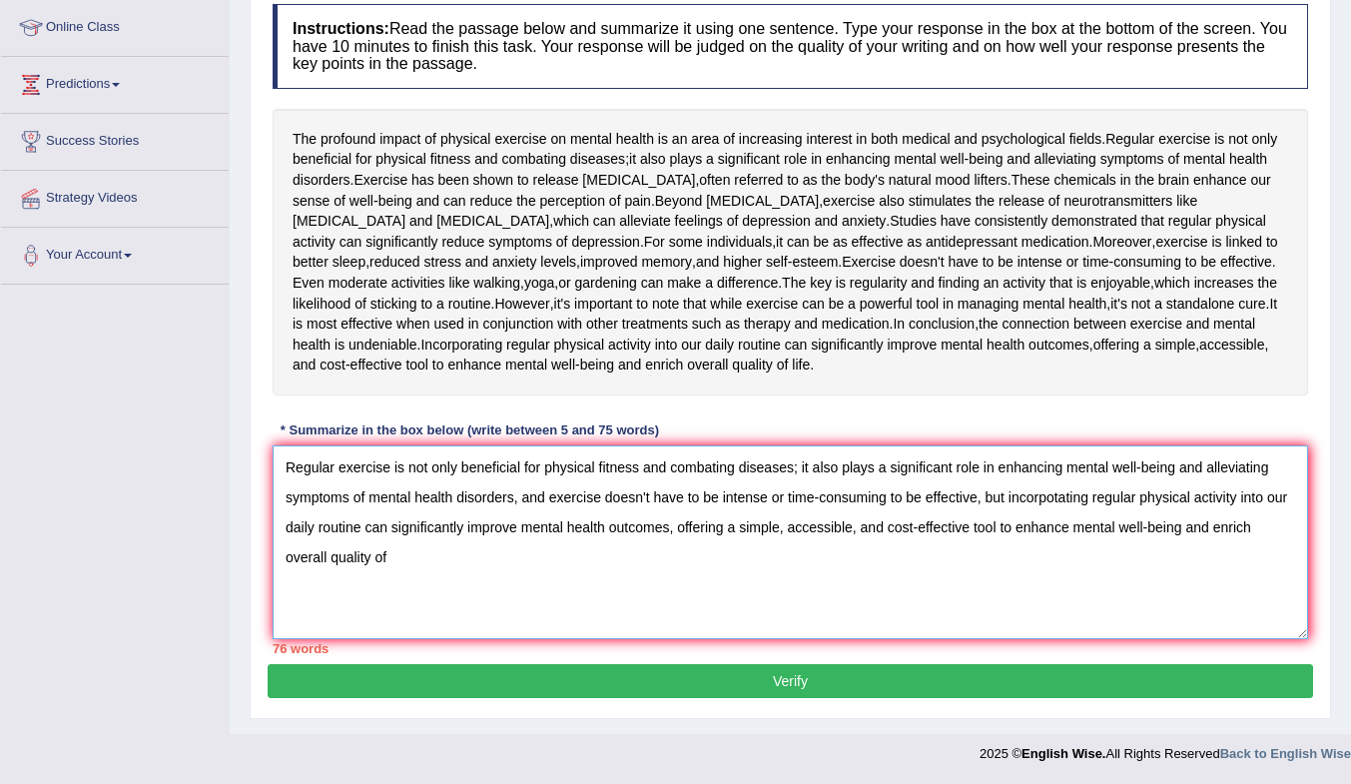
drag, startPoint x: 677, startPoint y: 557, endPoint x: 855, endPoint y: 559, distance: 177.8
click at [855, 559] on textarea "Regular exercise is not only beneficial for physical fitness and combating dise…" at bounding box center [791, 542] width 1036 height 194
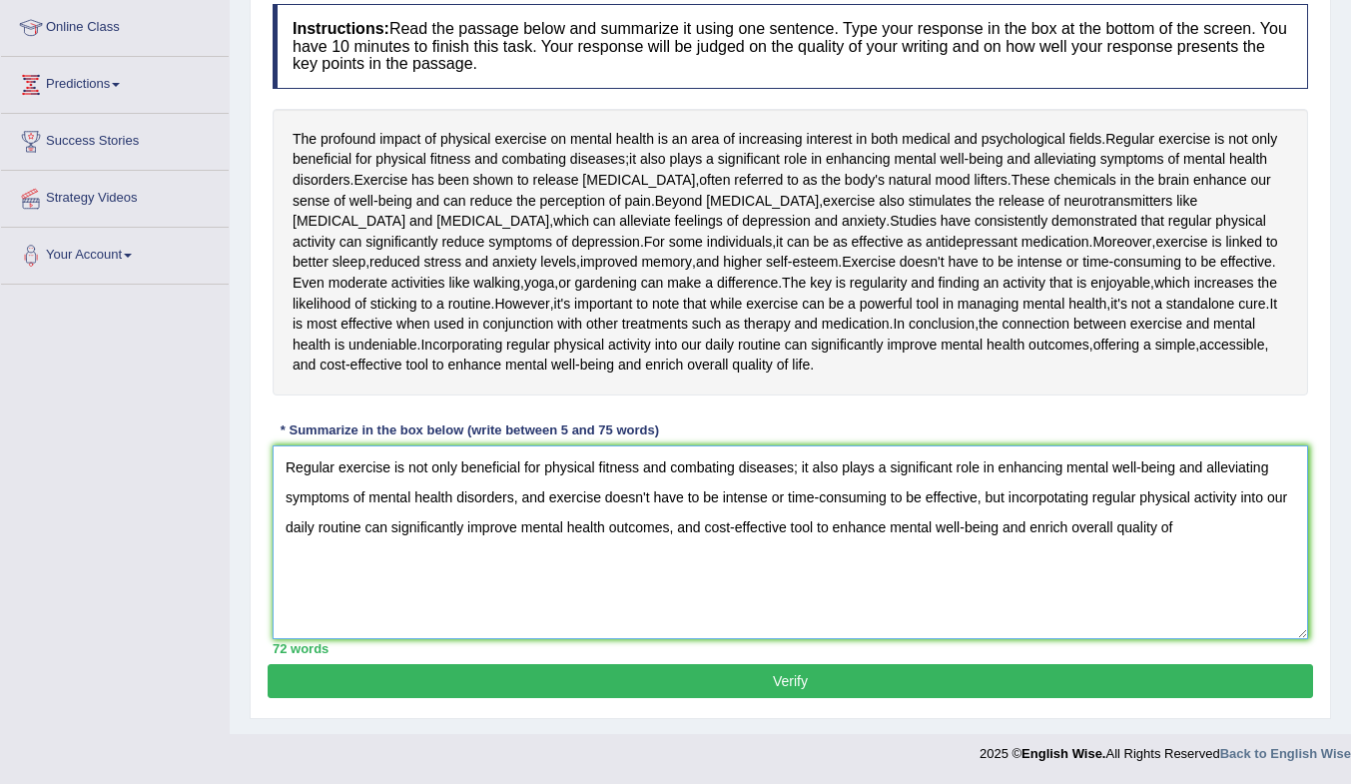
click at [1189, 553] on textarea "Regular exercise is not only beneficial for physical fitness and combating dise…" at bounding box center [791, 542] width 1036 height 194
click at [1055, 537] on textarea "Regular exercise is not only beneficial for physical fitness and combating dise…" at bounding box center [791, 542] width 1036 height 194
click at [1061, 537] on textarea "Regular exercise is not only beneficial for physical fitness and combating dise…" at bounding box center [791, 542] width 1036 height 194
type textarea "Regular exercise is not only beneficial for physical fitness and combating dise…"
click at [1145, 698] on button "Verify" at bounding box center [791, 681] width 1046 height 34
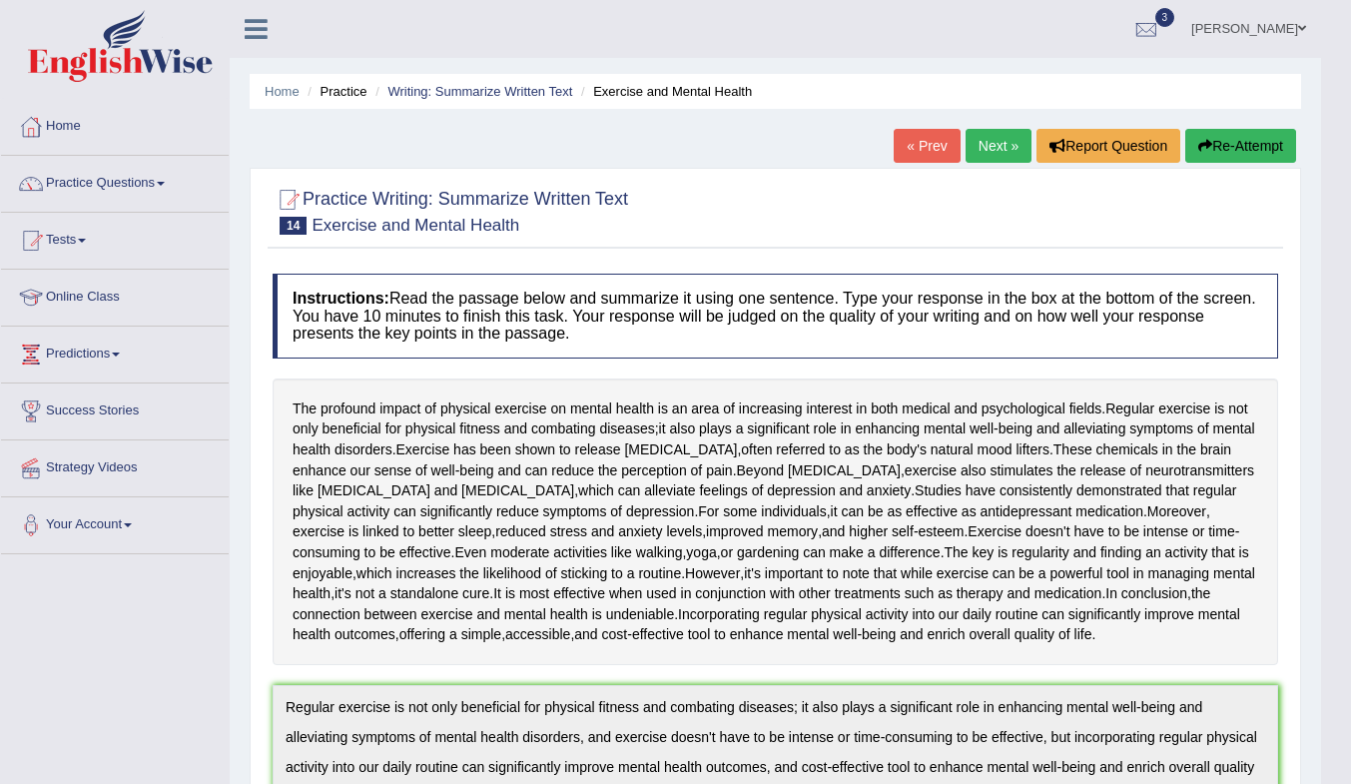
scroll to position [399, 0]
